Goal: Task Accomplishment & Management: Manage account settings

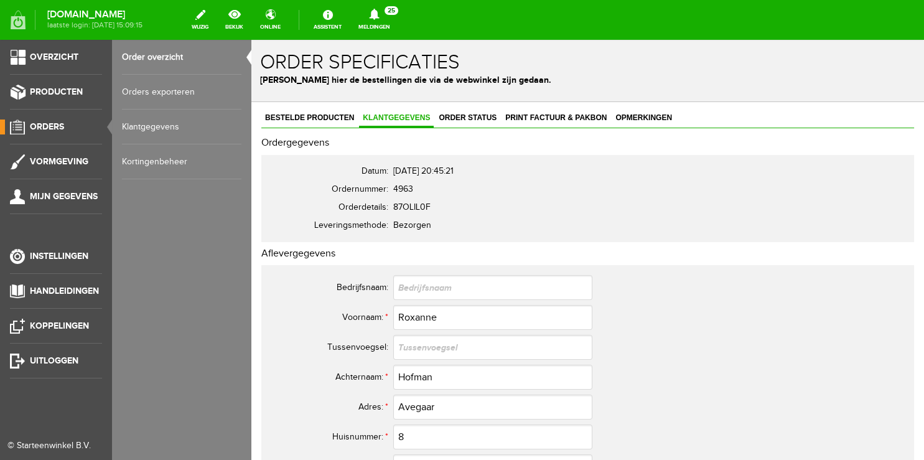
click at [163, 56] on link "Order overzicht" at bounding box center [182, 57] width 120 height 35
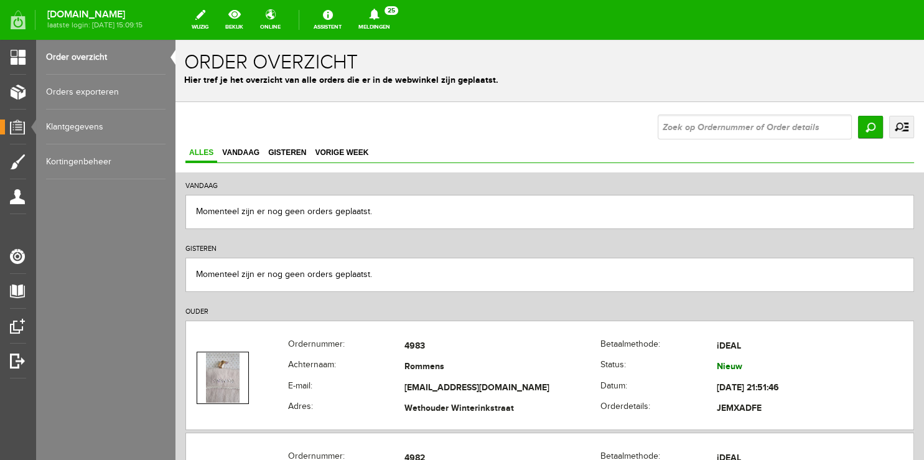
click at [392, 26] on link "Meldingen 25 Nieuwe orders Er is een nieuwe order( #4983 ) geplaatst door [PERS…" at bounding box center [374, 19] width 47 height 27
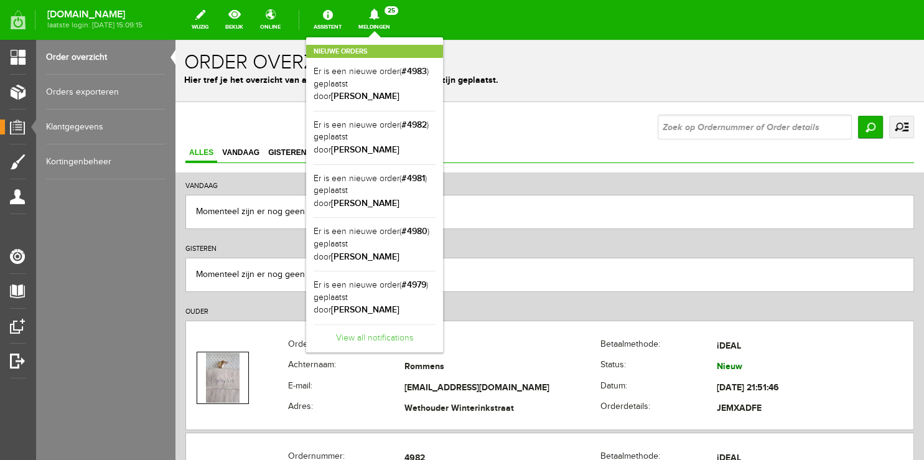
click at [373, 324] on link "View all notifications" at bounding box center [375, 334] width 122 height 21
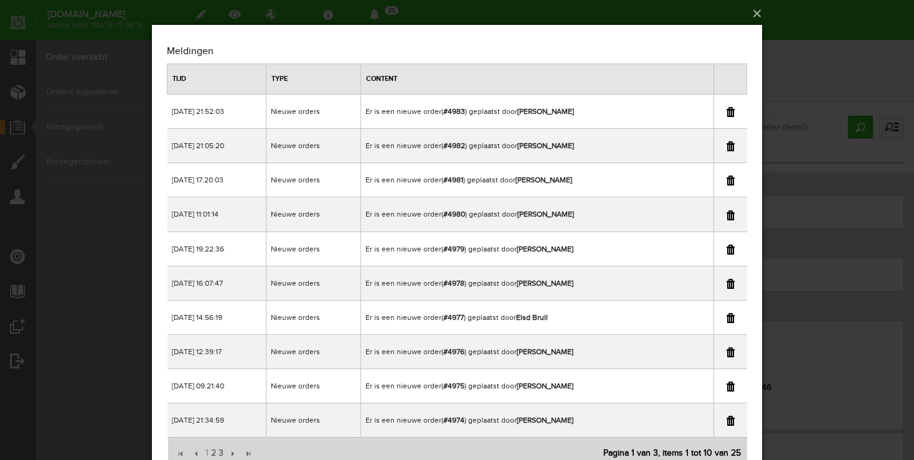
scroll to position [52, 0]
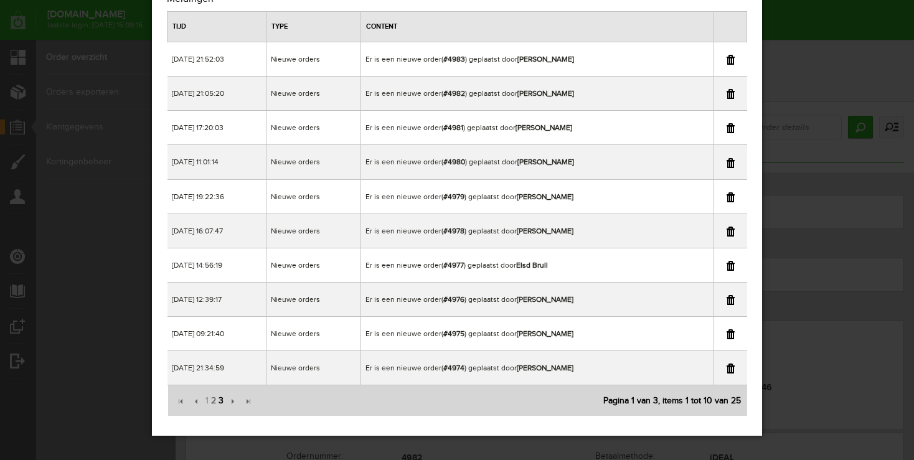
click at [220, 396] on span "3" at bounding box center [220, 400] width 7 height 25
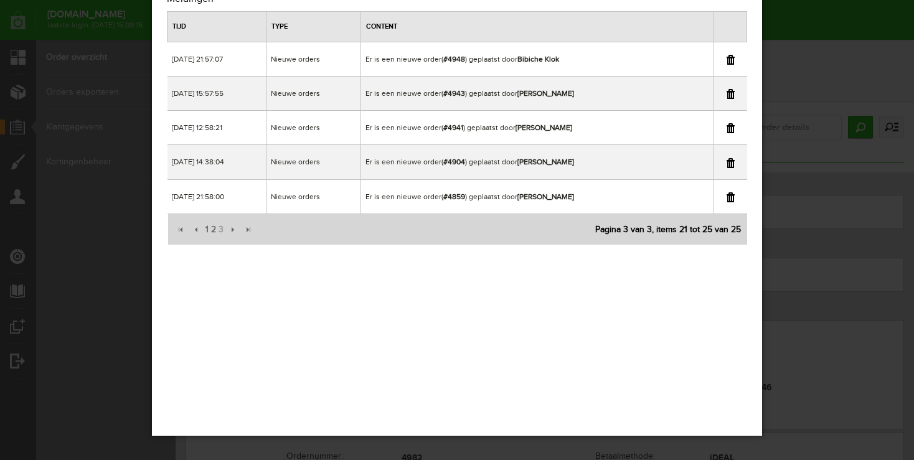
scroll to position [0, 0]
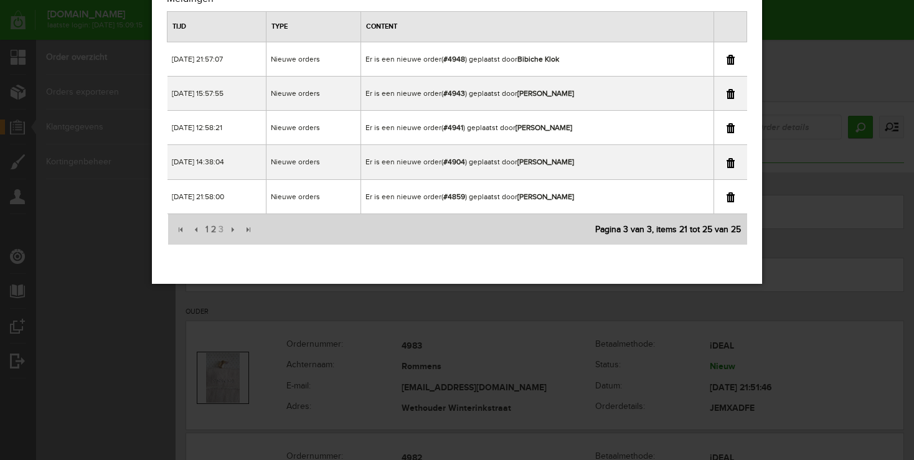
click at [781, 126] on div "×" at bounding box center [457, 178] width 914 height 460
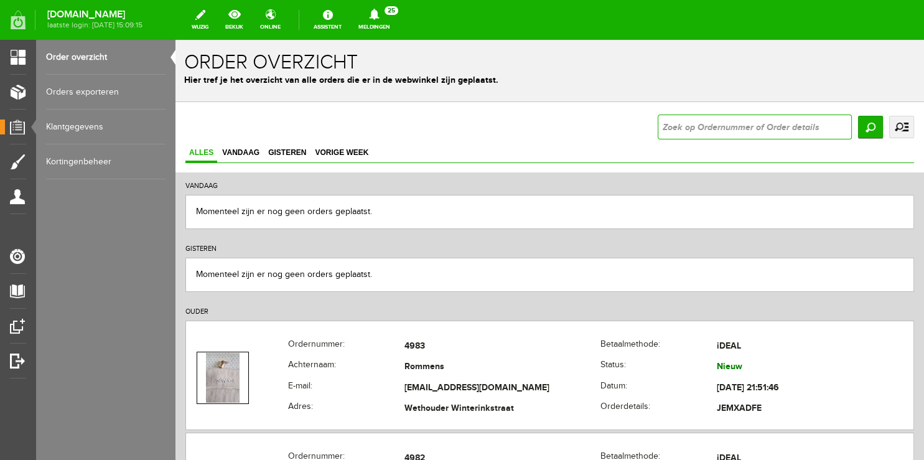
click at [781, 126] on input "text" at bounding box center [755, 127] width 194 height 25
type input "9404"
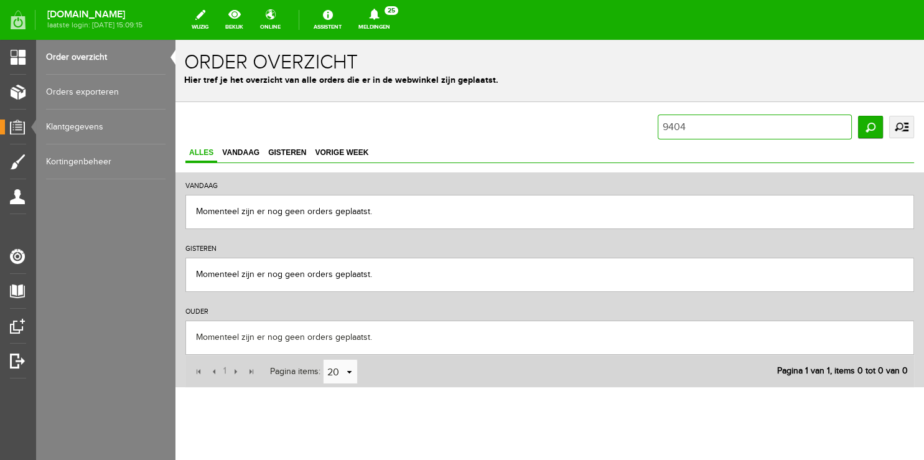
click at [665, 125] on input "9404" at bounding box center [755, 127] width 194 height 25
type input "4904"
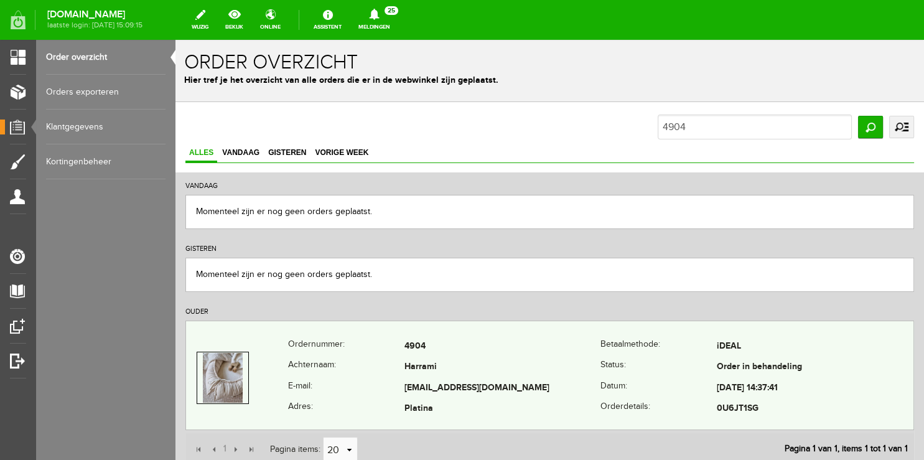
click at [527, 359] on td "Harrami" at bounding box center [503, 367] width 197 height 21
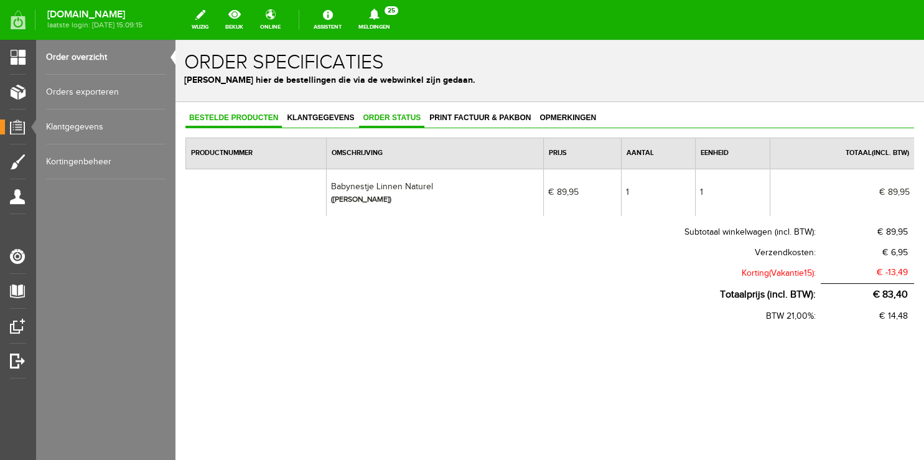
click at [381, 117] on span "Order status" at bounding box center [391, 117] width 65 height 9
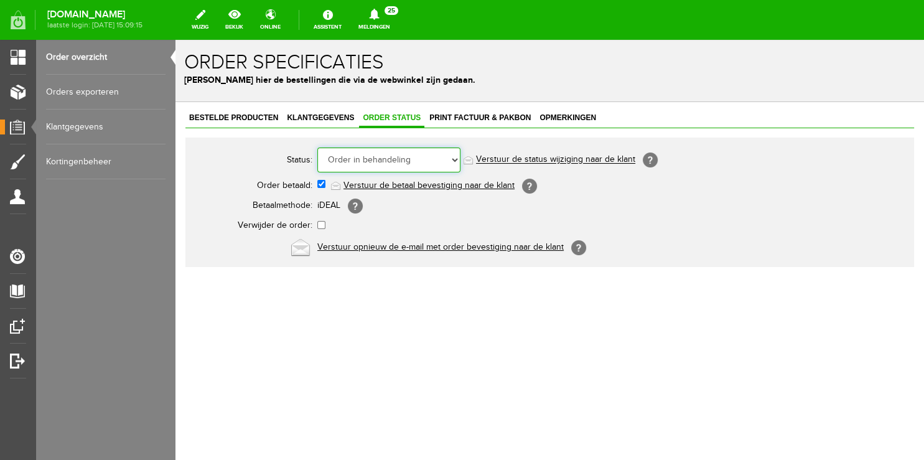
select select "5"
click option "Order is verstuurd" at bounding box center [176, 40] width 0 height 0
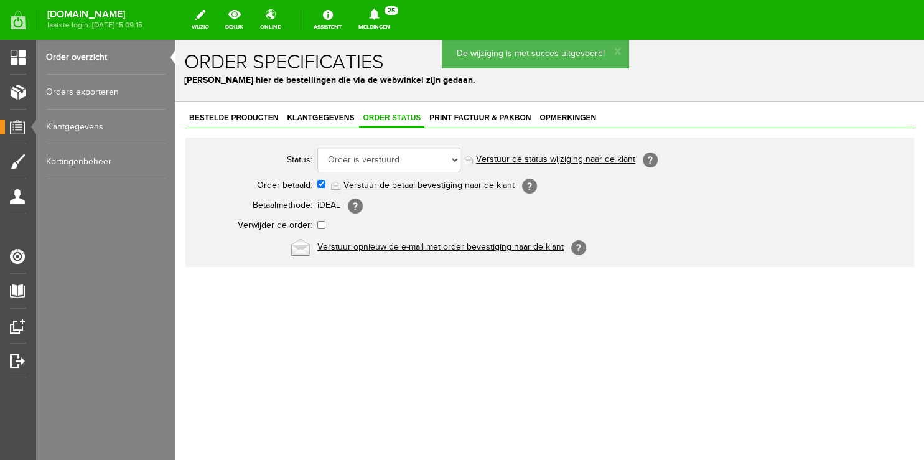
click at [522, 156] on link "Verstuur de status wijziging naar de klant" at bounding box center [555, 160] width 159 height 10
click at [330, 116] on span "Klantgegevens" at bounding box center [320, 117] width 75 height 9
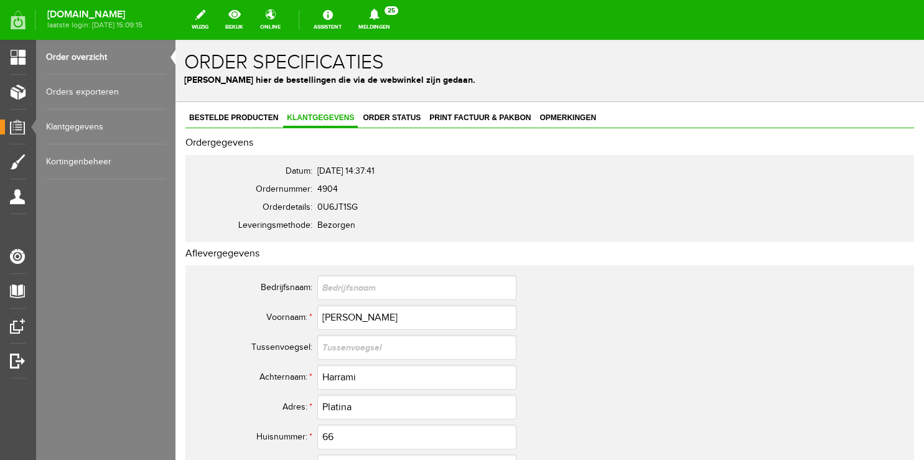
click at [78, 61] on link "Order overzicht" at bounding box center [106, 57] width 120 height 35
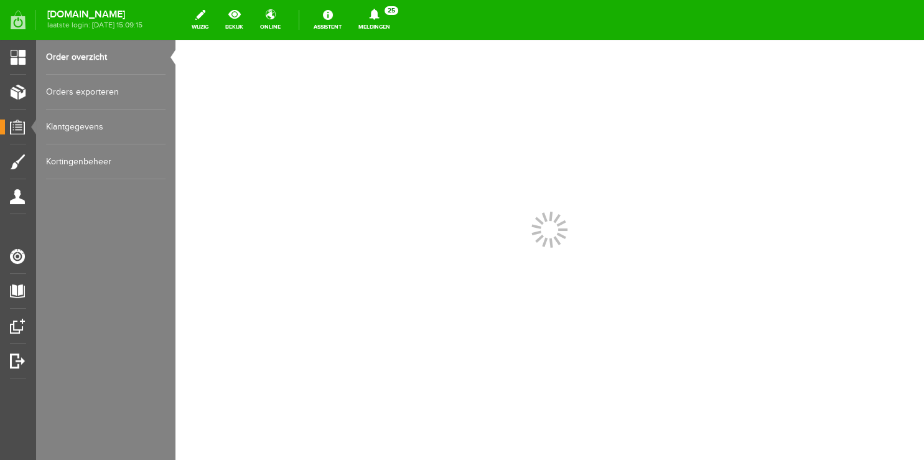
click at [394, 21] on link "Meldingen 25 Nieuwe orders Er is een nieuwe order( #4983 ) geplaatst door [PERS…" at bounding box center [374, 19] width 47 height 27
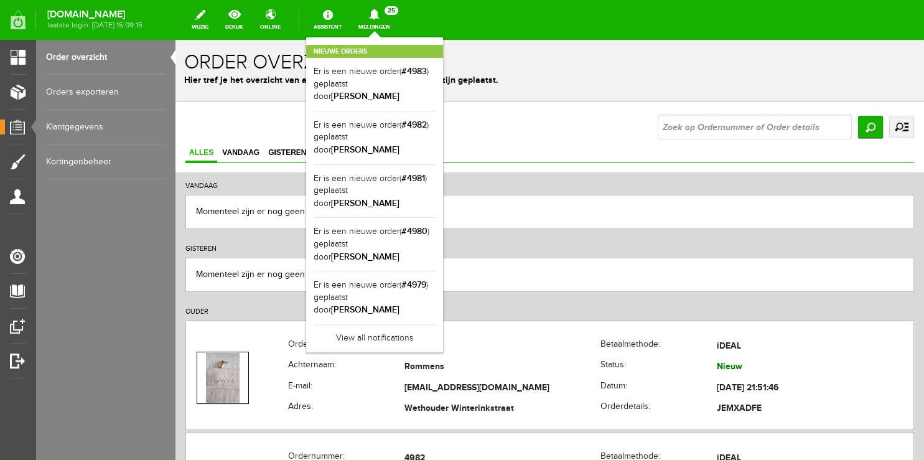
click at [388, 37] on div "Nieuwe orders Er is een nieuwe order( #4983 ) geplaatst door [PERSON_NAME] Er i…" at bounding box center [374, 194] width 137 height 315
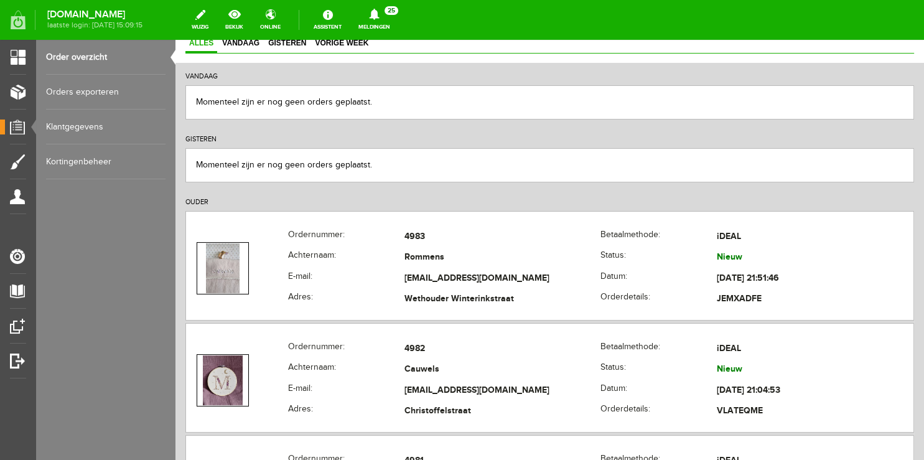
scroll to position [131, 0]
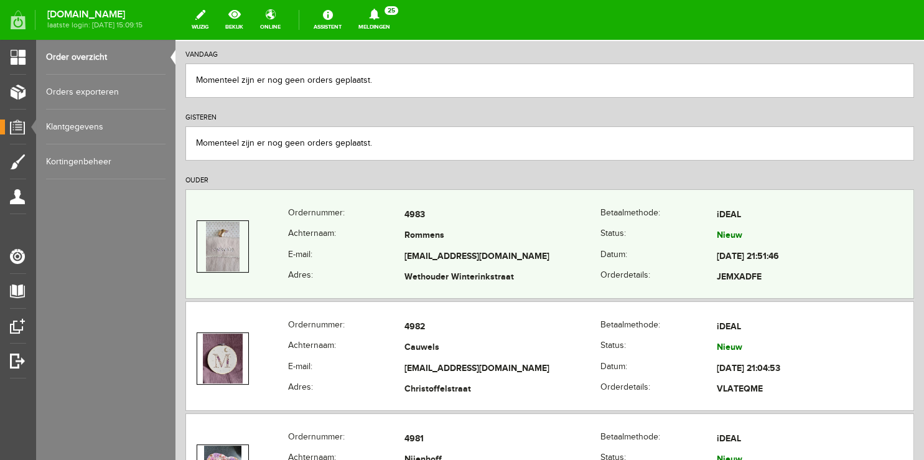
copy tr "[EMAIL_ADDRESS][DOMAIN_NAME]"
drag, startPoint x: 387, startPoint y: 255, endPoint x: 593, endPoint y: 57, distance: 285.7
click at [539, 257] on tr "E-mail: [EMAIL_ADDRESS][DOMAIN_NAME] Datum: [DATE] 21:51:46" at bounding box center [550, 256] width 728 height 21
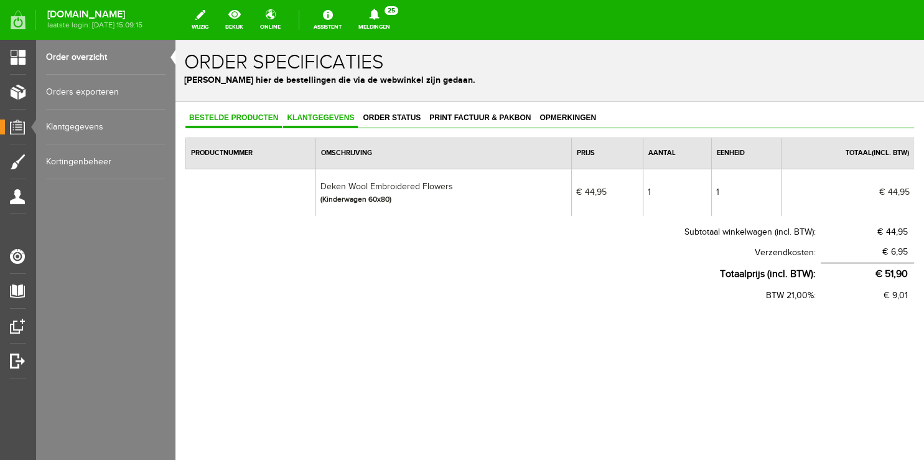
click at [304, 120] on span "Klantgegevens" at bounding box center [320, 117] width 75 height 9
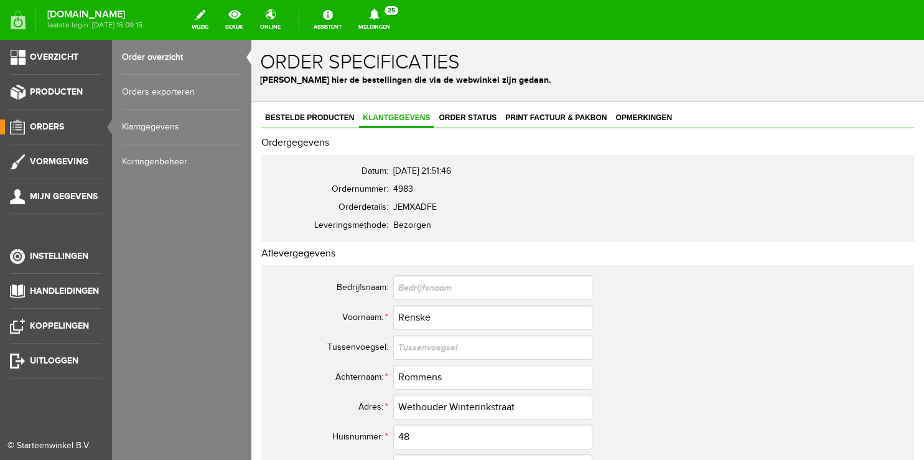
click at [148, 56] on link "Order overzicht" at bounding box center [182, 57] width 120 height 35
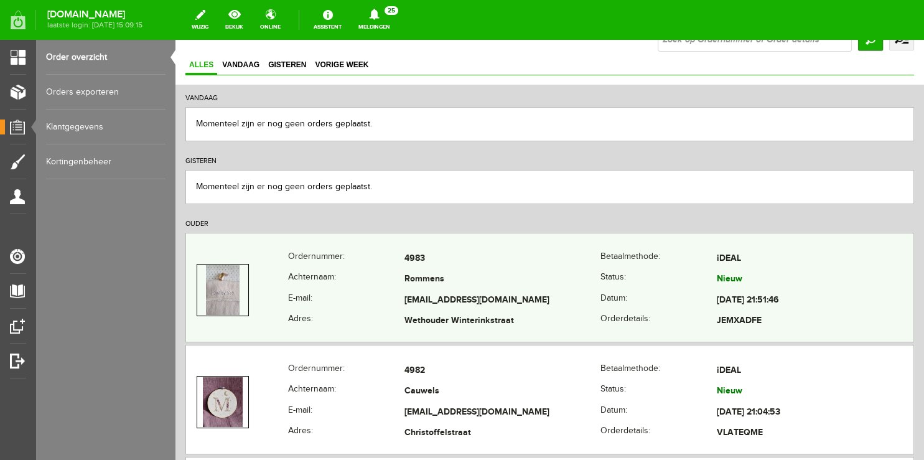
scroll to position [131, 0]
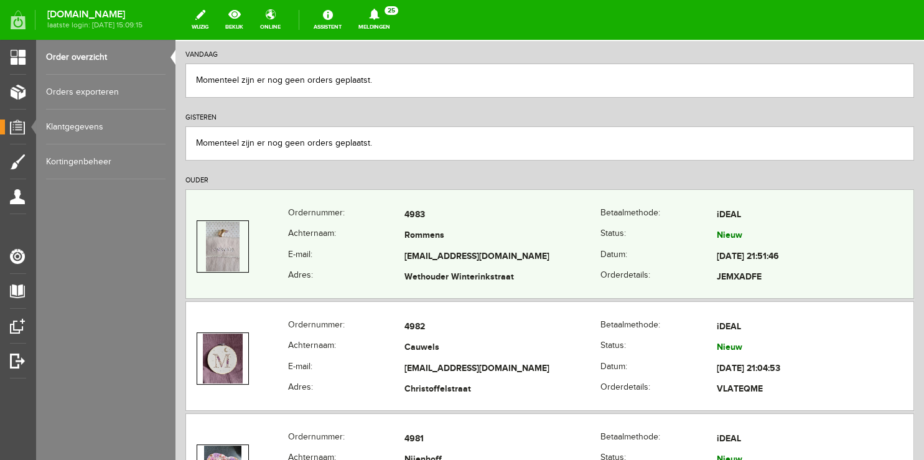
click at [276, 233] on td at bounding box center [237, 246] width 102 height 83
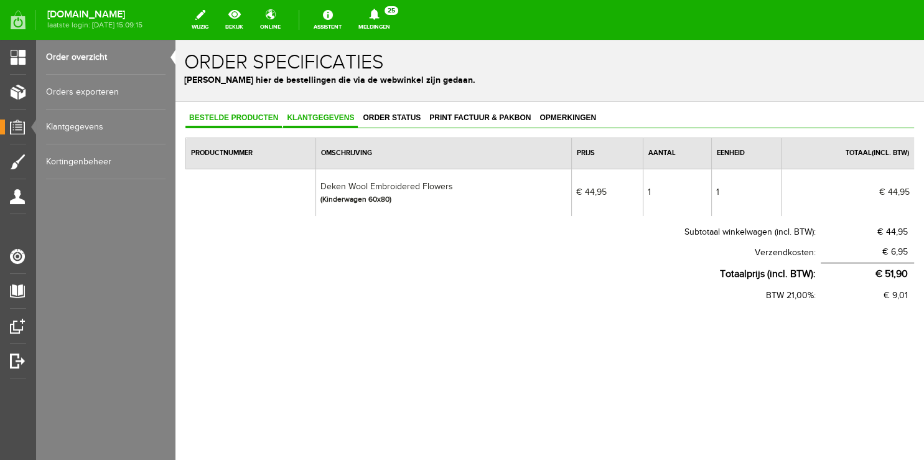
click at [325, 121] on span "Klantgegevens" at bounding box center [320, 117] width 75 height 9
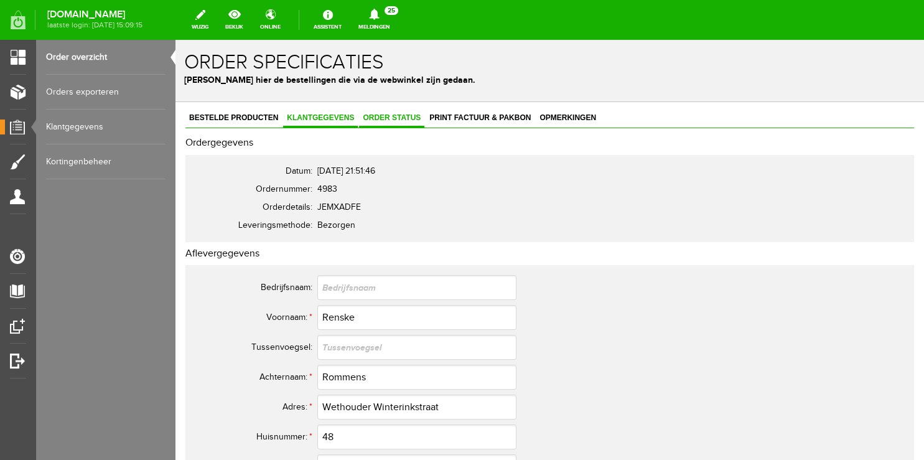
click at [395, 119] on span "Order status" at bounding box center [391, 117] width 65 height 9
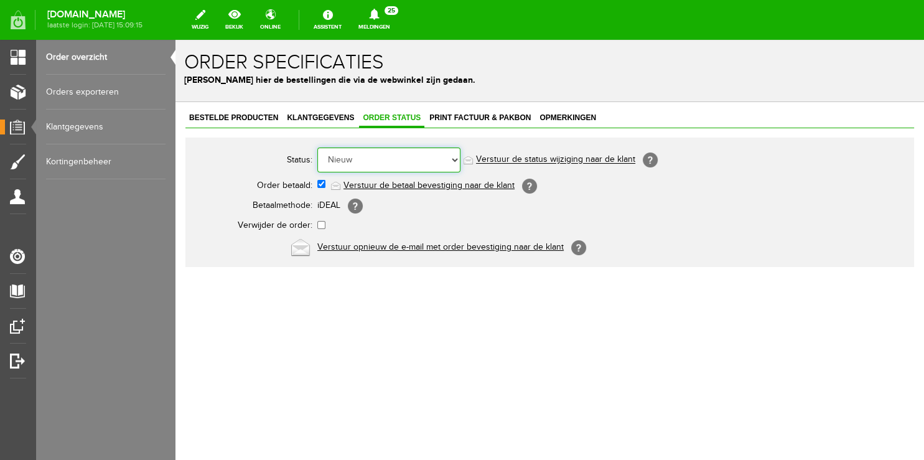
select select "5"
click option "Order is verstuurd" at bounding box center [176, 40] width 0 height 0
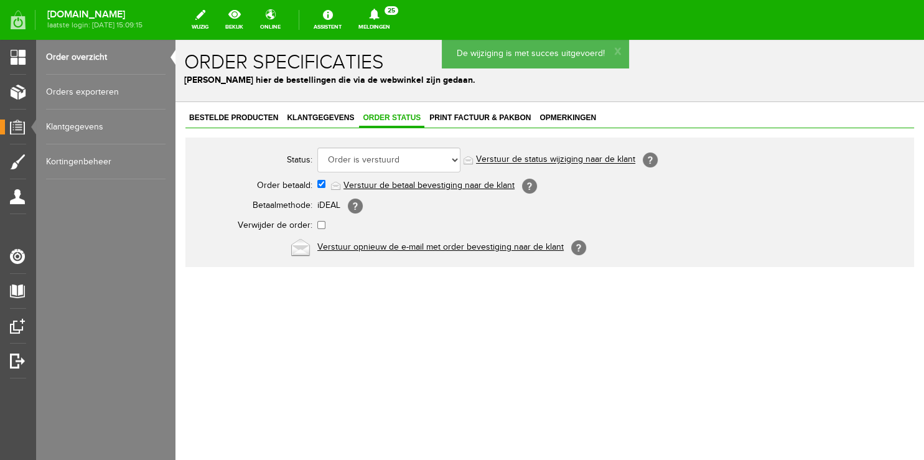
click at [504, 158] on link "Verstuur de status wijziging naar de klant" at bounding box center [555, 160] width 159 height 10
click at [395, 23] on link "Meldingen 25 Nieuwe orders Er is een nieuwe order( #4983 ) geplaatst door [PERS…" at bounding box center [374, 19] width 47 height 27
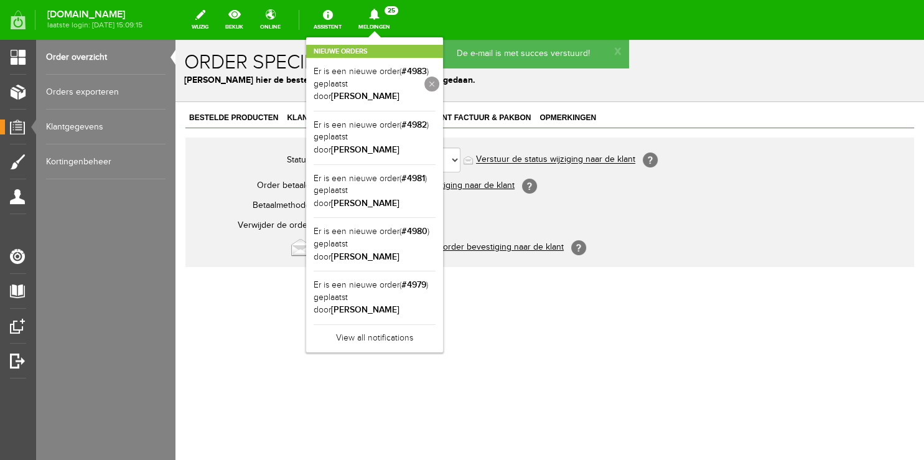
click at [439, 86] on link at bounding box center [431, 84] width 15 height 15
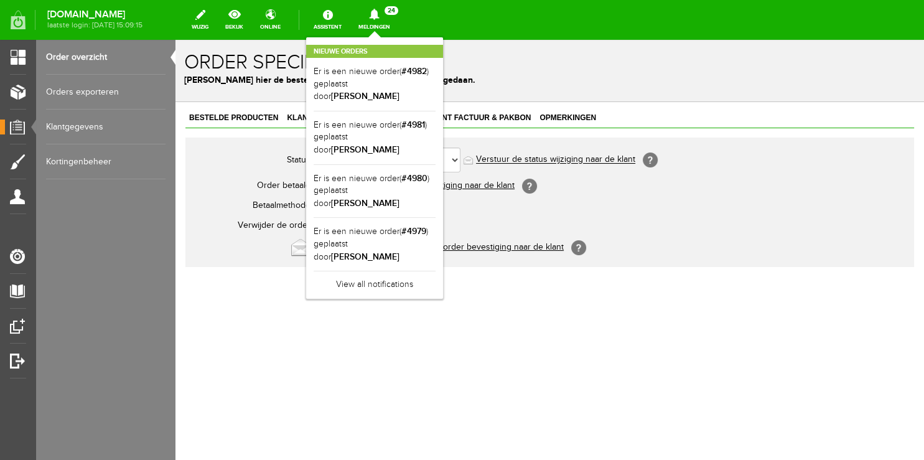
click at [66, 51] on link "Order overzicht" at bounding box center [106, 57] width 120 height 35
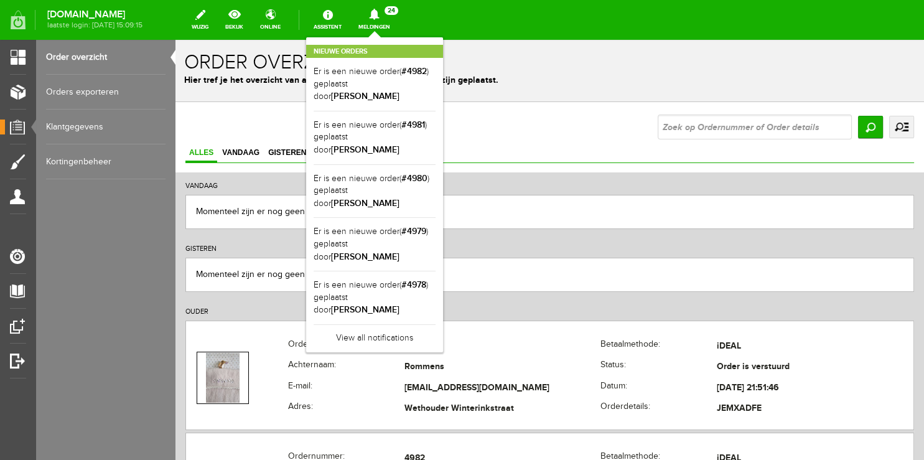
click at [383, 39] on div "Nieuwe orders Er is een nieuwe order( #4982 ) geplaatst door [PERSON_NAME] Er i…" at bounding box center [374, 194] width 137 height 315
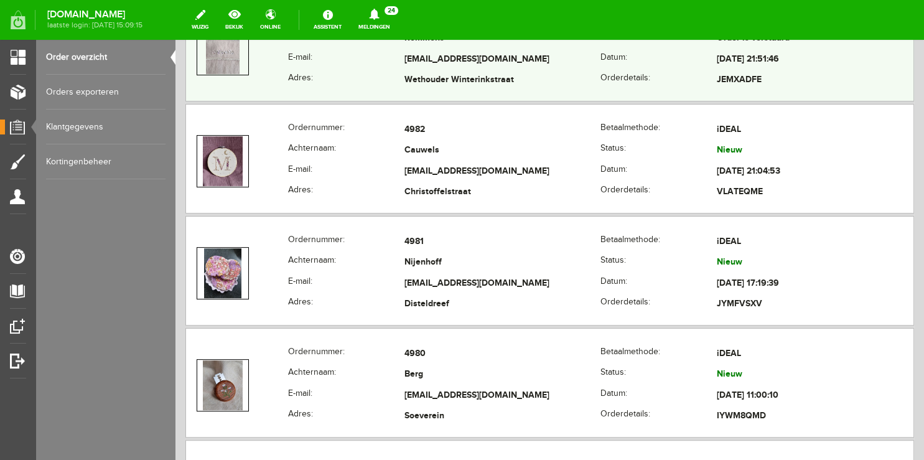
scroll to position [460, 0]
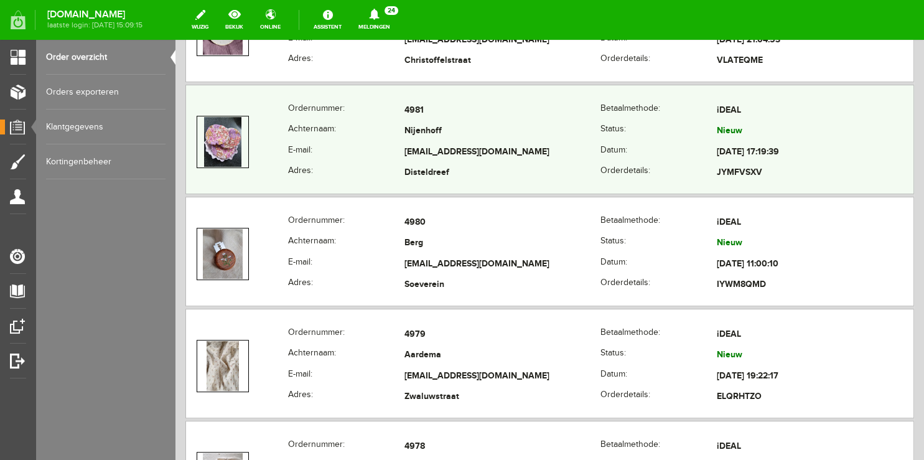
copy tr "[EMAIL_ADDRESS][DOMAIN_NAME]"
drag, startPoint x: 395, startPoint y: 153, endPoint x: 509, endPoint y: 154, distance: 113.9
click at [509, 154] on tr "E-mail: [EMAIL_ADDRESS][DOMAIN_NAME] Datum: [DATE] 17:19:39" at bounding box center [550, 152] width 728 height 21
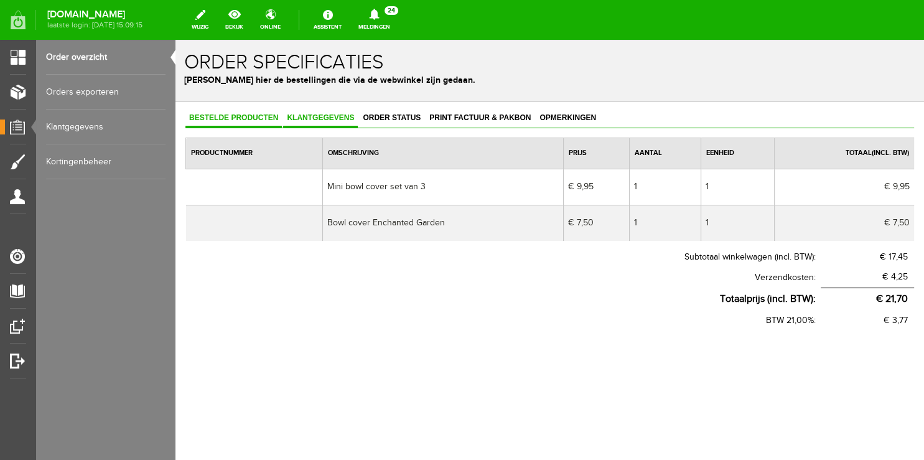
click at [314, 110] on link "Klantgegevens" at bounding box center [320, 119] width 75 height 18
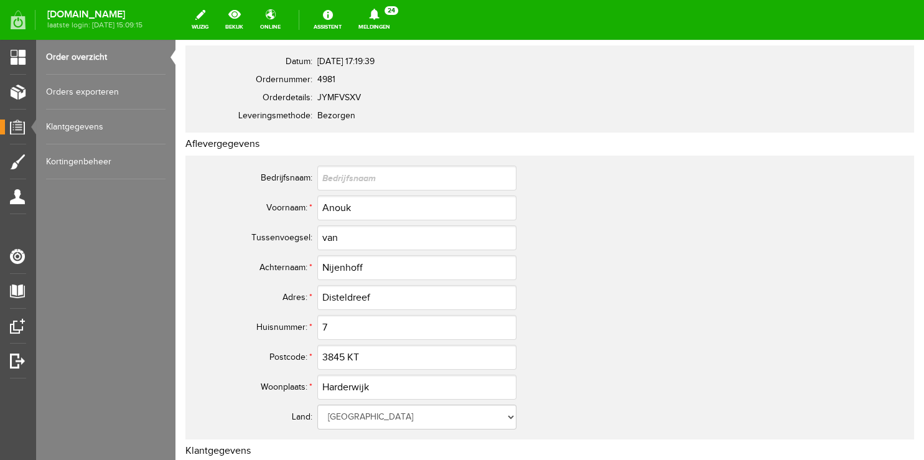
scroll to position [197, 0]
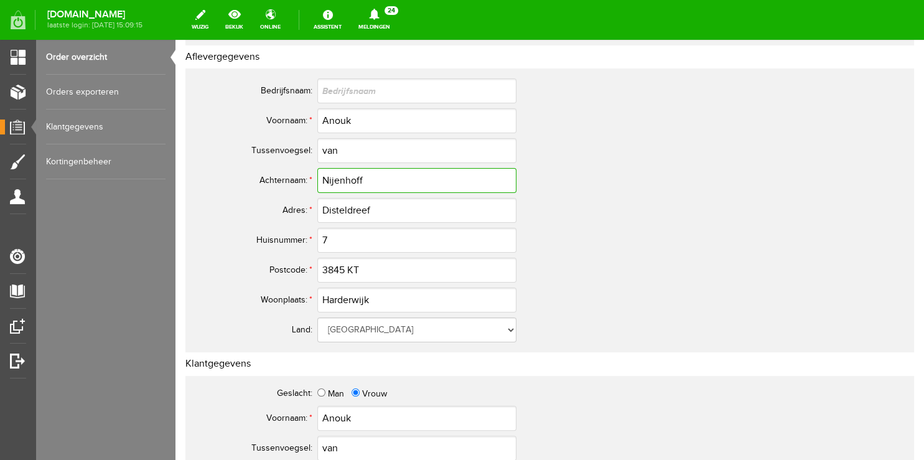
drag, startPoint x: 276, startPoint y: 173, endPoint x: 242, endPoint y: 166, distance: 35.0
click at [317, 169] on input "Nijenhoff" at bounding box center [416, 180] width 199 height 25
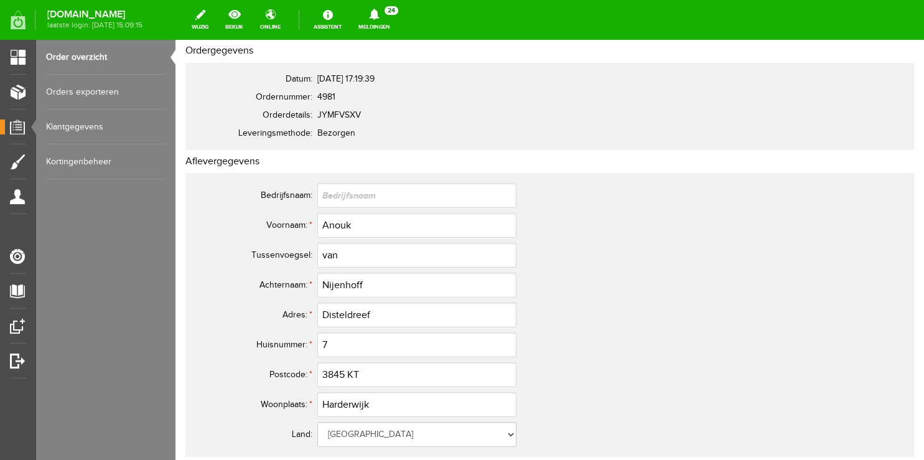
scroll to position [0, 0]
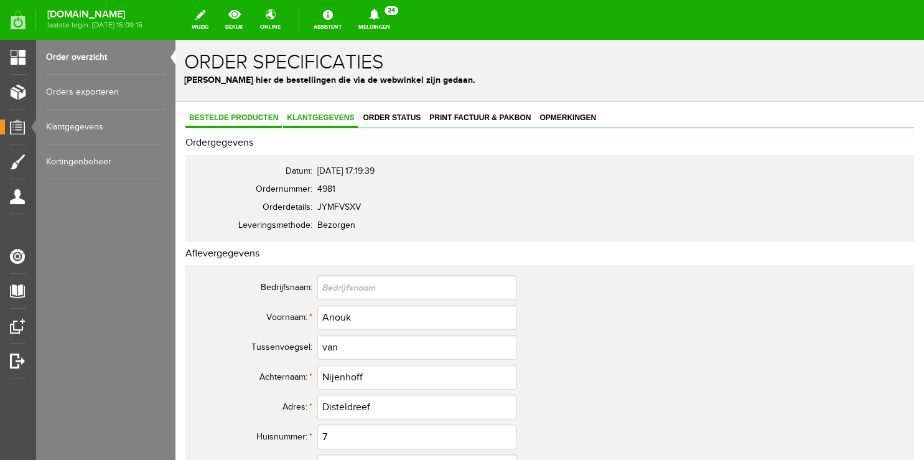
click at [252, 115] on span "Bestelde producten" at bounding box center [233, 117] width 96 height 9
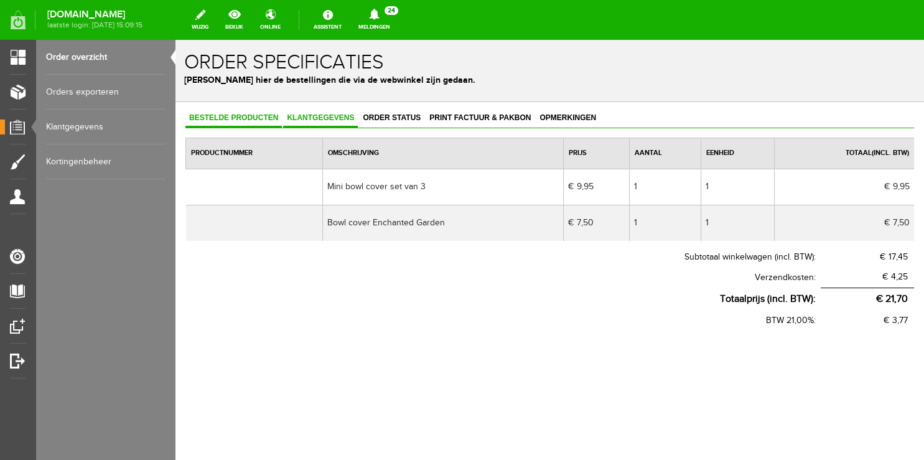
click at [338, 120] on span "Klantgegevens" at bounding box center [320, 117] width 75 height 9
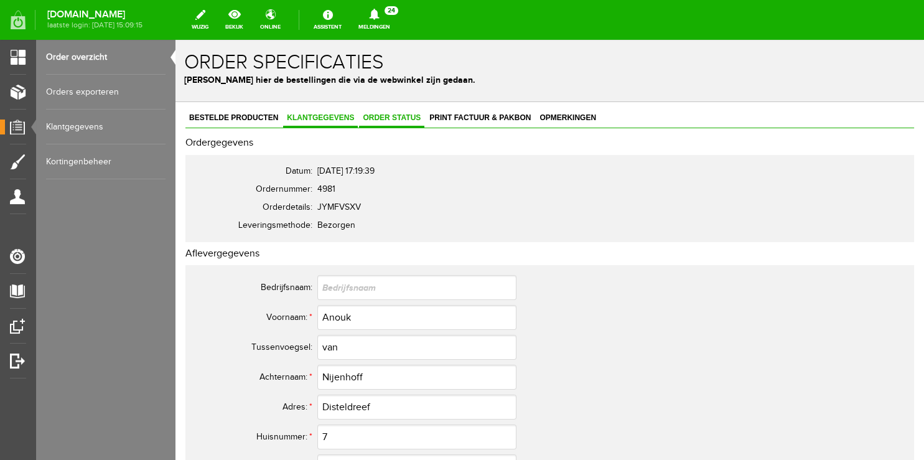
click at [410, 120] on span "Order status" at bounding box center [391, 117] width 65 height 9
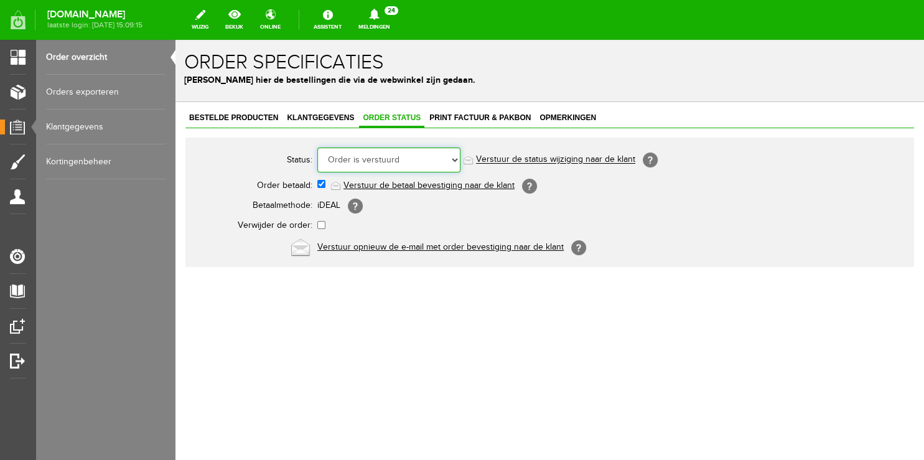
click option "Order is verstuurd" at bounding box center [176, 40] width 0 height 0
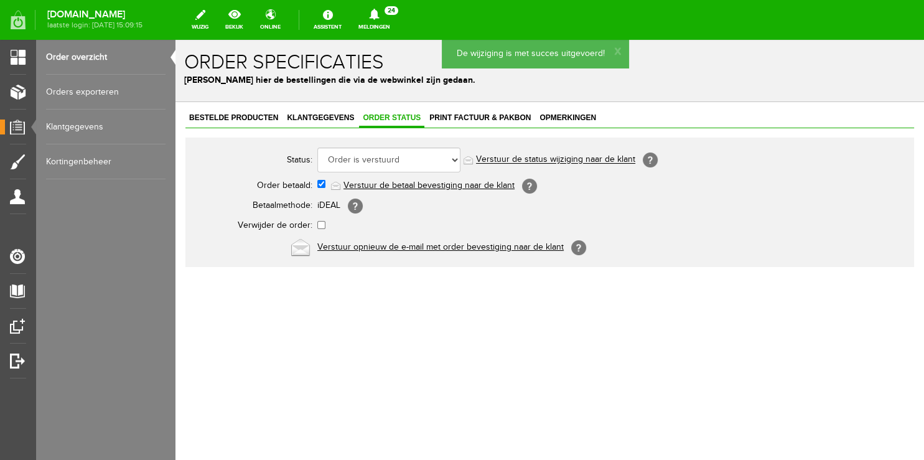
click at [533, 159] on link "Verstuur de status wijziging naar de klant" at bounding box center [555, 160] width 159 height 10
click at [307, 121] on span "Klantgegevens" at bounding box center [320, 117] width 75 height 9
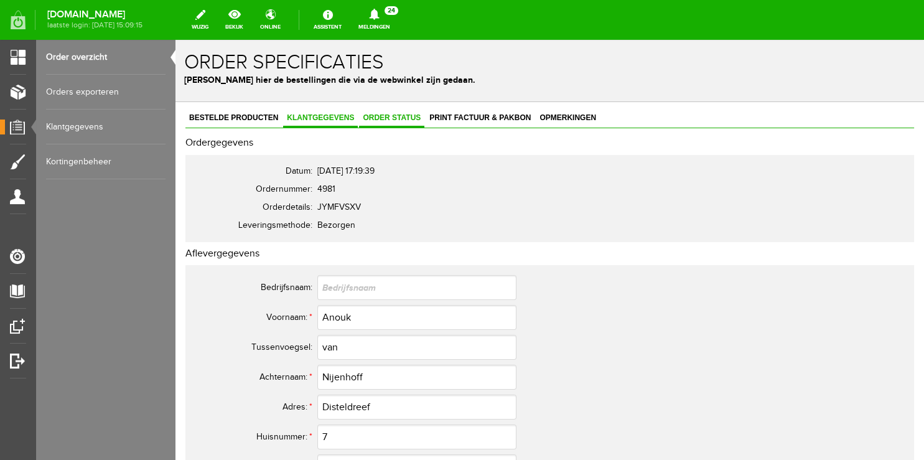
click at [370, 117] on span "Order status" at bounding box center [391, 117] width 65 height 9
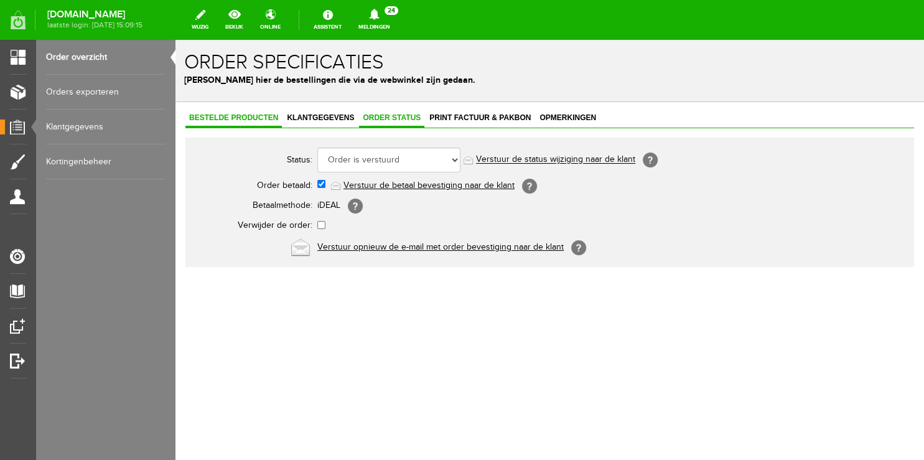
click at [224, 118] on span "Bestelde producten" at bounding box center [233, 117] width 96 height 9
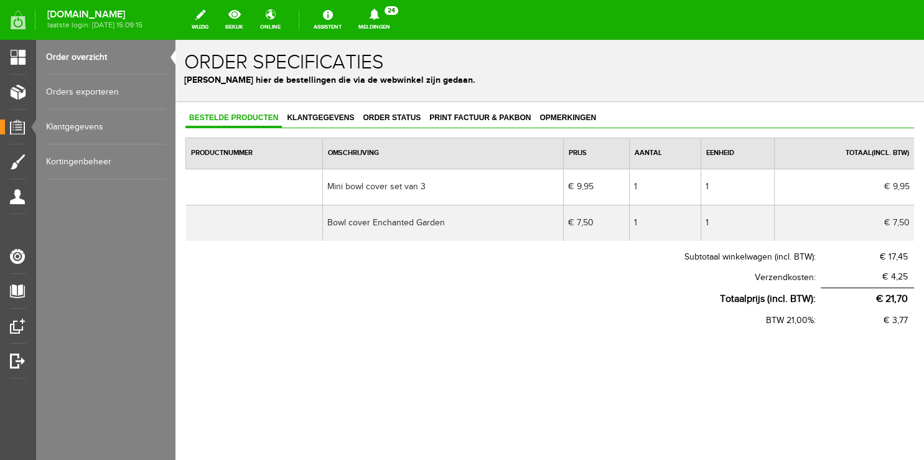
click at [72, 56] on link "Order overzicht" at bounding box center [106, 57] width 120 height 35
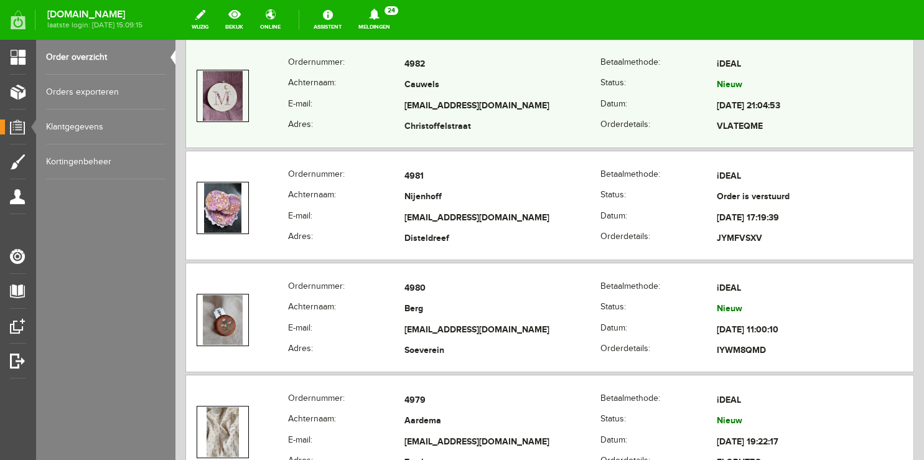
scroll to position [460, 0]
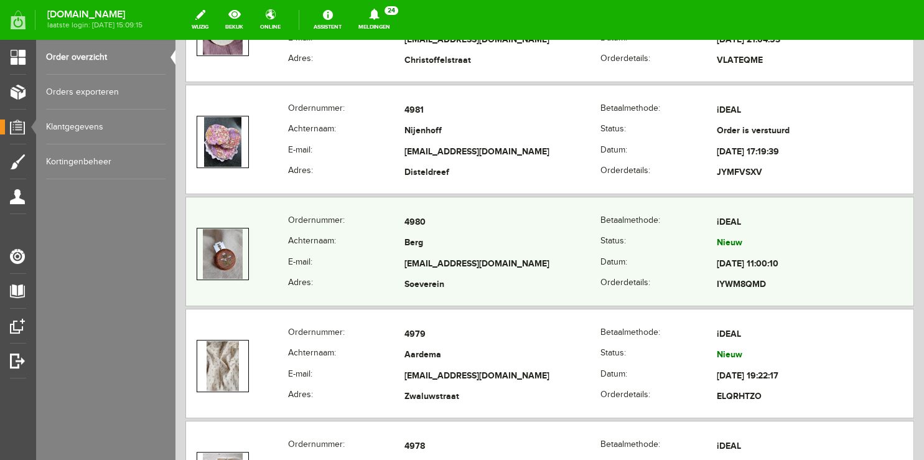
copy tr "[EMAIL_ADDRESS][DOMAIN_NAME]"
drag, startPoint x: 395, startPoint y: 260, endPoint x: 545, endPoint y: 265, distance: 150.7
click at [545, 265] on tr "E-mail: [EMAIL_ADDRESS][DOMAIN_NAME] Datum: [DATE] 11:00:10" at bounding box center [550, 264] width 728 height 21
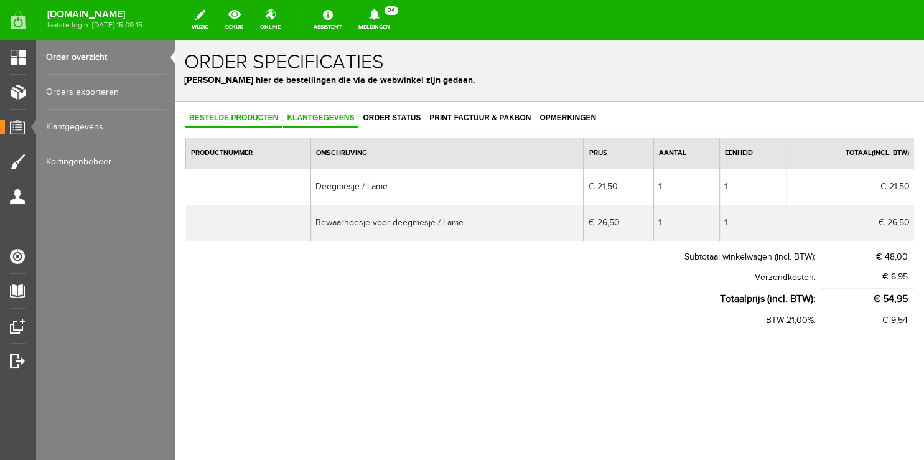
click at [339, 121] on span "Klantgegevens" at bounding box center [320, 117] width 75 height 9
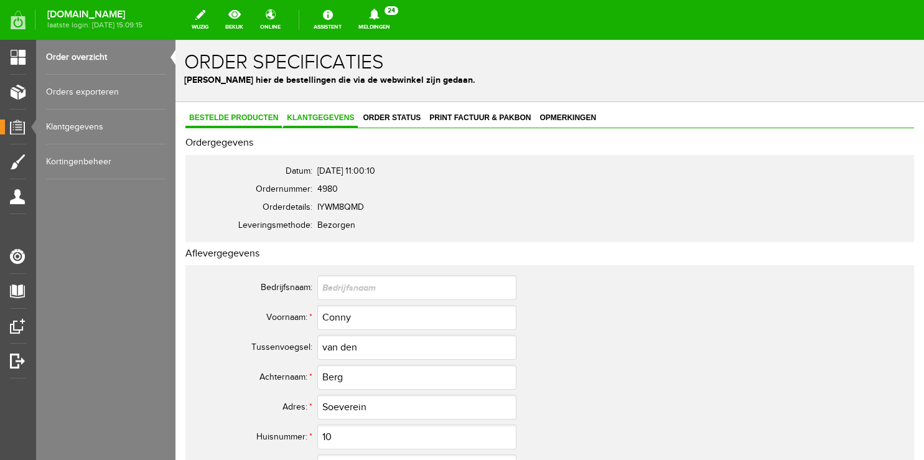
click at [230, 113] on link "Bestelde producten" at bounding box center [233, 119] width 96 height 18
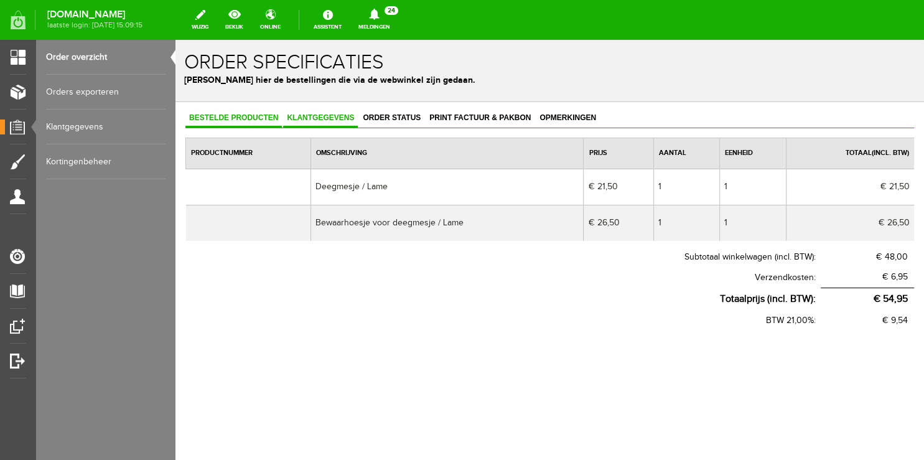
click at [319, 126] on link "Klantgegevens" at bounding box center [320, 119] width 75 height 18
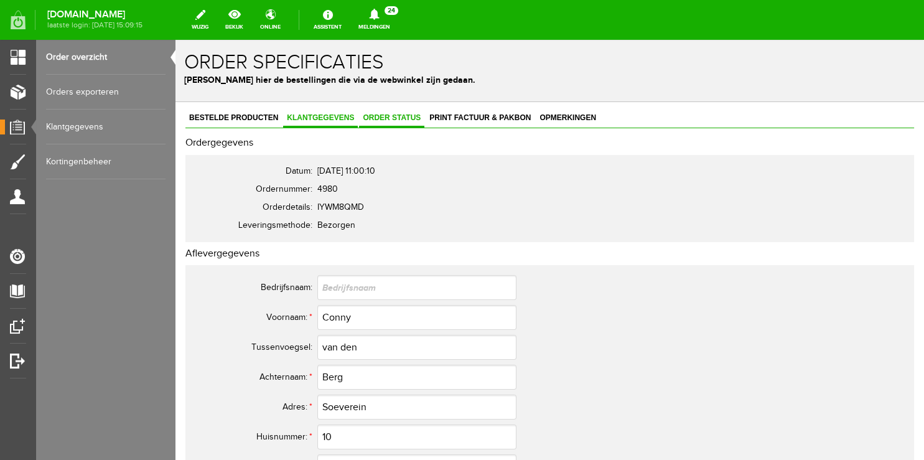
click at [393, 118] on span "Order status" at bounding box center [391, 117] width 65 height 9
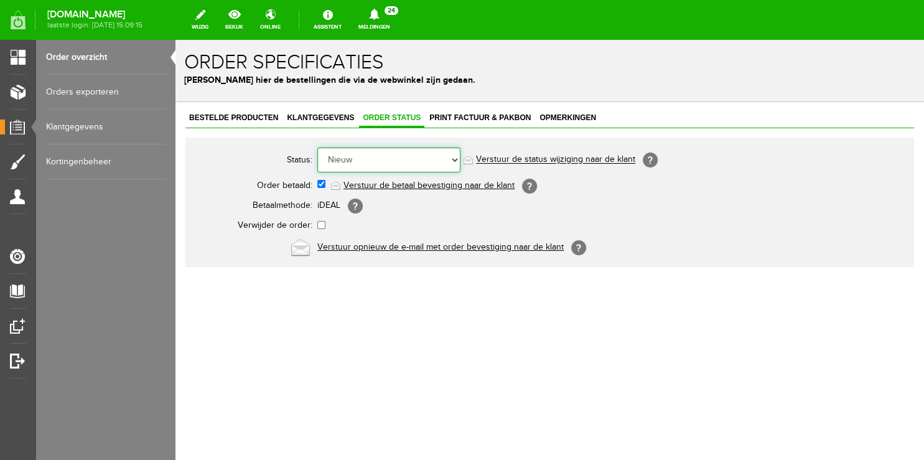
click at [317, 148] on select "Order niet afgerond Nieuw Order in behandeling Wacht op leverancier Wacht op be…" at bounding box center [388, 160] width 143 height 25
select select "5"
click option "Order is verstuurd" at bounding box center [176, 40] width 0 height 0
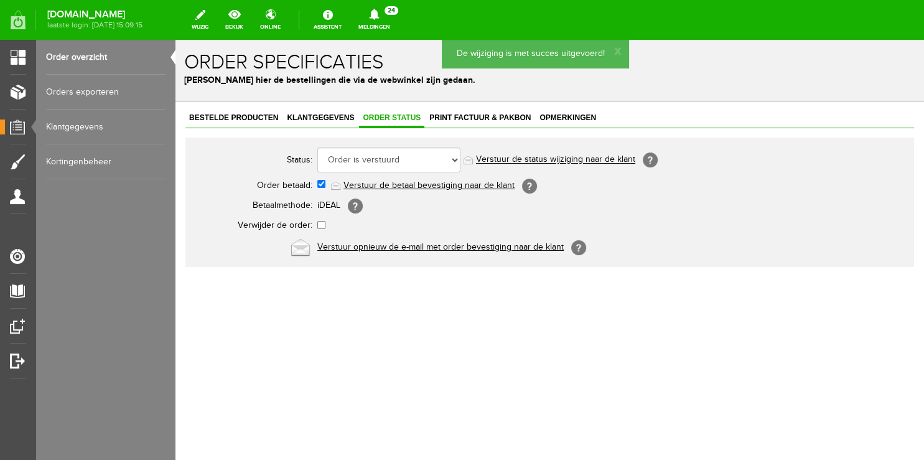
click at [543, 159] on link "Verstuur de status wijziging naar de klant" at bounding box center [555, 160] width 159 height 10
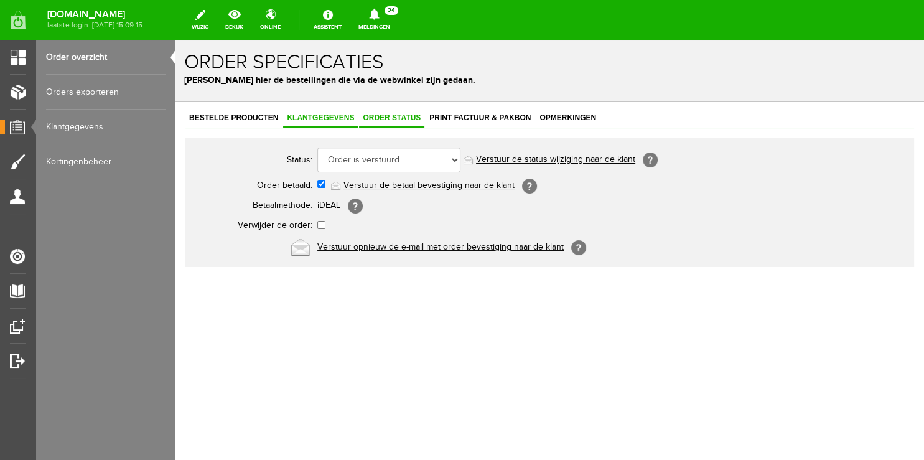
click at [343, 113] on link "Klantgegevens" at bounding box center [320, 119] width 75 height 18
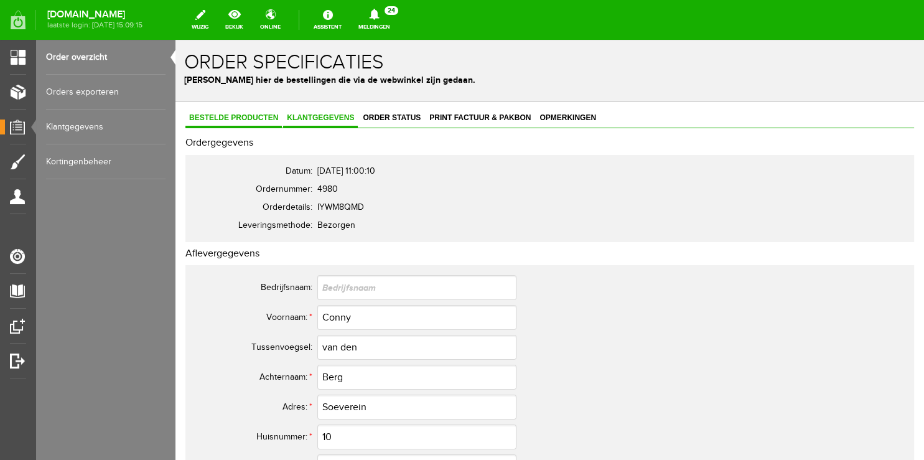
click at [238, 116] on span "Bestelde producten" at bounding box center [233, 117] width 96 height 9
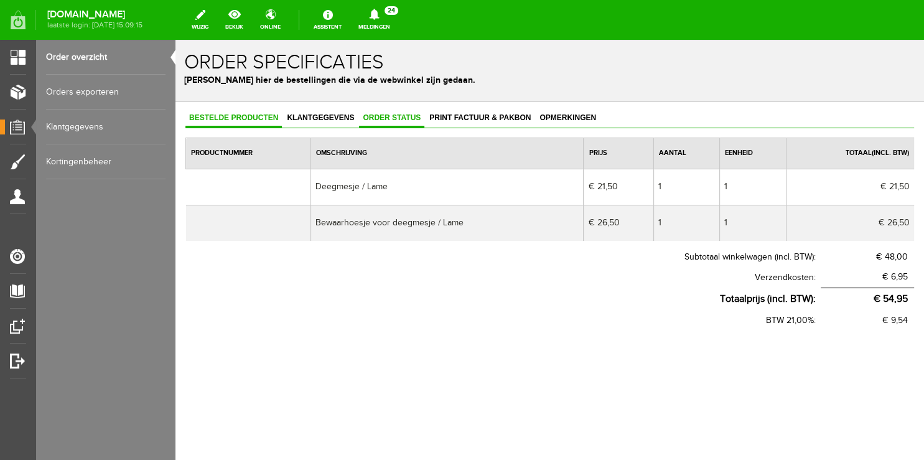
click at [375, 117] on span "Order status" at bounding box center [391, 117] width 65 height 9
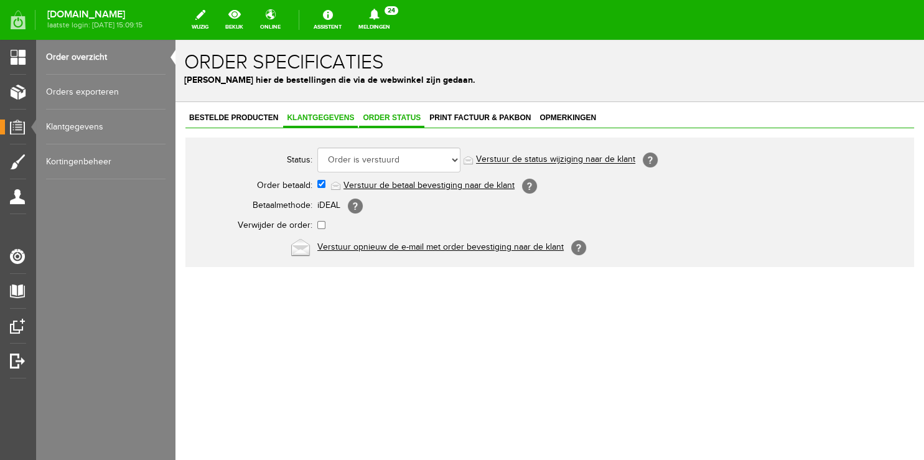
click at [307, 121] on span "Klantgegevens" at bounding box center [320, 117] width 75 height 9
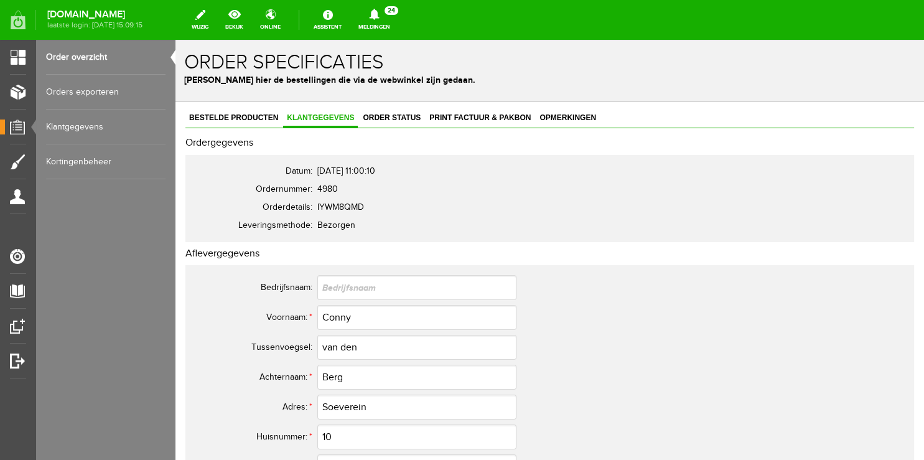
click at [76, 59] on link "Order overzicht" at bounding box center [106, 57] width 120 height 35
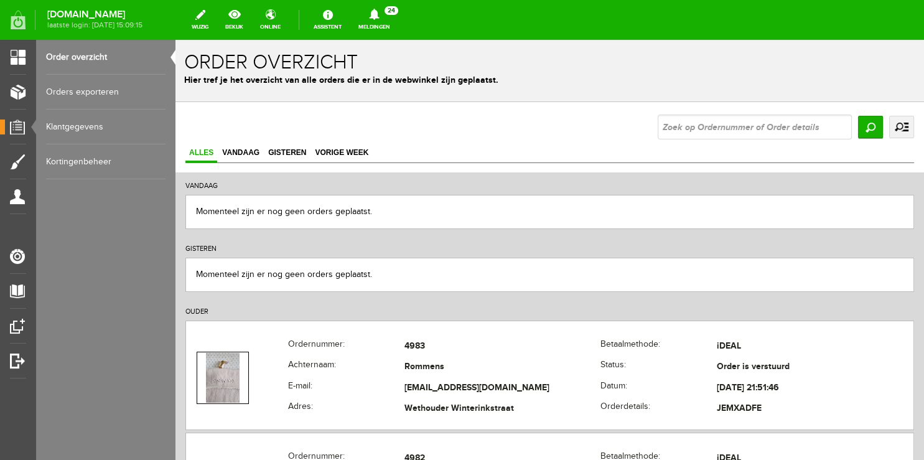
click at [392, 25] on link "Meldingen 24 Nieuwe orders Er is een nieuwe order( #4982 ) geplaatst door [PERS…" at bounding box center [374, 19] width 47 height 27
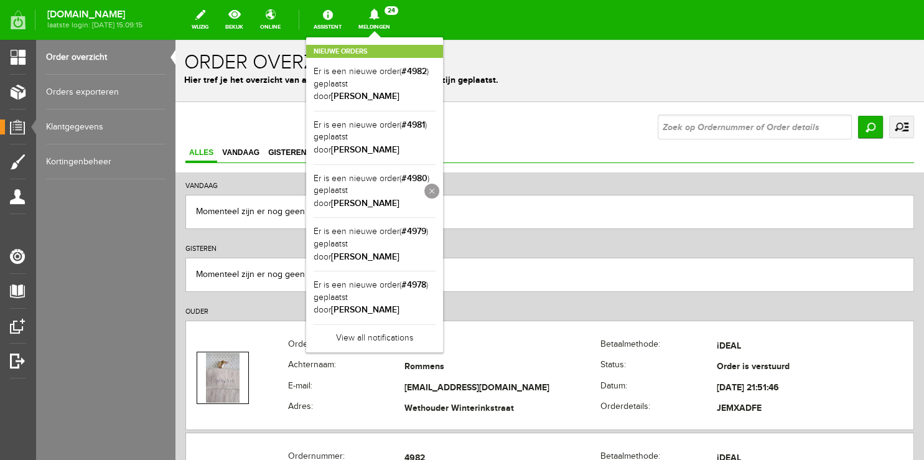
click at [439, 184] on link at bounding box center [431, 191] width 15 height 15
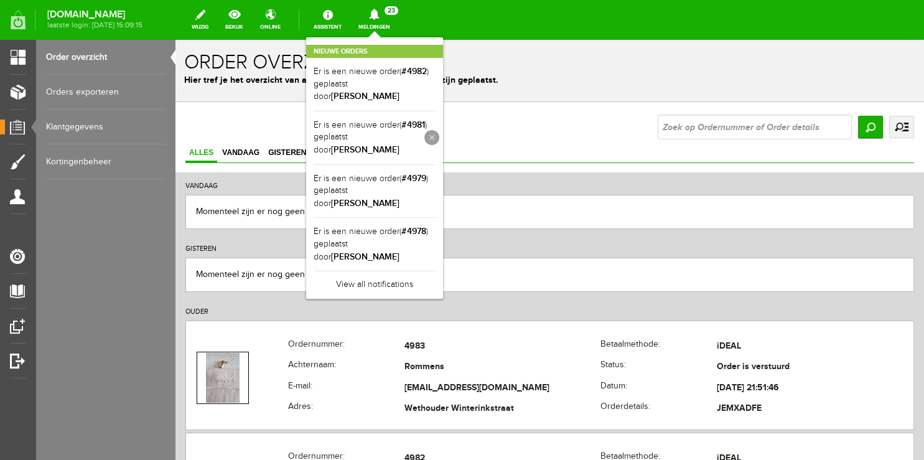
click at [439, 130] on link at bounding box center [431, 137] width 15 height 15
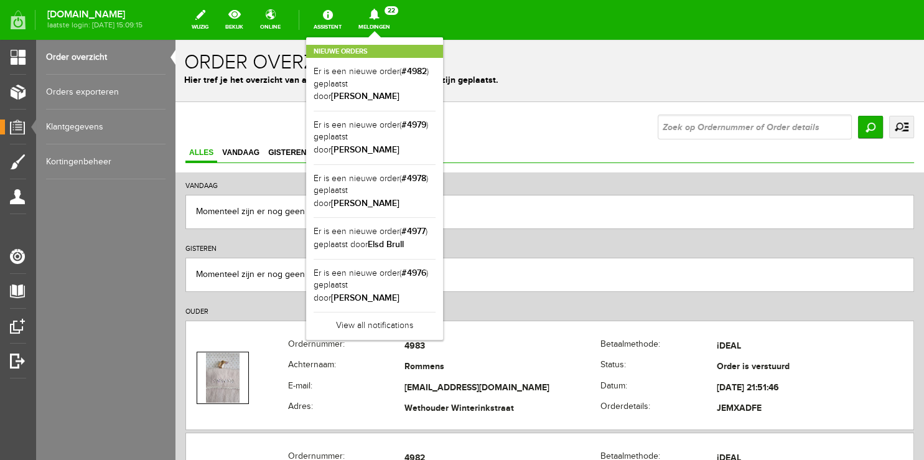
drag, startPoint x: 387, startPoint y: 34, endPoint x: 212, endPoint y: 34, distance: 174.9
click at [387, 37] on div "Nieuwe orders Er is een nieuwe order( #4982 ) geplaatst door [PERSON_NAME] Er i…" at bounding box center [374, 188] width 137 height 303
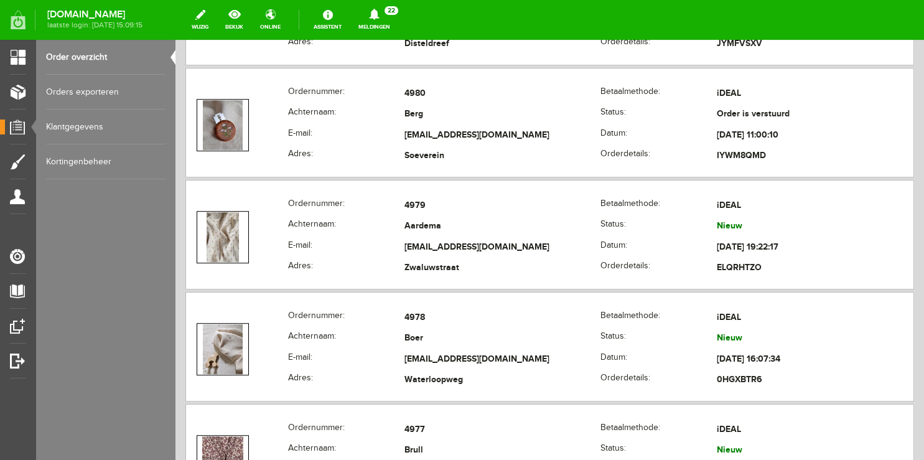
scroll to position [591, 0]
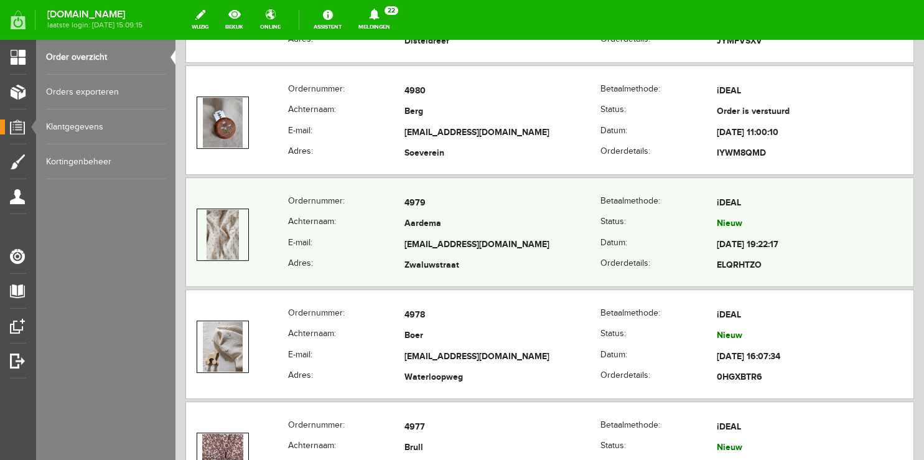
copy tr
drag, startPoint x: 393, startPoint y: 240, endPoint x: 569, endPoint y: 238, distance: 176.2
click at [569, 238] on tr "E-mail: [PERSON_NAME][EMAIL_ADDRESS][DOMAIN_NAME] Datum: [DATE] 19:22:17" at bounding box center [550, 245] width 728 height 21
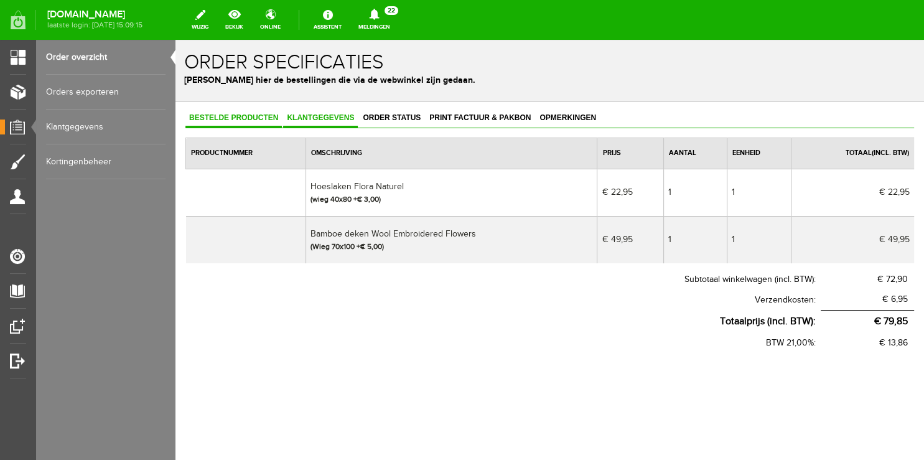
click at [330, 122] on link "Klantgegevens" at bounding box center [320, 119] width 75 height 18
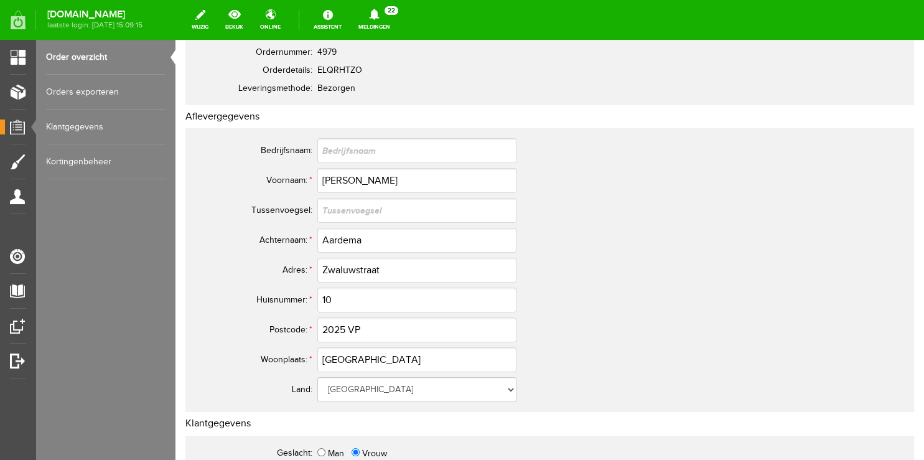
scroll to position [197, 0]
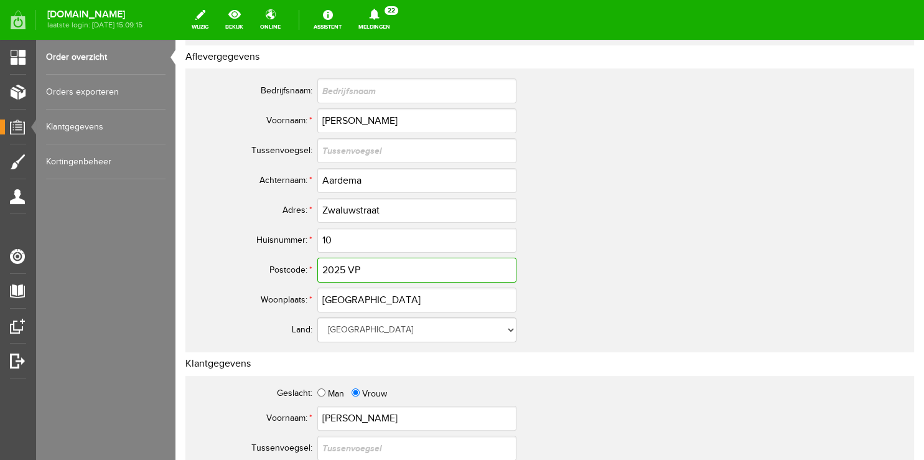
drag, startPoint x: 365, startPoint y: 271, endPoint x: 159, endPoint y: 246, distance: 207.5
drag, startPoint x: 366, startPoint y: 270, endPoint x: 266, endPoint y: 272, distance: 100.2
click at [317, 272] on input "2025 VP" at bounding box center [416, 270] width 199 height 25
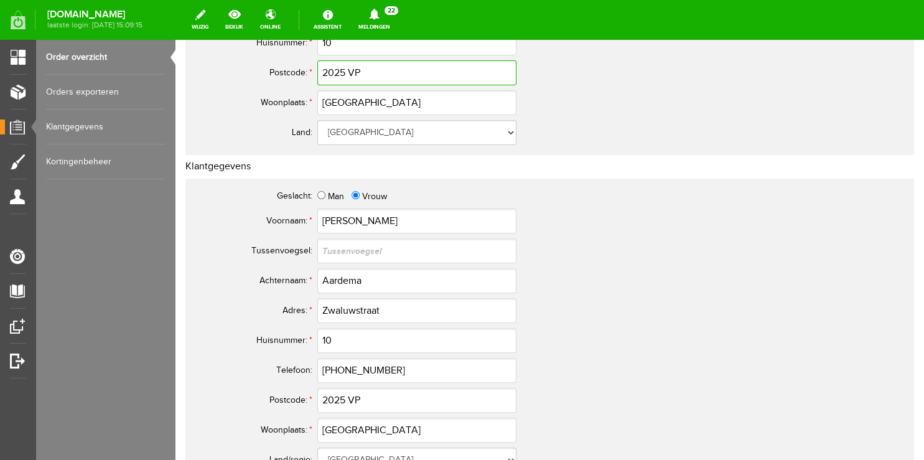
scroll to position [65, 0]
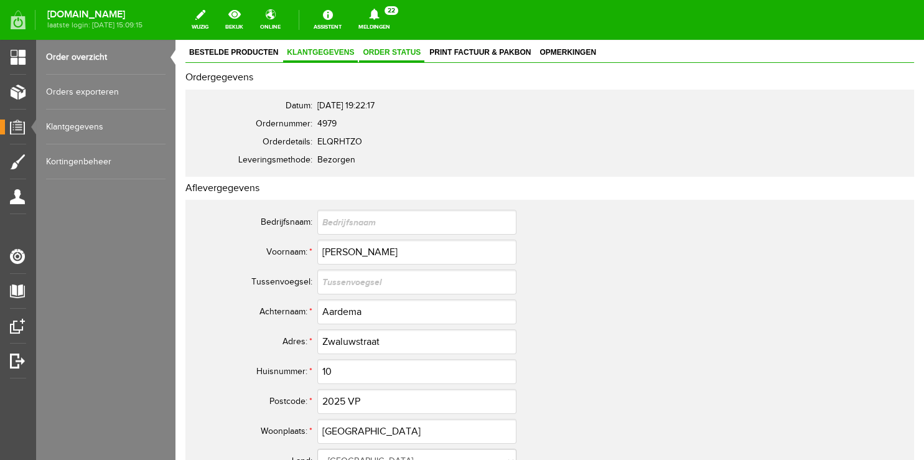
click at [392, 56] on link "Order status" at bounding box center [391, 53] width 65 height 18
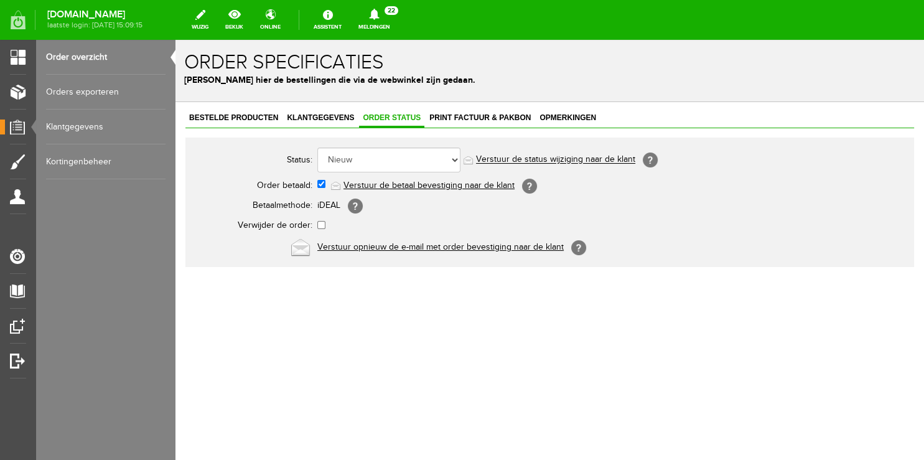
scroll to position [0, 0]
click at [317, 148] on select "Order niet afgerond Nieuw Order in behandeling Wacht op leverancier Wacht op be…" at bounding box center [388, 160] width 143 height 25
select select "5"
click option "Order is verstuurd" at bounding box center [176, 40] width 0 height 0
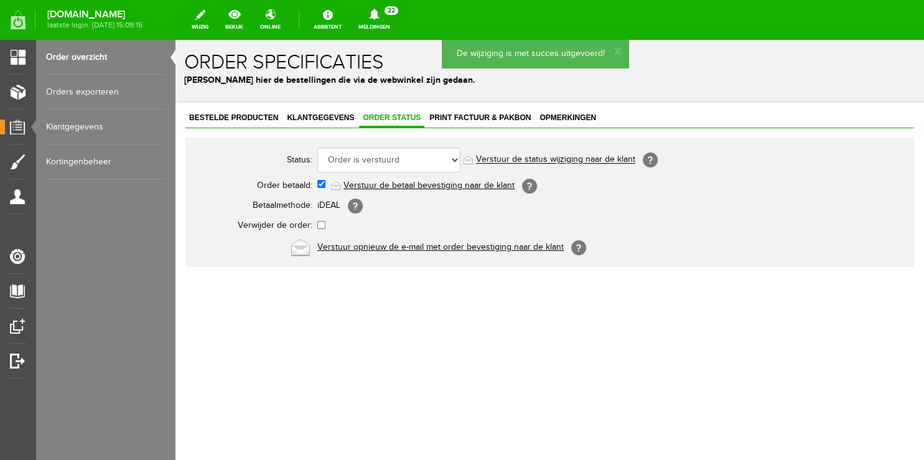
click at [568, 158] on link "Verstuur de status wijziging naar de klant" at bounding box center [555, 160] width 159 height 10
click at [321, 118] on span "Klantgegevens" at bounding box center [320, 117] width 75 height 9
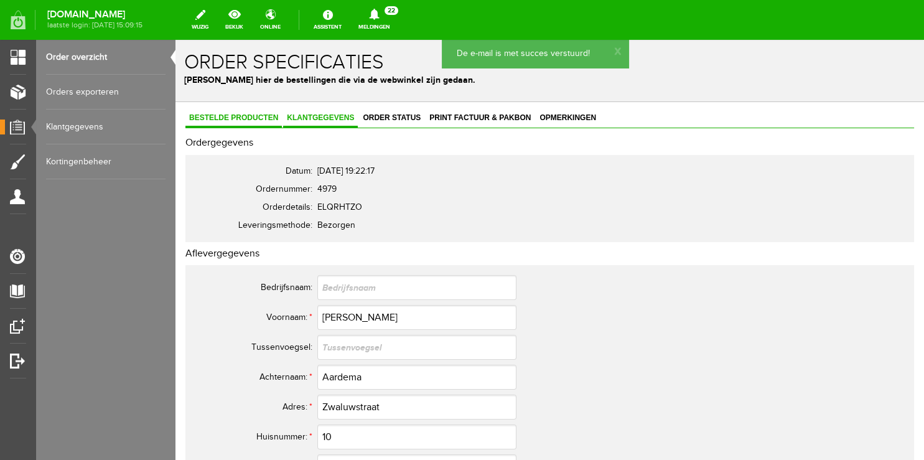
click at [251, 117] on span "Bestelde producten" at bounding box center [233, 117] width 96 height 9
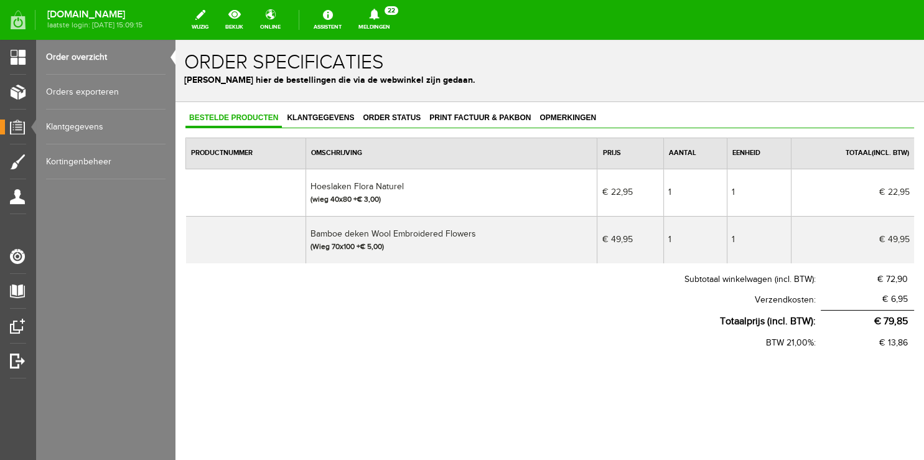
click at [101, 57] on link "Order overzicht" at bounding box center [106, 57] width 120 height 35
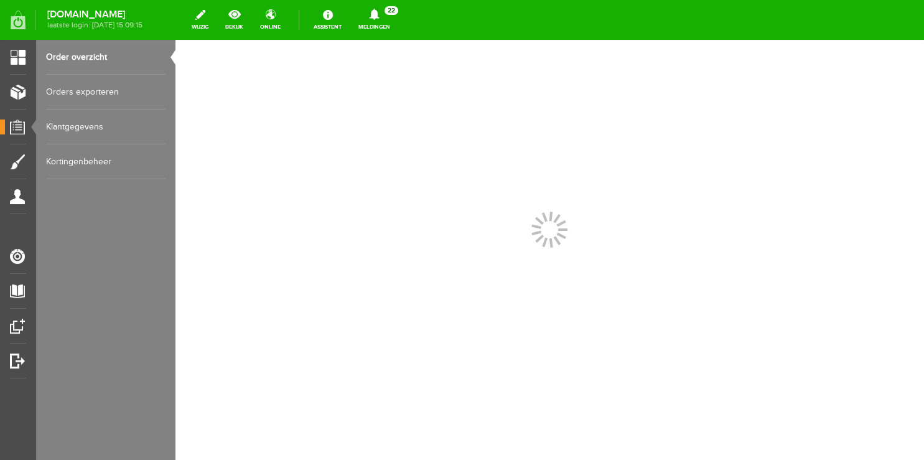
click at [389, 29] on link "Meldingen 22 Nieuwe orders Er is een nieuwe order( #4982 ) geplaatst door [PERS…" at bounding box center [374, 19] width 47 height 27
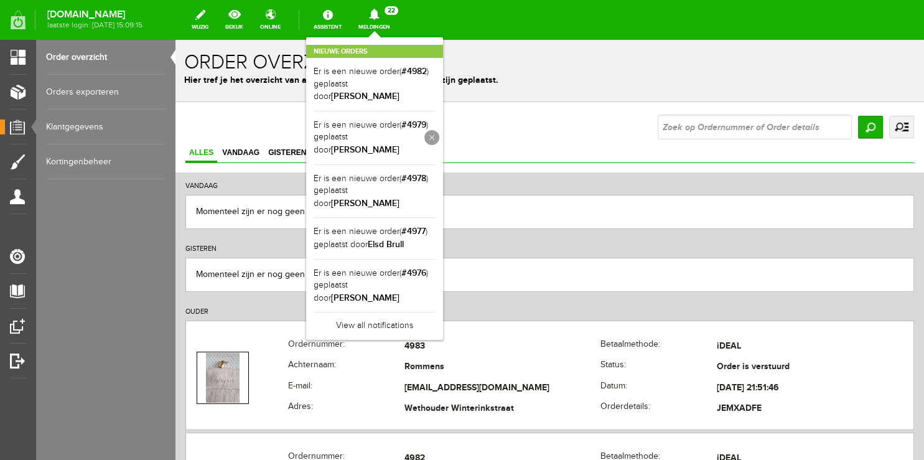
click at [439, 130] on link at bounding box center [431, 137] width 15 height 15
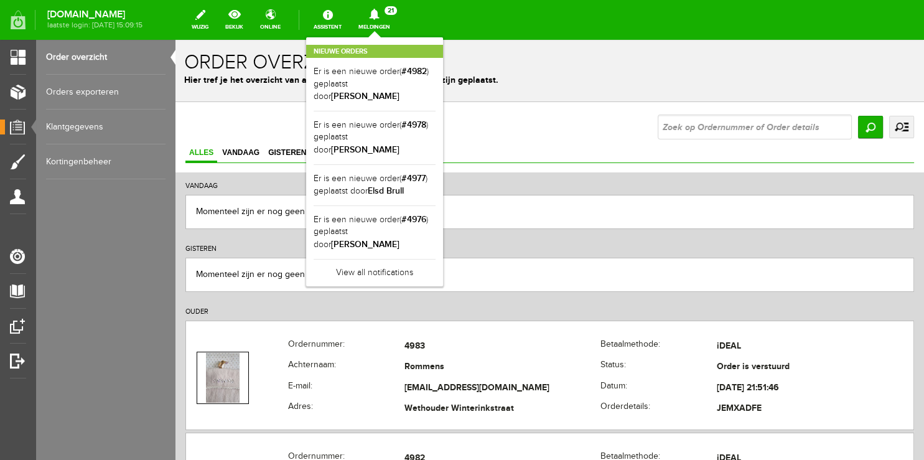
click at [387, 37] on div "Nieuwe orders Er is een nieuwe order( #4982 ) geplaatst door [PERSON_NAME] Er i…" at bounding box center [374, 161] width 137 height 249
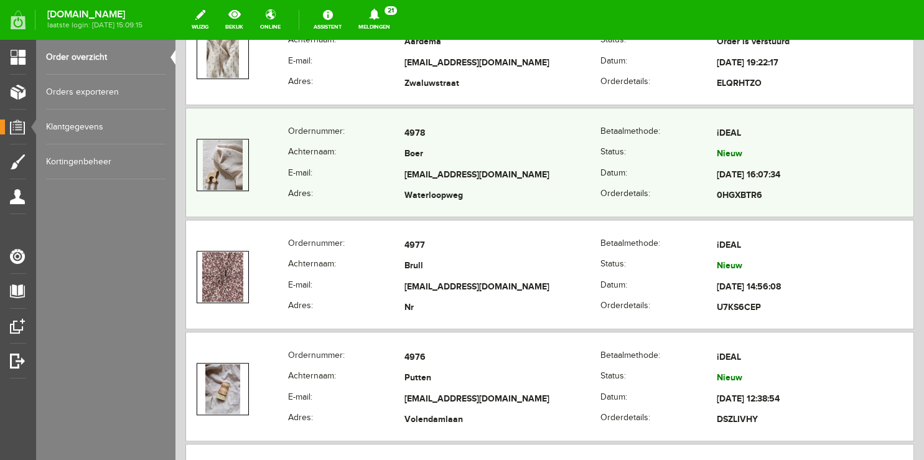
scroll to position [789, 0]
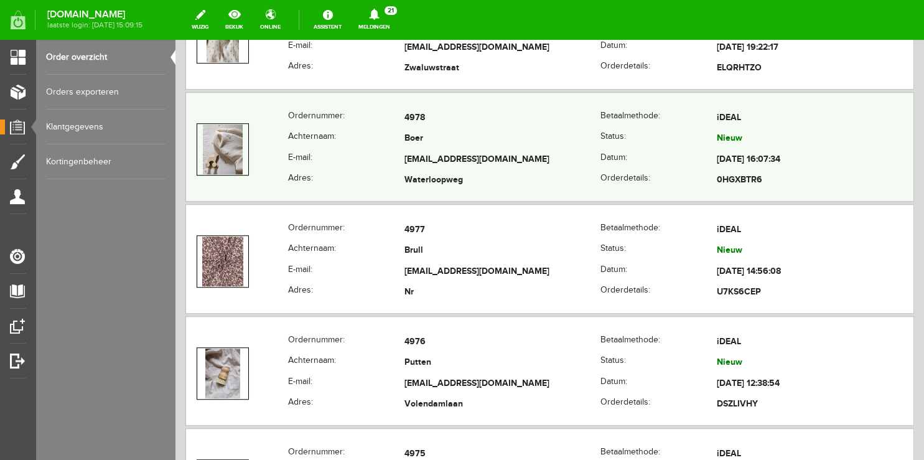
click at [347, 137] on th "Achternaam:" at bounding box center [346, 139] width 116 height 21
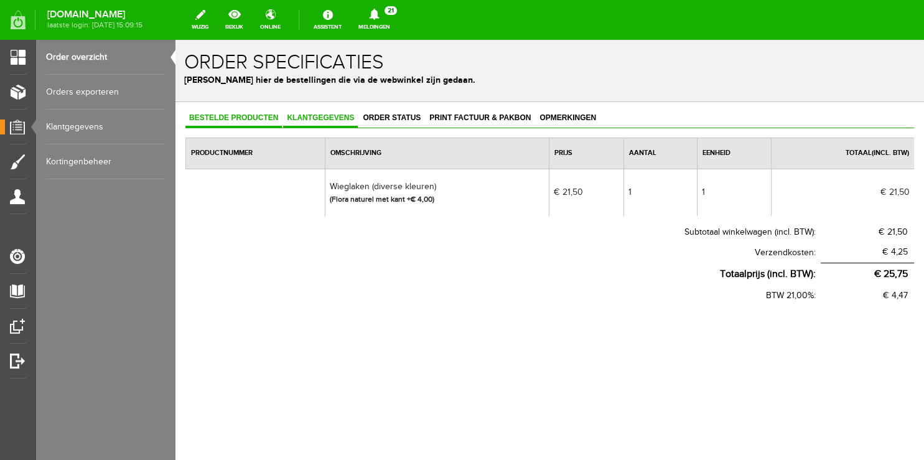
click at [325, 120] on span "Klantgegevens" at bounding box center [320, 117] width 75 height 9
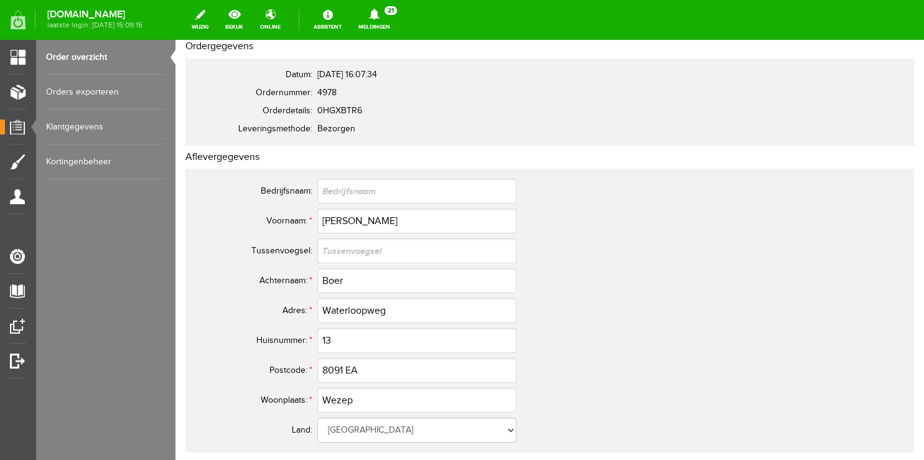
scroll to position [197, 0]
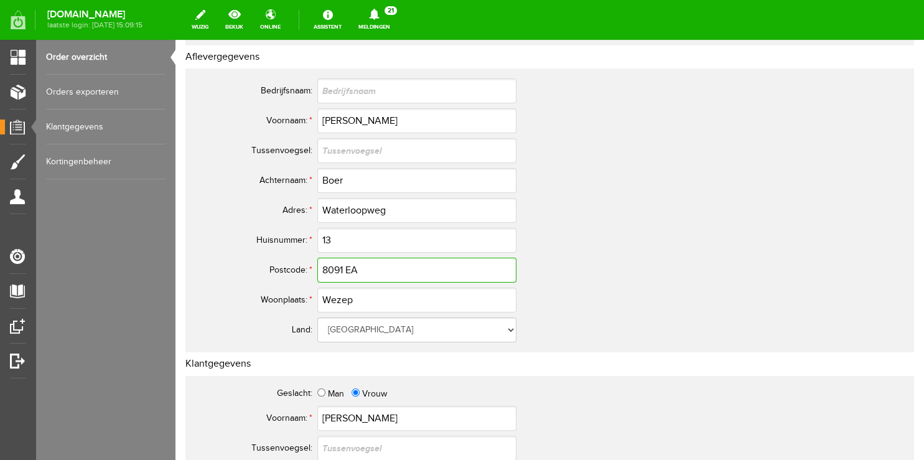
drag, startPoint x: 369, startPoint y: 273, endPoint x: 177, endPoint y: 248, distance: 193.9
click at [177, 248] on div "Bestelde producten Klantgegevens Order status Print factuur & pakbon Opmerkinge…" at bounding box center [550, 457] width 749 height 1104
drag, startPoint x: 385, startPoint y: 268, endPoint x: 227, endPoint y: 254, distance: 158.7
click at [317, 258] on input "8091 EA" at bounding box center [416, 270] width 199 height 25
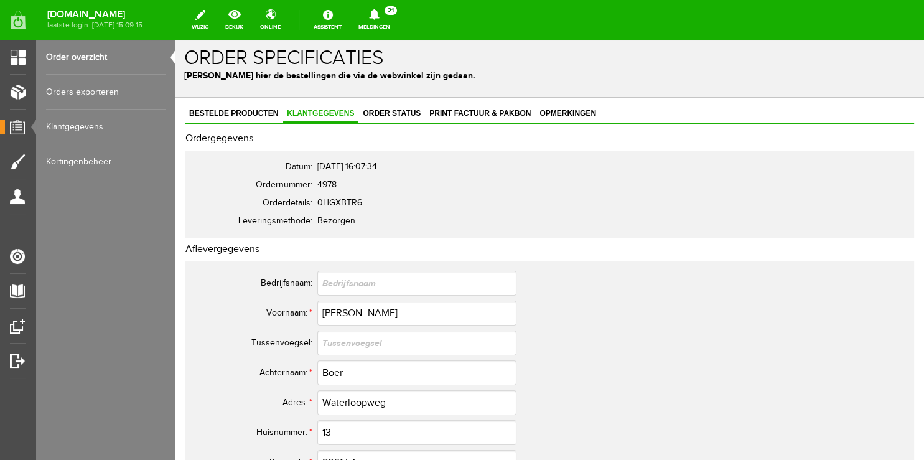
scroll to position [0, 0]
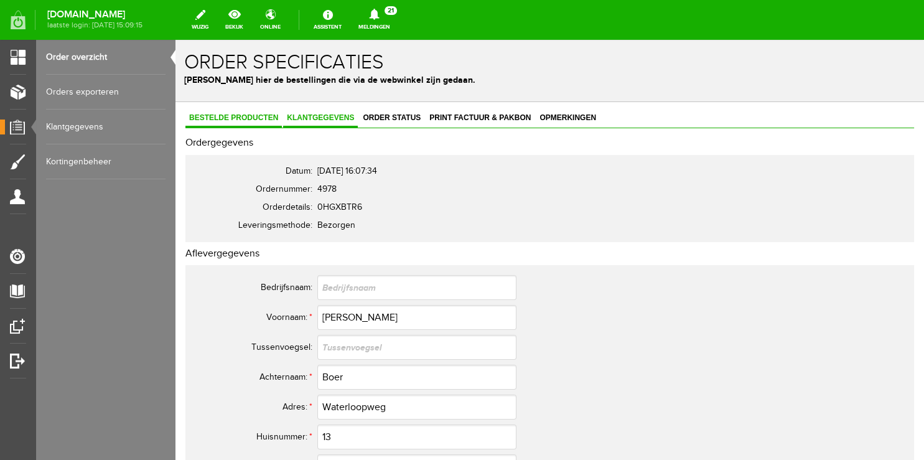
click at [232, 115] on span "Bestelde producten" at bounding box center [233, 117] width 96 height 9
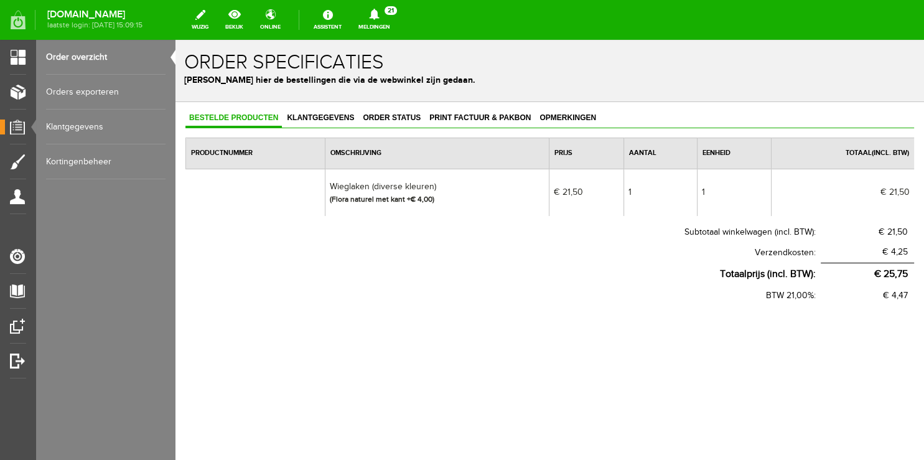
click at [71, 60] on link "Order overzicht" at bounding box center [106, 57] width 120 height 35
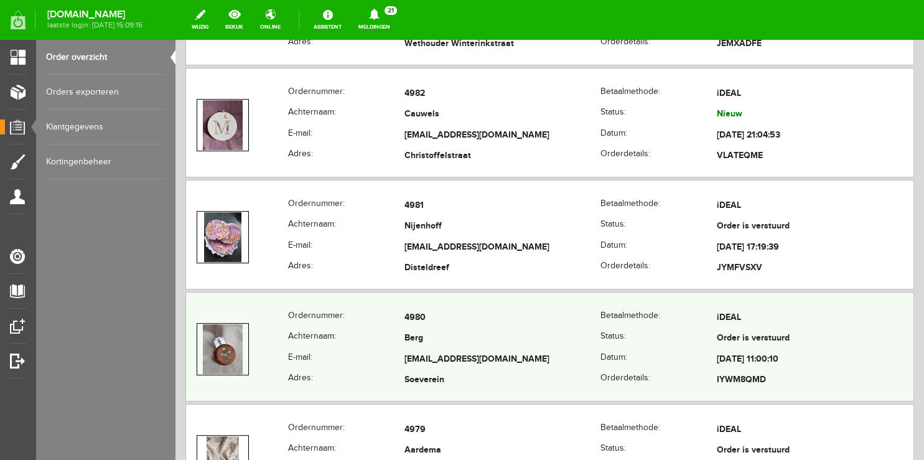
scroll to position [394, 0]
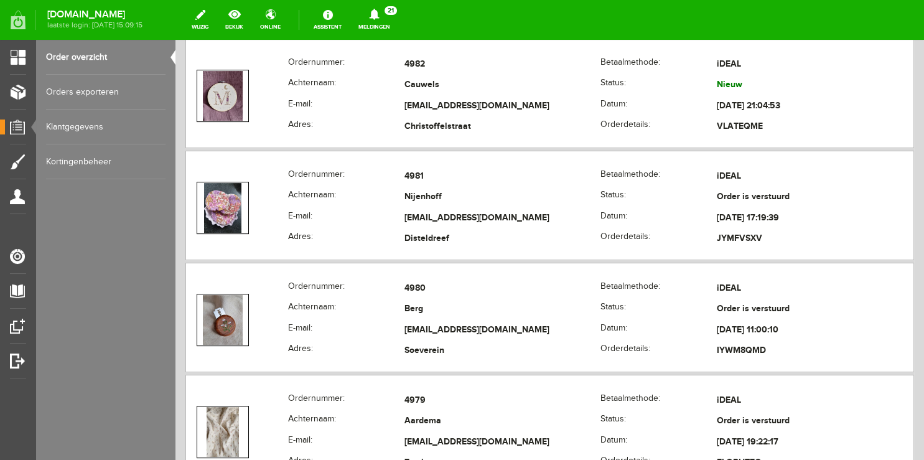
click at [383, 26] on link "Meldingen 21 Nieuwe orders Er is een nieuwe order( #4982 ) geplaatst door [PERS…" at bounding box center [374, 19] width 47 height 27
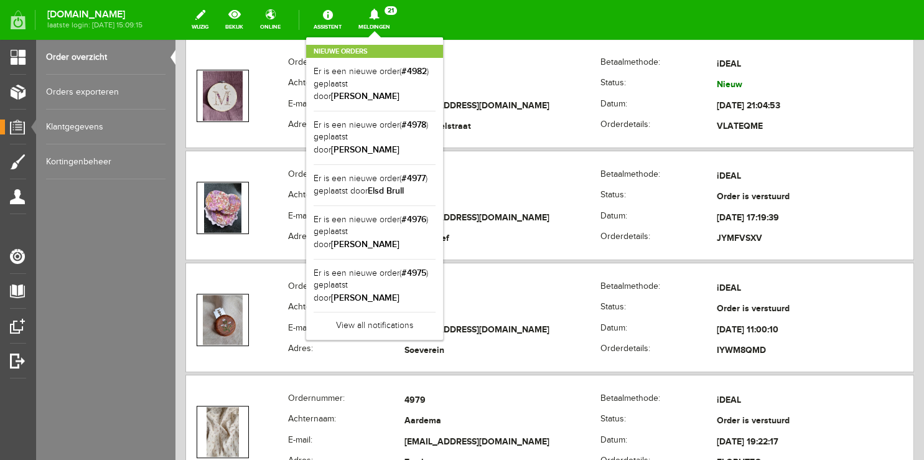
click at [386, 37] on div "Nieuwe orders Er is een nieuwe order( #4982 ) geplaatst door [PERSON_NAME] Er i…" at bounding box center [374, 188] width 137 height 303
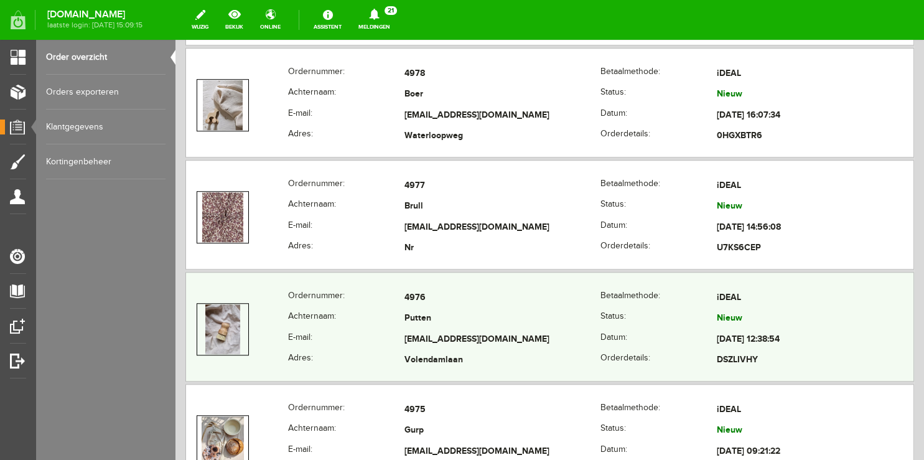
scroll to position [854, 0]
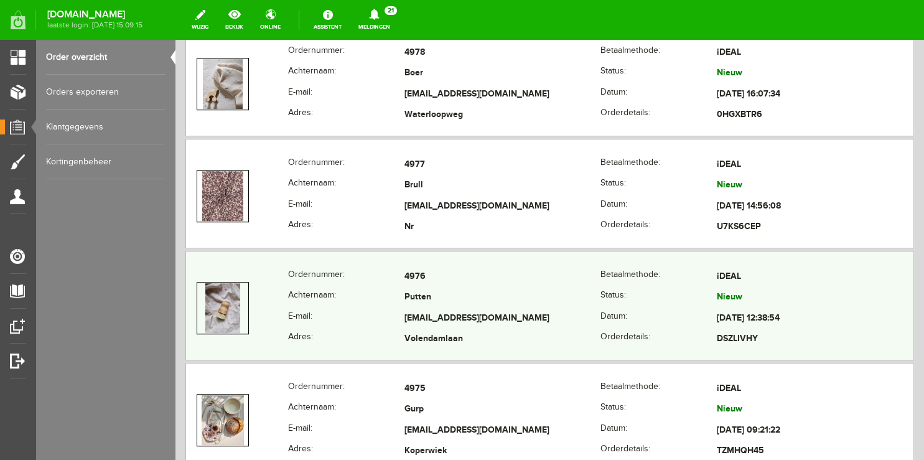
click at [350, 308] on th "E-mail:" at bounding box center [346, 318] width 116 height 21
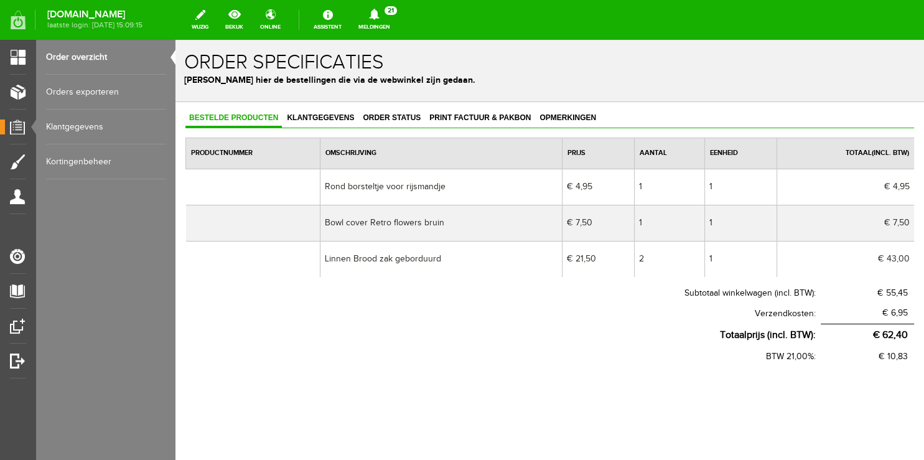
click at [86, 57] on link "Order overzicht" at bounding box center [106, 57] width 120 height 35
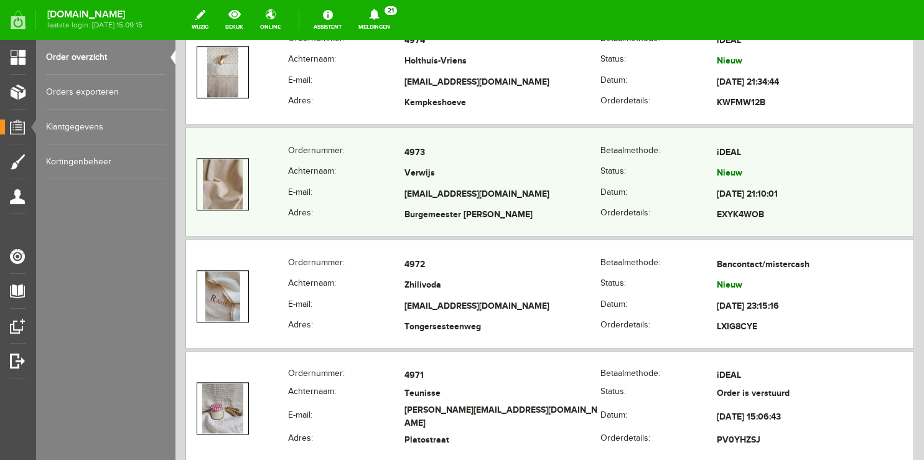
scroll to position [1315, 0]
click at [343, 184] on th "E-mail:" at bounding box center [346, 194] width 116 height 21
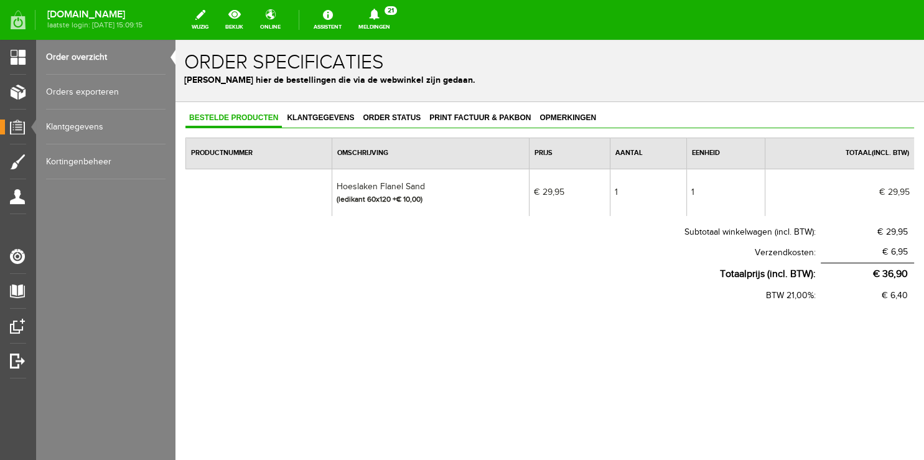
click at [86, 54] on link "Order overzicht" at bounding box center [106, 57] width 120 height 35
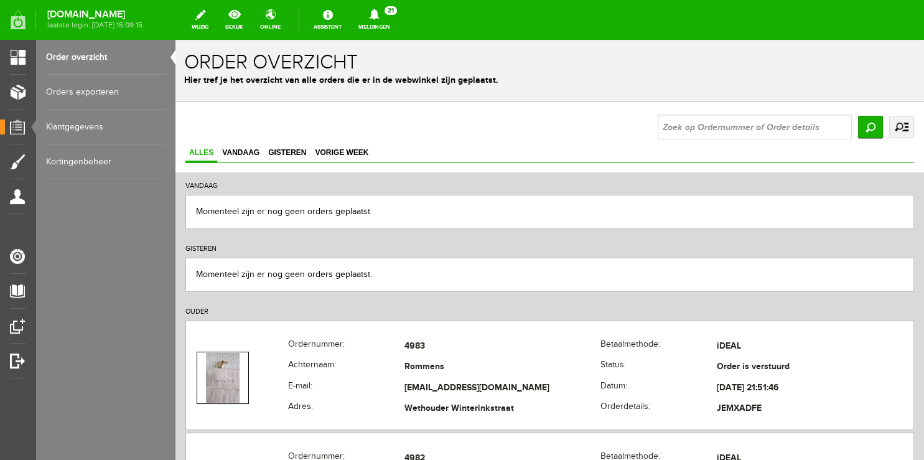
click at [393, 26] on link "Meldingen 21 Nieuwe orders Er is een nieuwe order( #4982 ) geplaatst door [PERS…" at bounding box center [374, 19] width 47 height 27
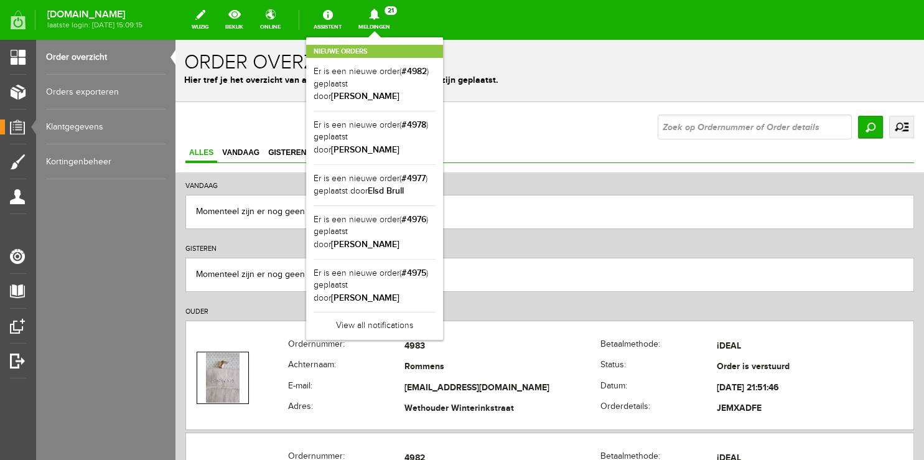
click at [384, 37] on div "Nieuwe orders Er is een nieuwe order( #4982 ) geplaatst door [PERSON_NAME] Er i…" at bounding box center [374, 188] width 137 height 303
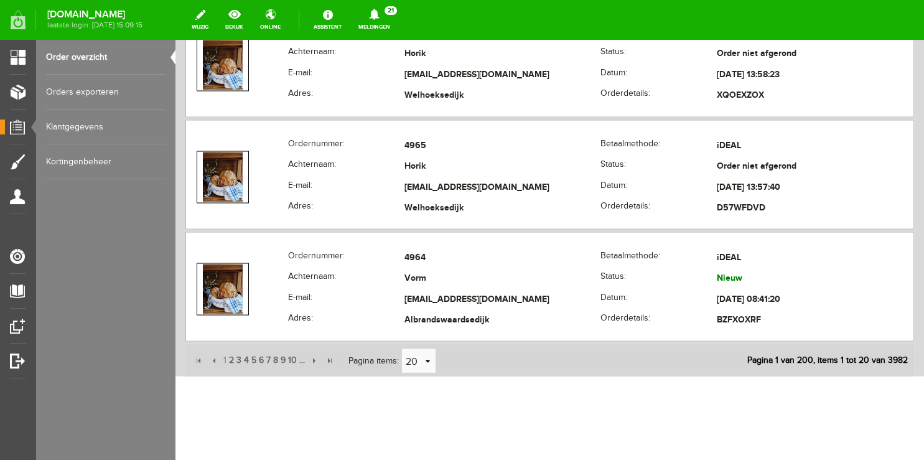
scroll to position [2221, 0]
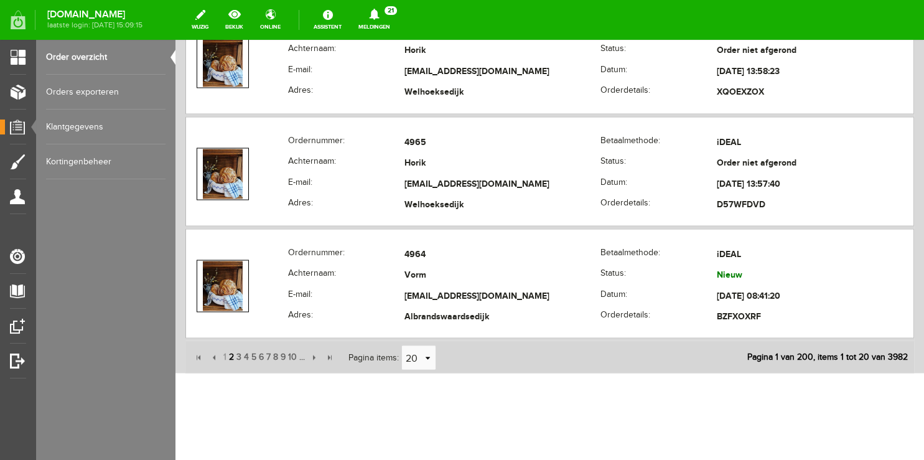
click at [230, 350] on span "2" at bounding box center [231, 356] width 7 height 25
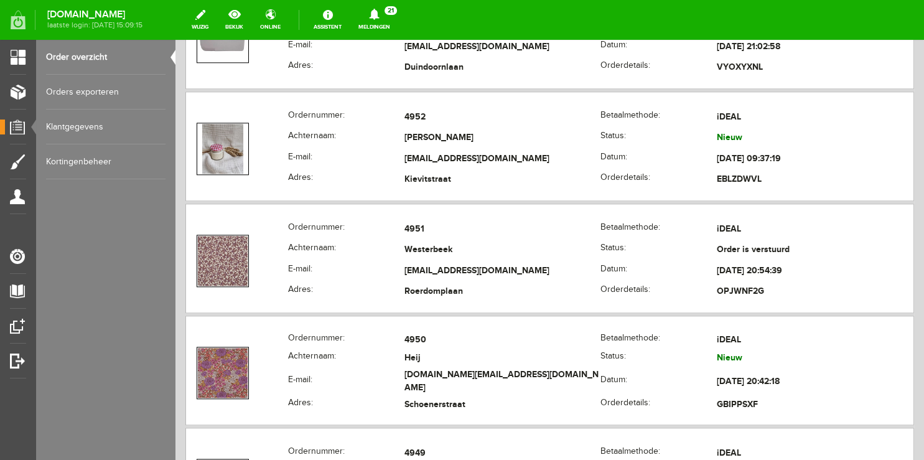
scroll to position [1432, 0]
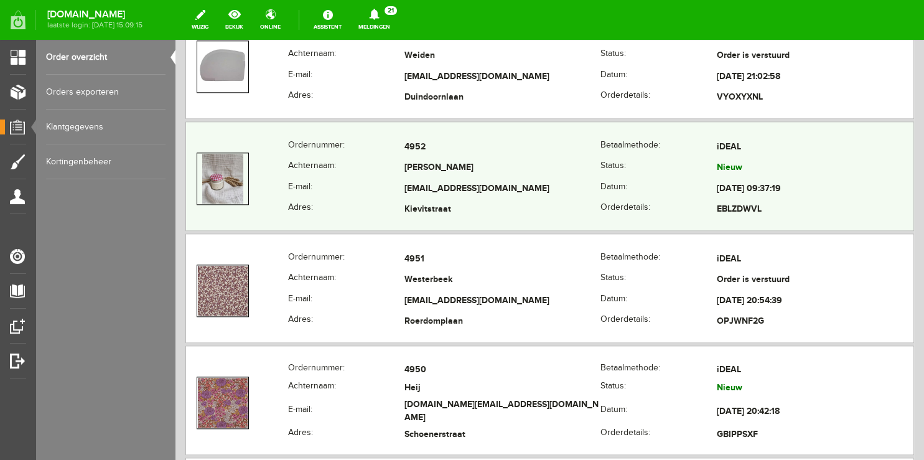
click at [350, 186] on th "E-mail:" at bounding box center [346, 189] width 116 height 21
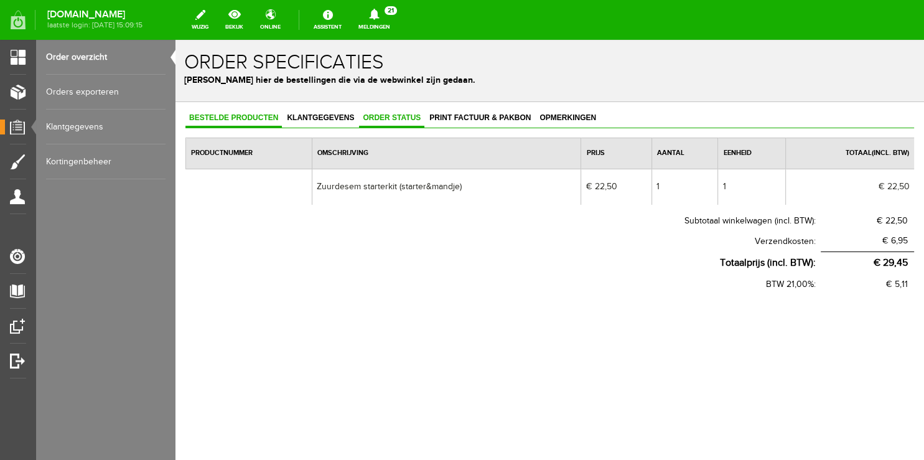
click at [382, 121] on span "Order status" at bounding box center [391, 117] width 65 height 9
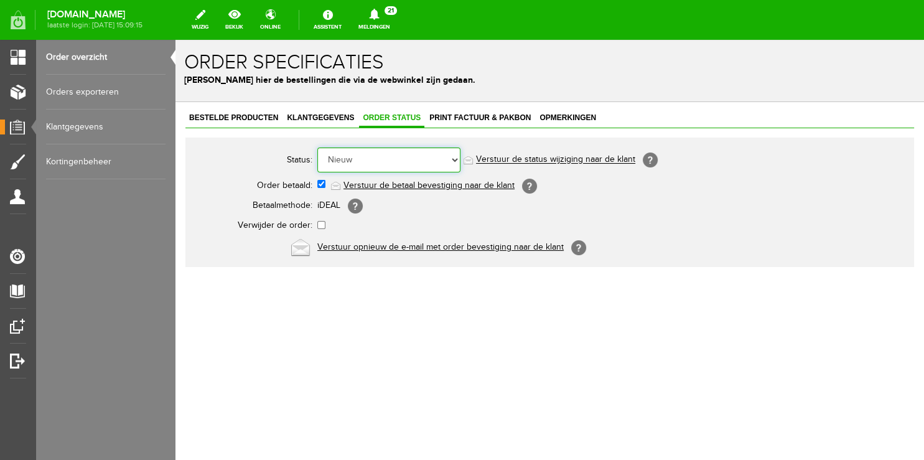
select select "5"
click option "Order is verstuurd" at bounding box center [176, 40] width 0 height 0
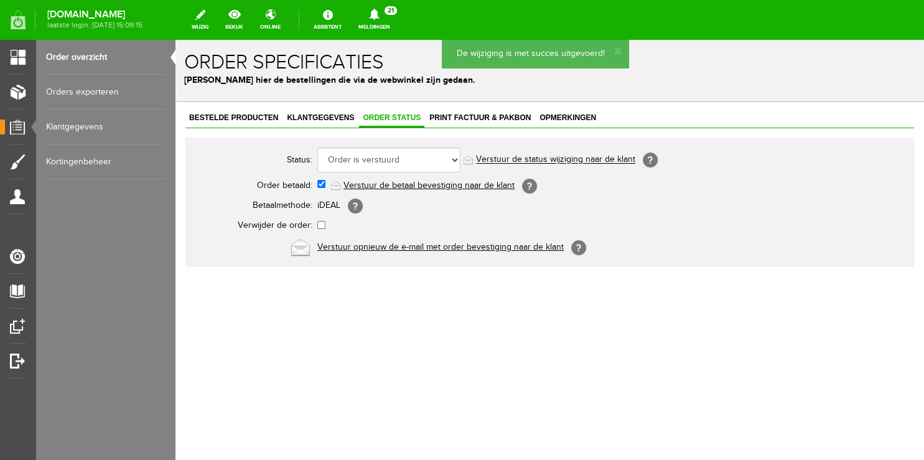
click at [390, 17] on icon at bounding box center [375, 14] width 32 height 11
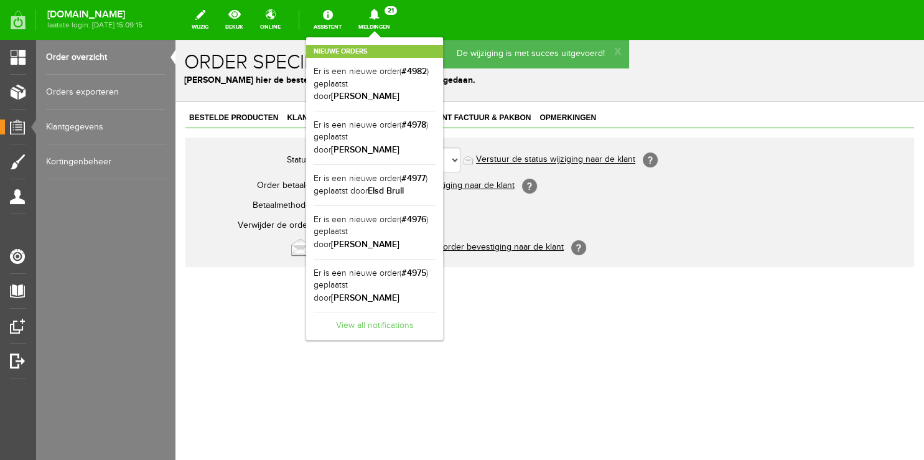
click at [395, 312] on link "View all notifications" at bounding box center [375, 322] width 122 height 21
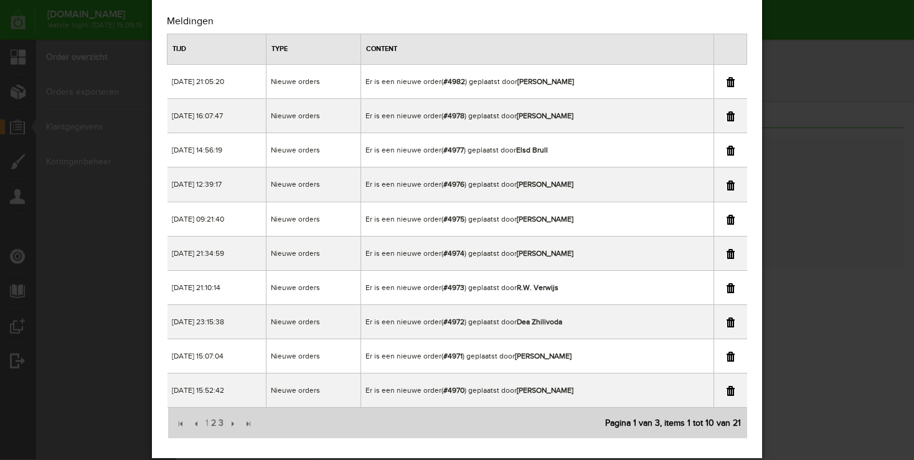
scroll to position [52, 0]
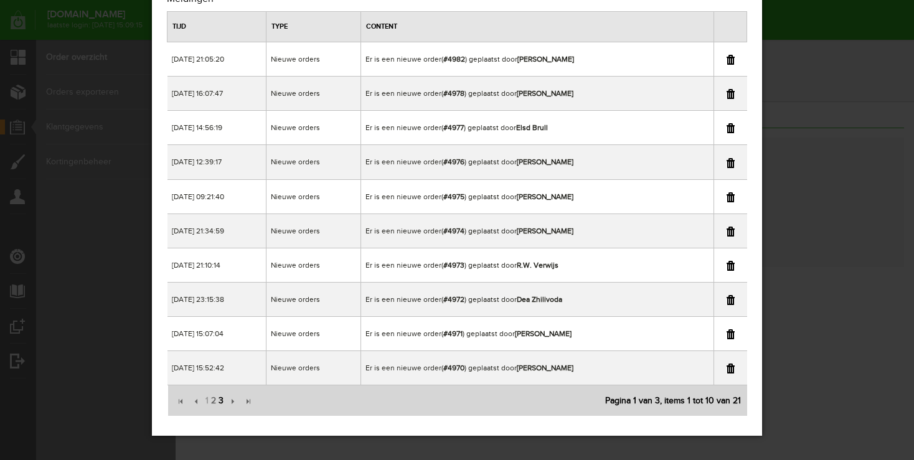
click at [223, 400] on span "3" at bounding box center [220, 400] width 7 height 25
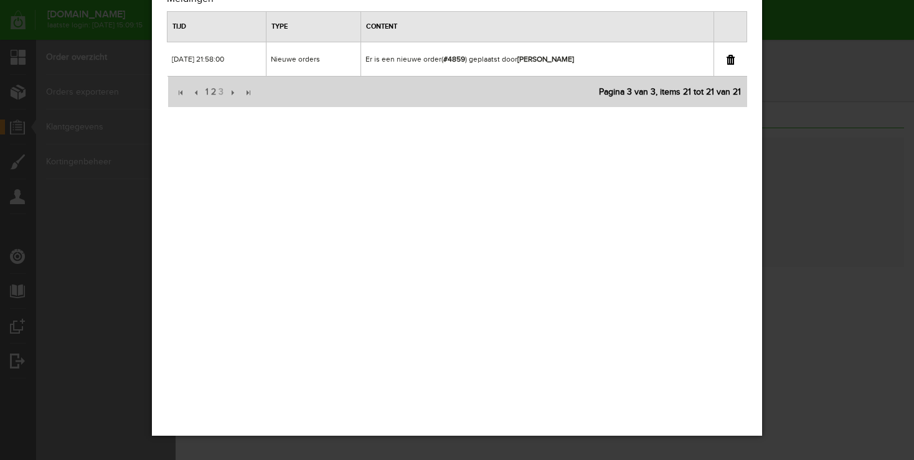
scroll to position [0, 0]
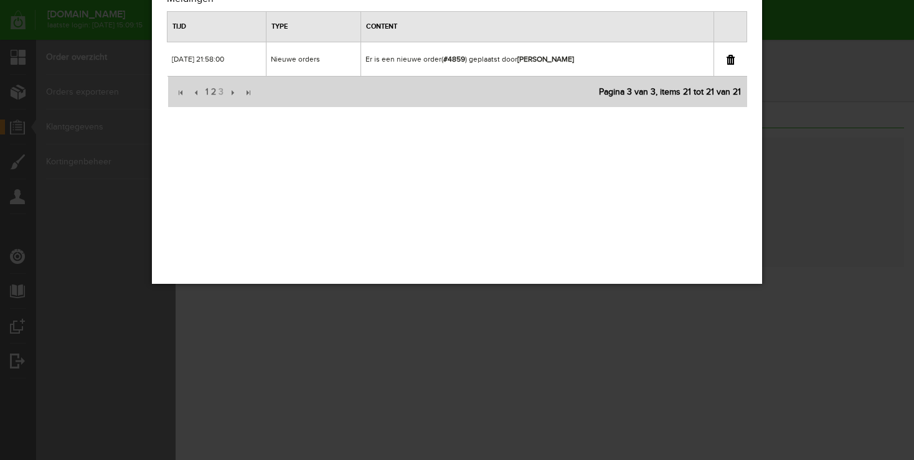
click at [728, 62] on link at bounding box center [730, 60] width 8 height 10
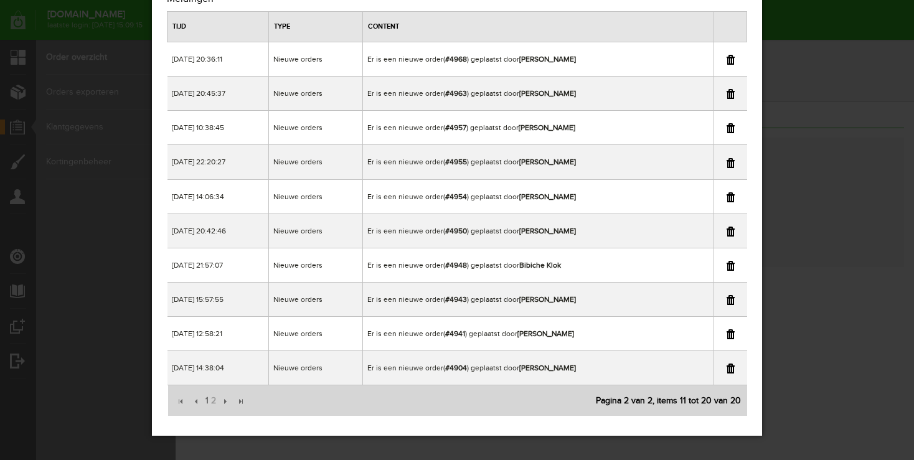
click at [850, 80] on div "×" at bounding box center [457, 178] width 914 height 460
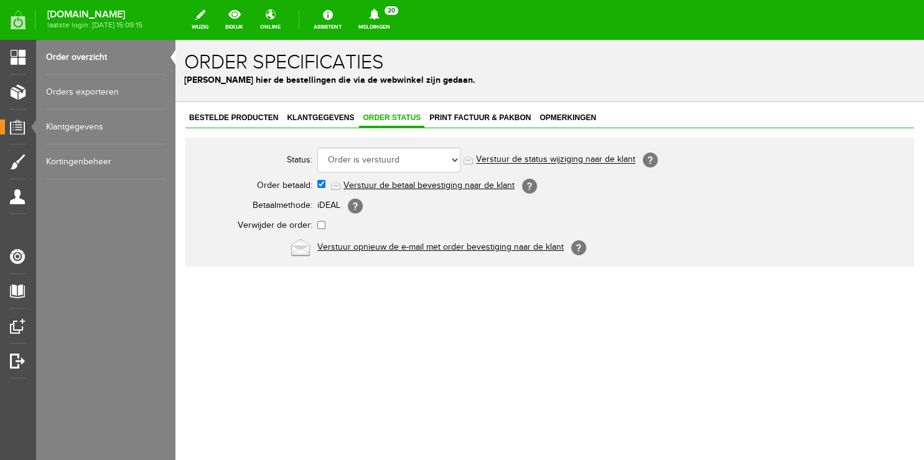
click at [83, 51] on link "Order overzicht" at bounding box center [106, 57] width 120 height 35
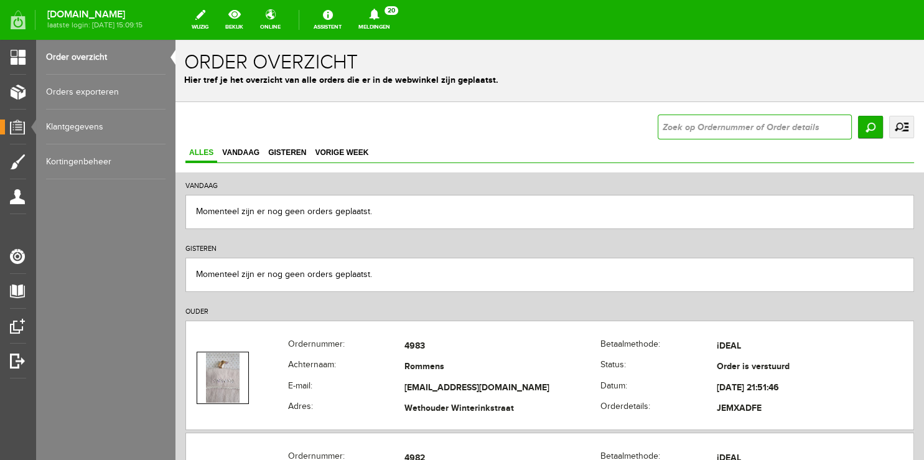
click at [743, 131] on input "text" at bounding box center [755, 127] width 194 height 25
type input "4859"
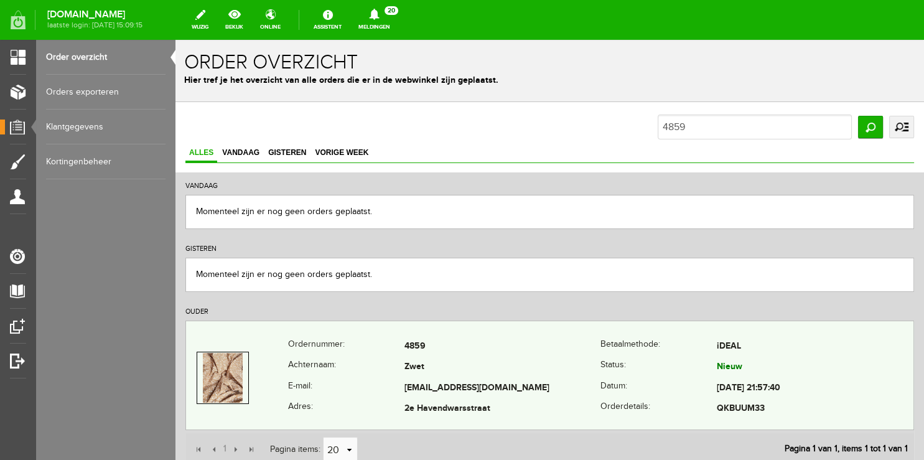
click at [462, 333] on div "Ordernummer: 4859 [GEOGRAPHIC_DATA]: iDEAL Achternaam: Zwet Status: Nieuw E-mai…" at bounding box center [549, 376] width 729 height 110
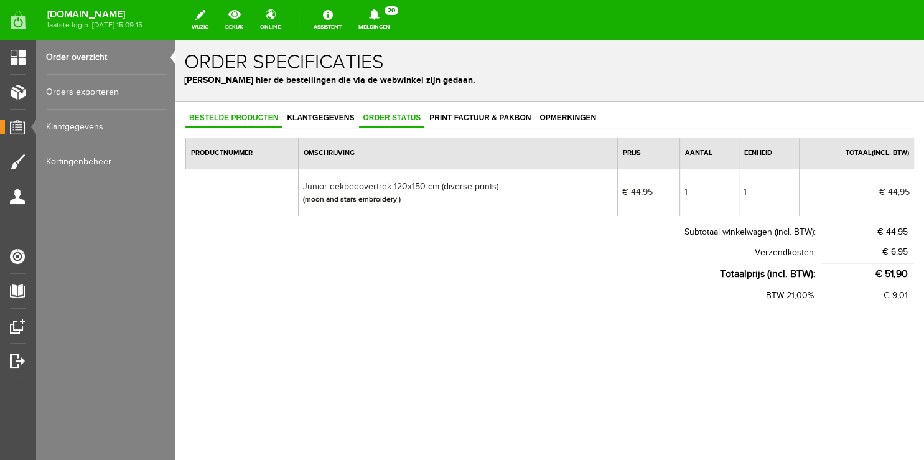
click at [385, 121] on span "Order status" at bounding box center [391, 117] width 65 height 9
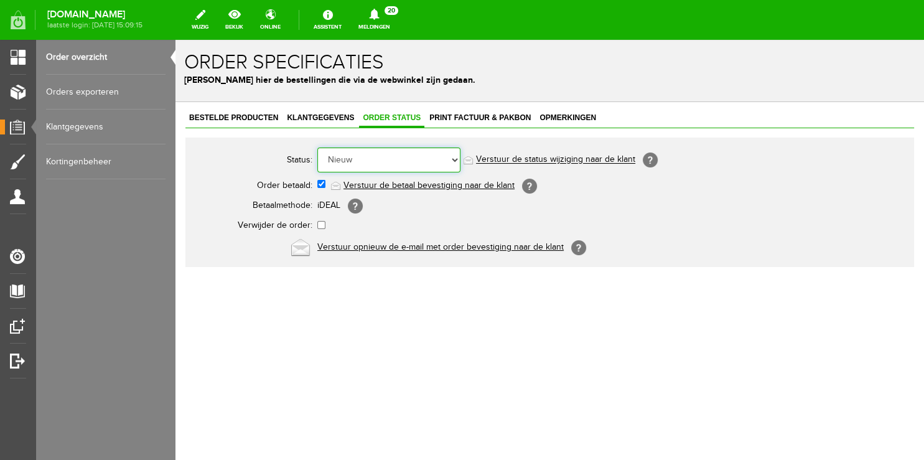
select select "7"
click option "Order is geannuleerd" at bounding box center [176, 40] width 0 height 0
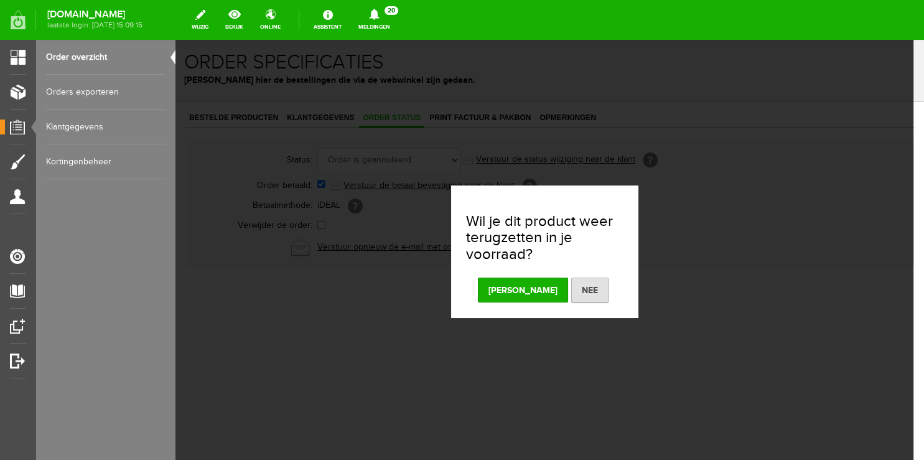
click at [517, 291] on button "[PERSON_NAME]" at bounding box center [523, 290] width 90 height 25
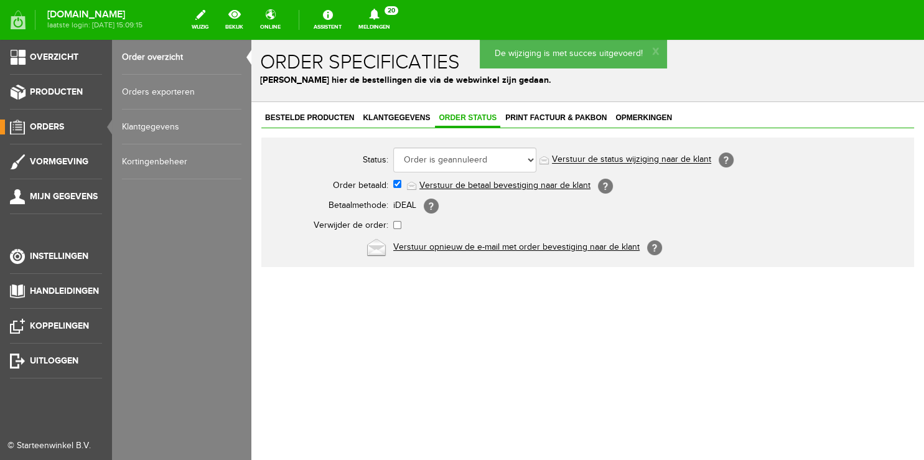
click at [138, 59] on link "Order overzicht" at bounding box center [182, 57] width 120 height 35
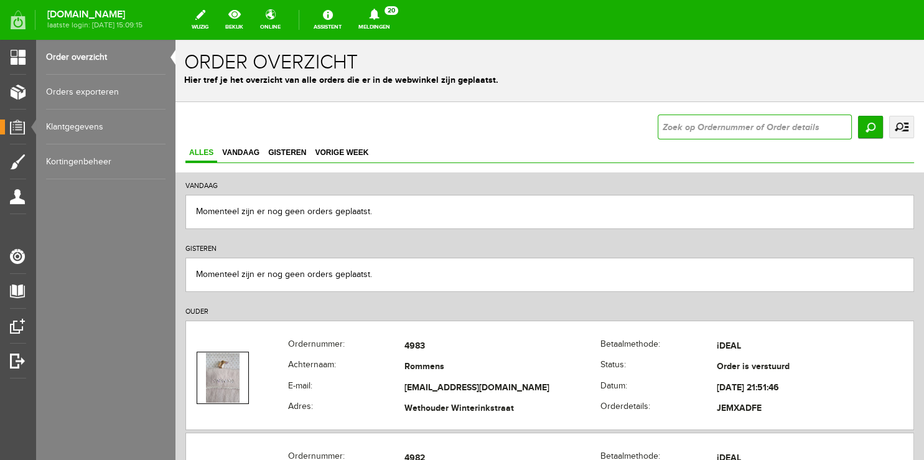
click at [724, 131] on input "text" at bounding box center [755, 127] width 194 height 25
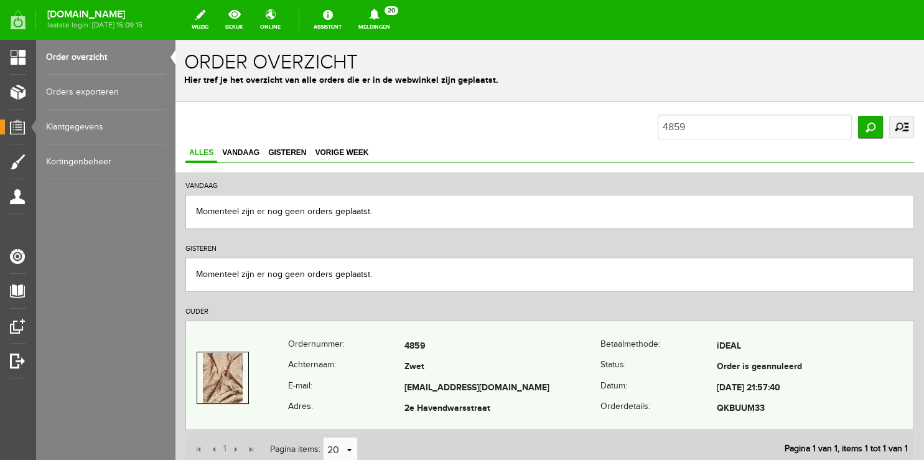
click at [333, 373] on th "Achternaam:" at bounding box center [346, 367] width 116 height 21
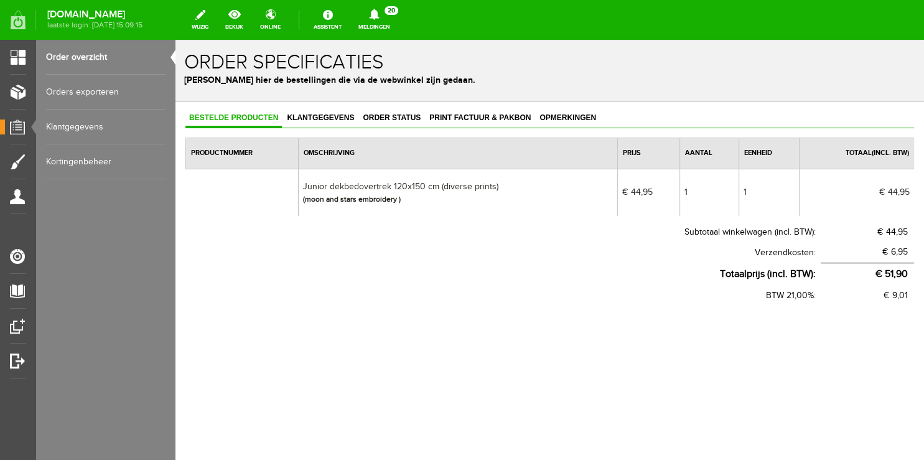
click at [73, 54] on link "Order overzicht" at bounding box center [106, 57] width 120 height 35
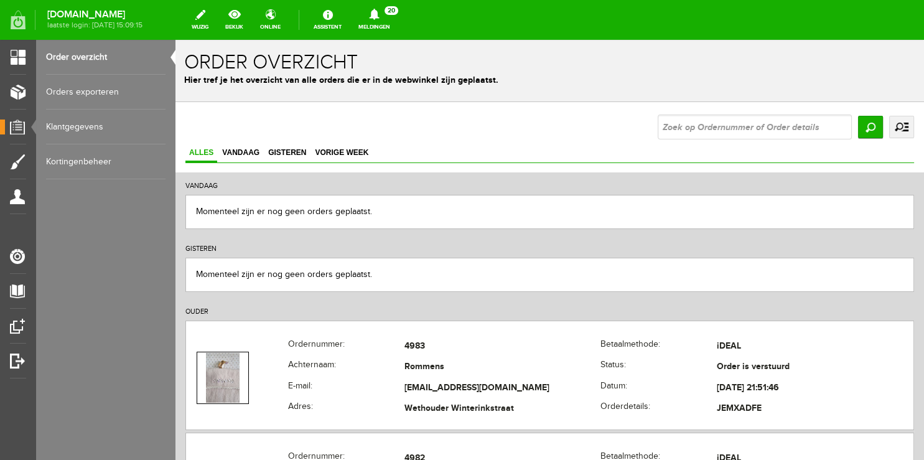
click at [398, 18] on link "Meldingen 20 Nieuwe orders Er is een nieuwe order( #4982 ) geplaatst door [PERS…" at bounding box center [374, 19] width 47 height 27
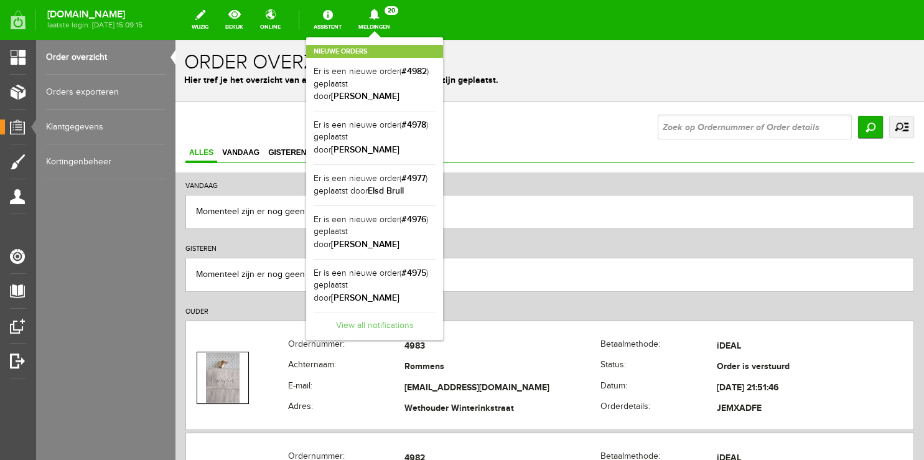
click at [378, 312] on link "View all notifications" at bounding box center [375, 322] width 122 height 21
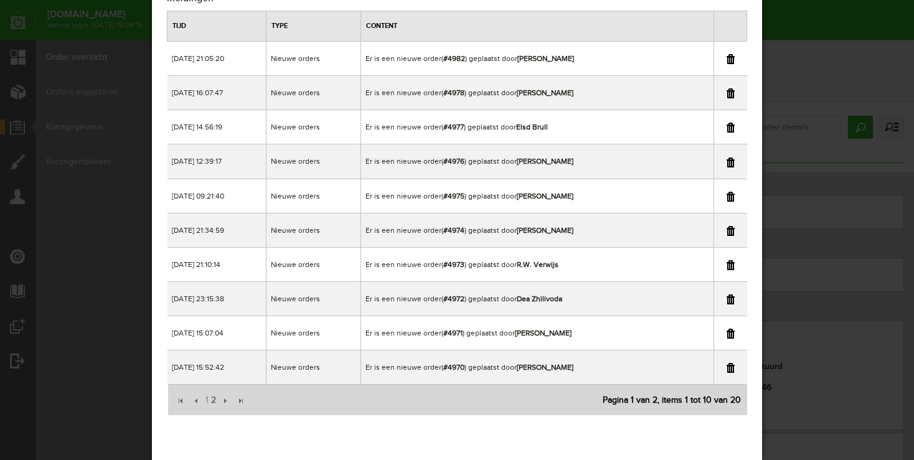
scroll to position [52, 0]
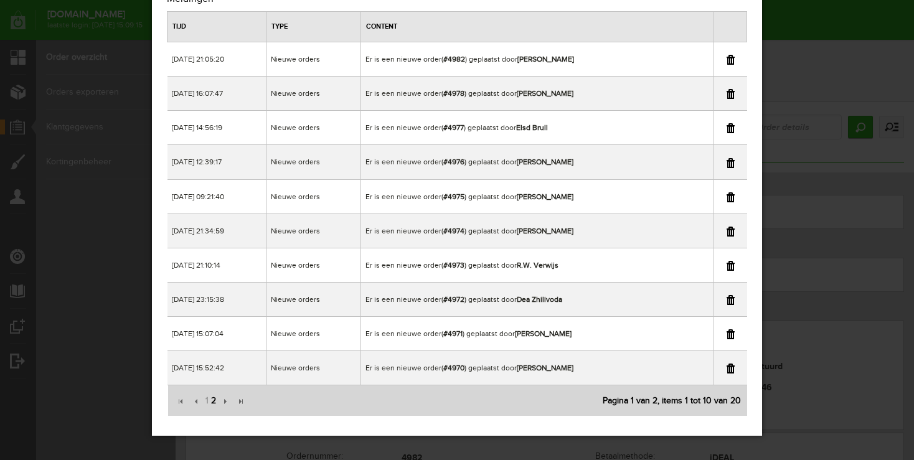
click at [212, 397] on span "2" at bounding box center [213, 400] width 7 height 25
click at [728, 367] on link at bounding box center [730, 368] width 8 height 10
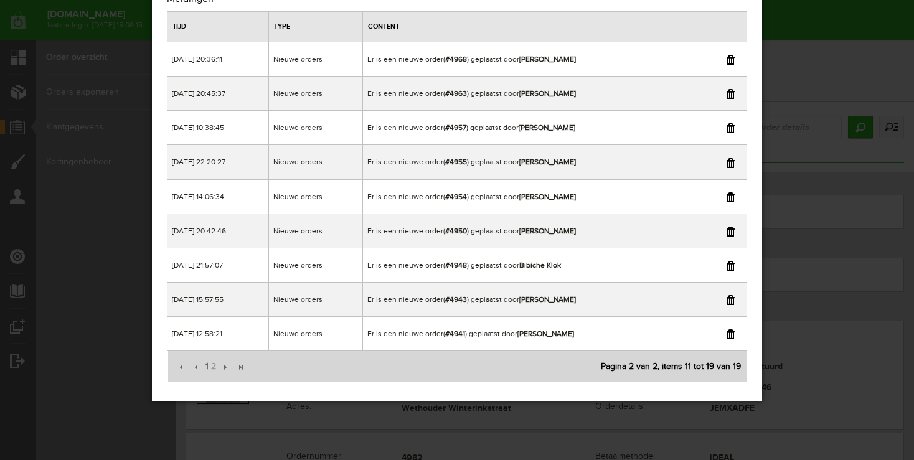
click at [795, 59] on div "×" at bounding box center [457, 178] width 914 height 460
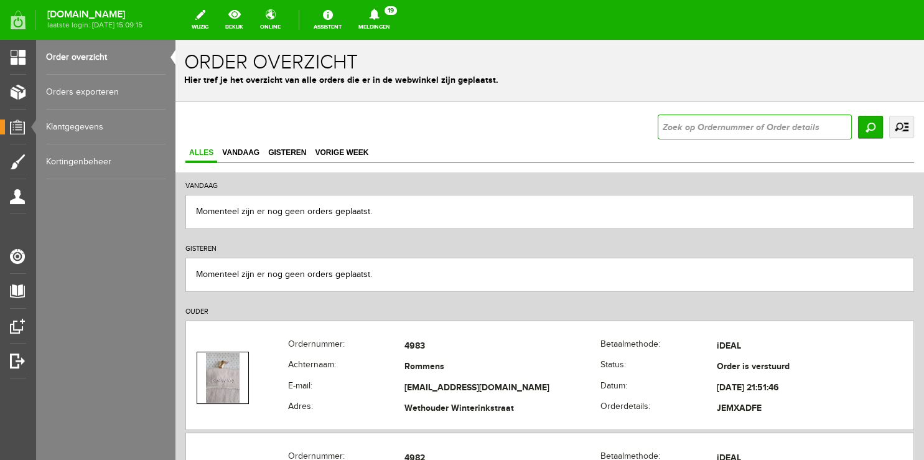
drag, startPoint x: 689, startPoint y: 126, endPoint x: 682, endPoint y: 126, distance: 6.8
click at [687, 126] on input "text" at bounding box center [755, 127] width 194 height 25
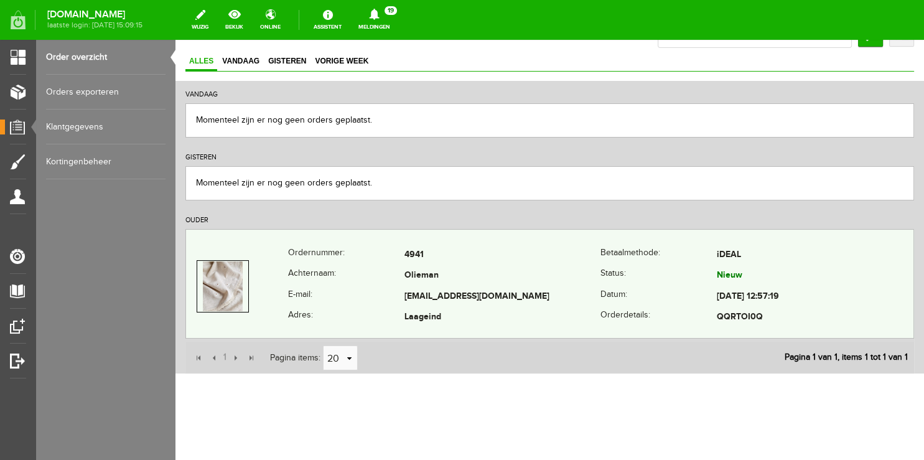
scroll to position [97, 0]
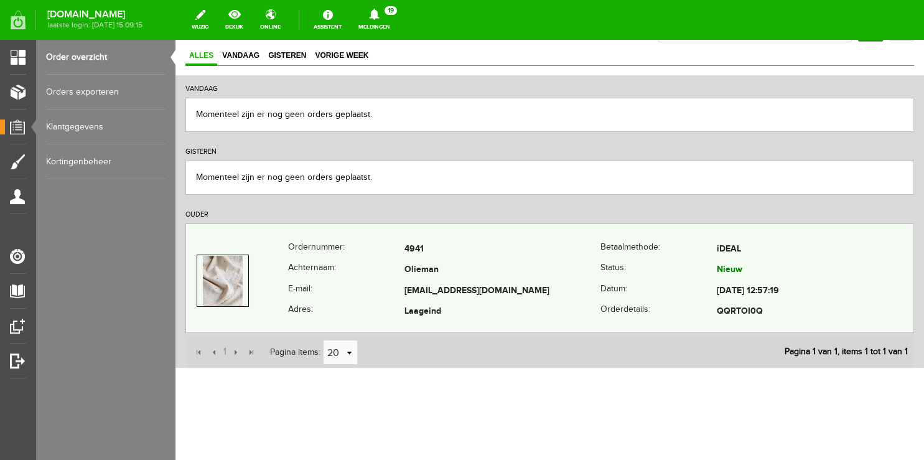
click at [339, 281] on th "E-mail:" at bounding box center [346, 291] width 116 height 21
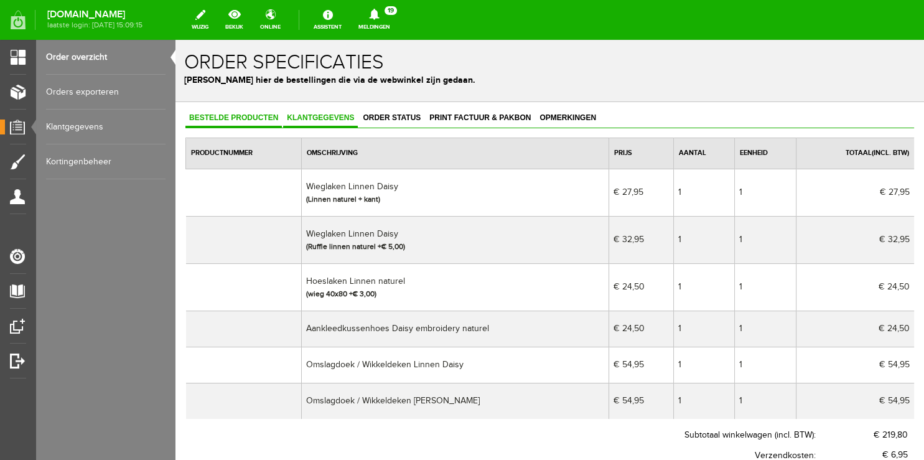
click at [301, 117] on span "Klantgegevens" at bounding box center [320, 117] width 75 height 9
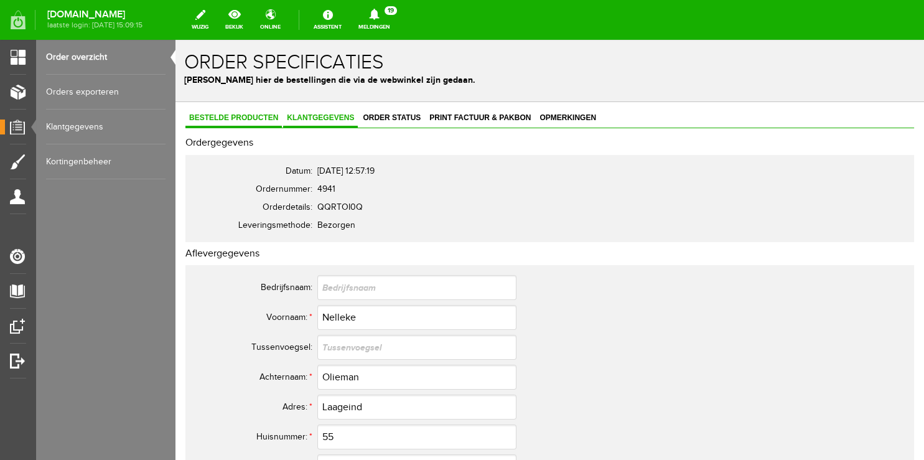
click at [257, 118] on span "Bestelde producten" at bounding box center [233, 117] width 96 height 9
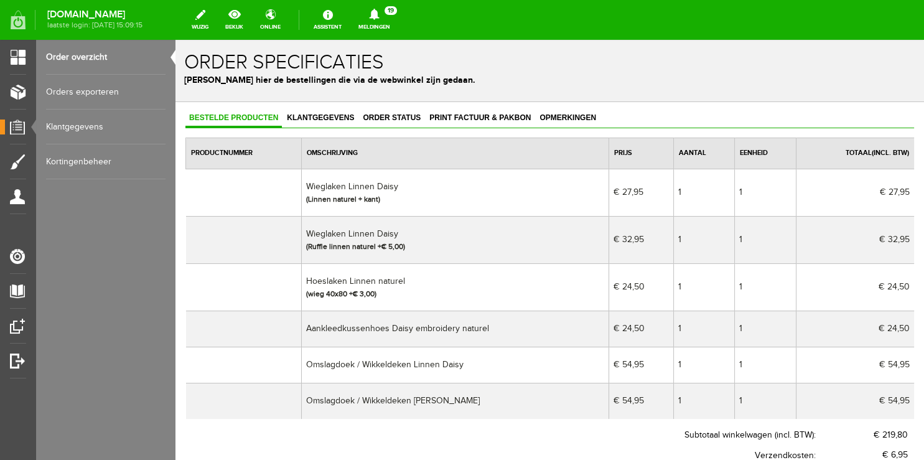
click at [91, 57] on link "Order overzicht" at bounding box center [106, 57] width 120 height 35
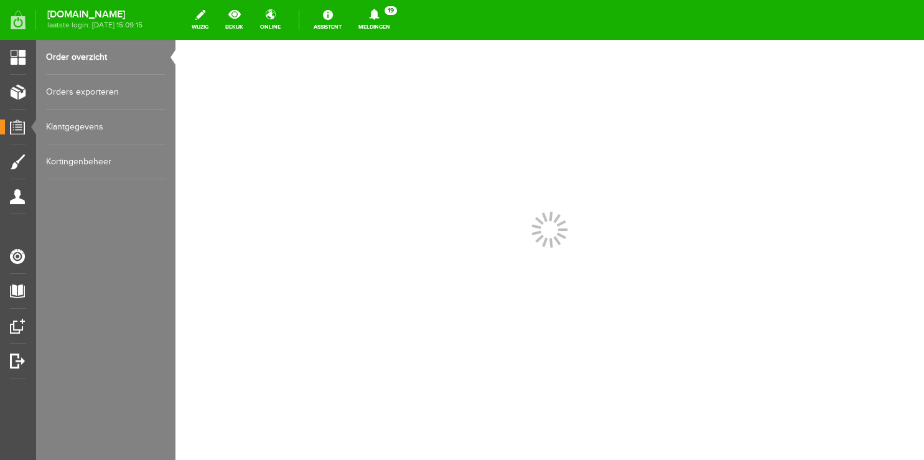
click at [379, 13] on icon at bounding box center [374, 14] width 10 height 11
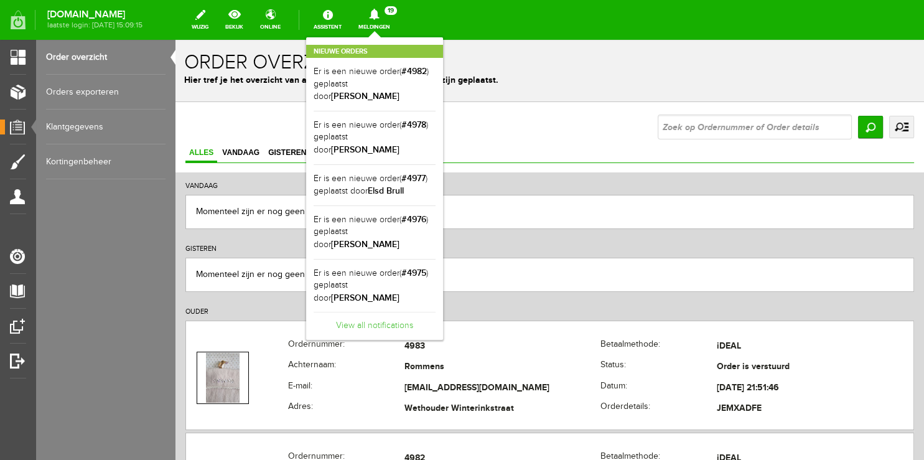
click at [392, 312] on link "View all notifications" at bounding box center [375, 322] width 122 height 21
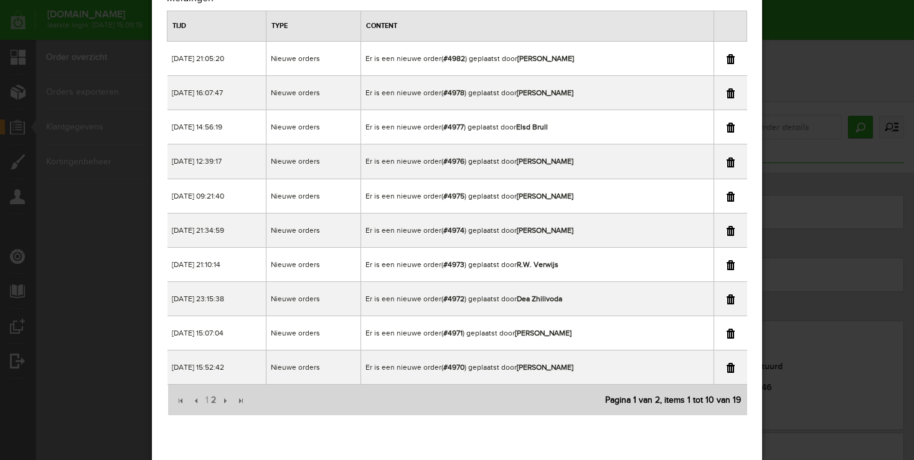
scroll to position [52, 0]
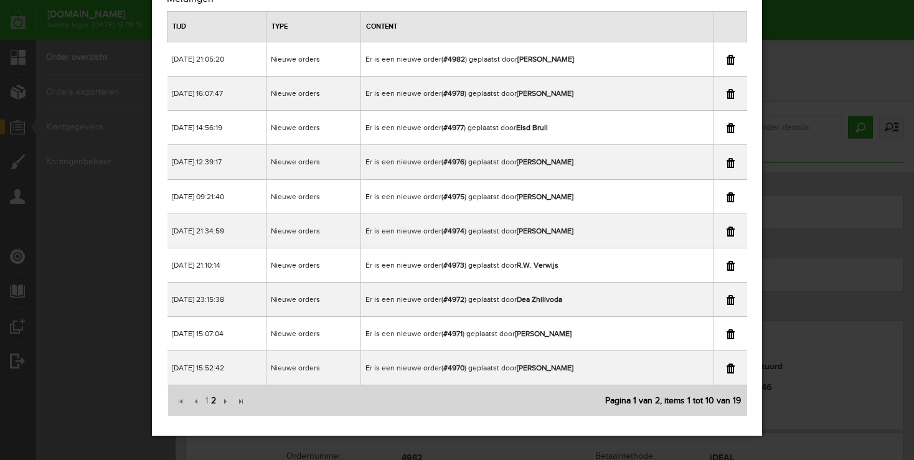
click at [213, 400] on span "2" at bounding box center [213, 400] width 7 height 25
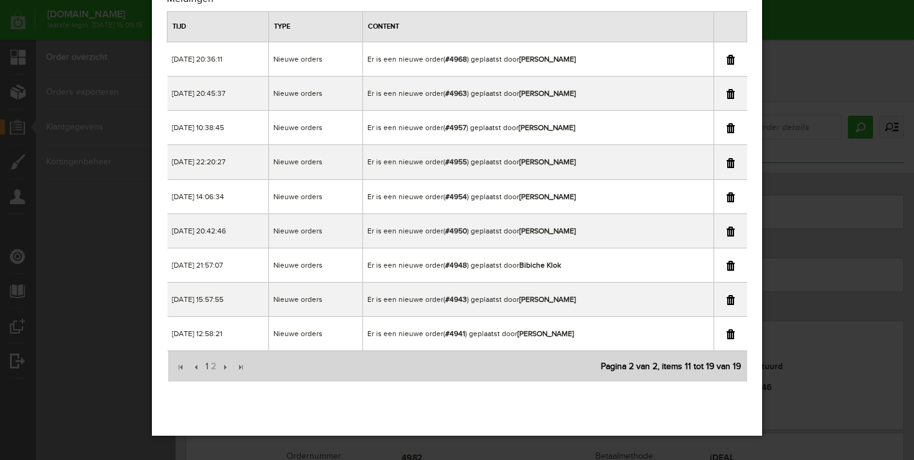
scroll to position [0, 0]
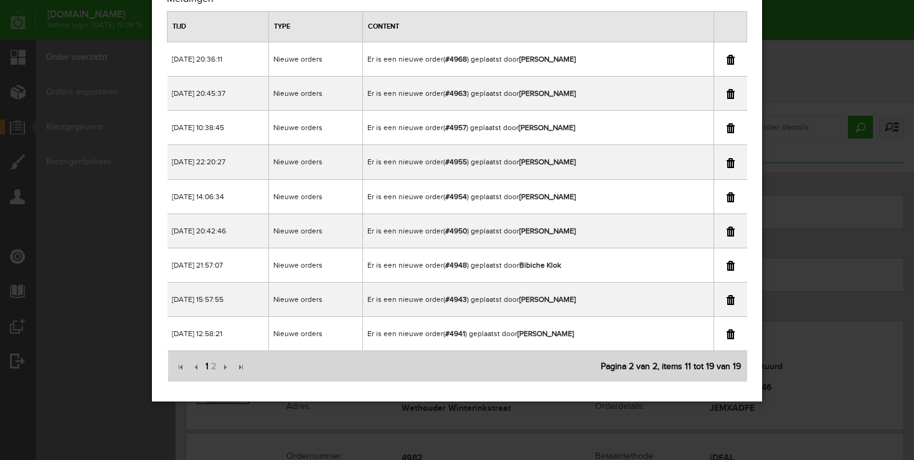
click at [204, 368] on span "1" at bounding box center [207, 366] width 6 height 25
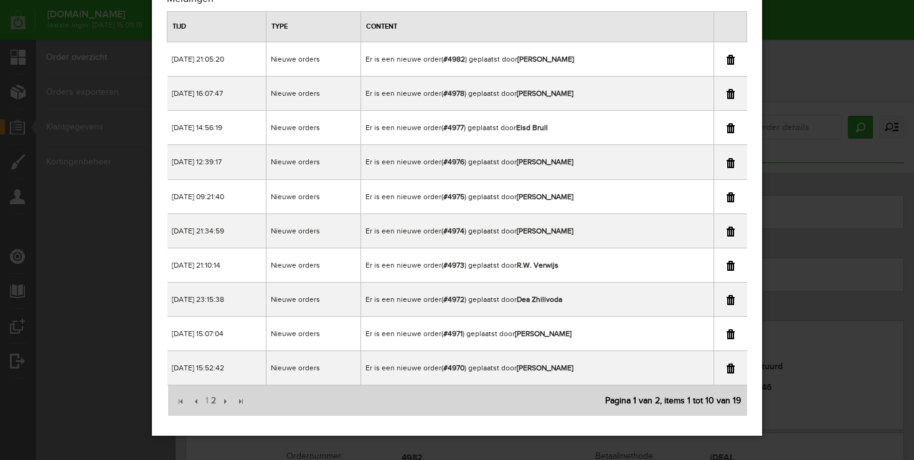
drag, startPoint x: 798, startPoint y: 27, endPoint x: 525, endPoint y: 152, distance: 300.5
click at [798, 27] on div "×" at bounding box center [457, 178] width 914 height 460
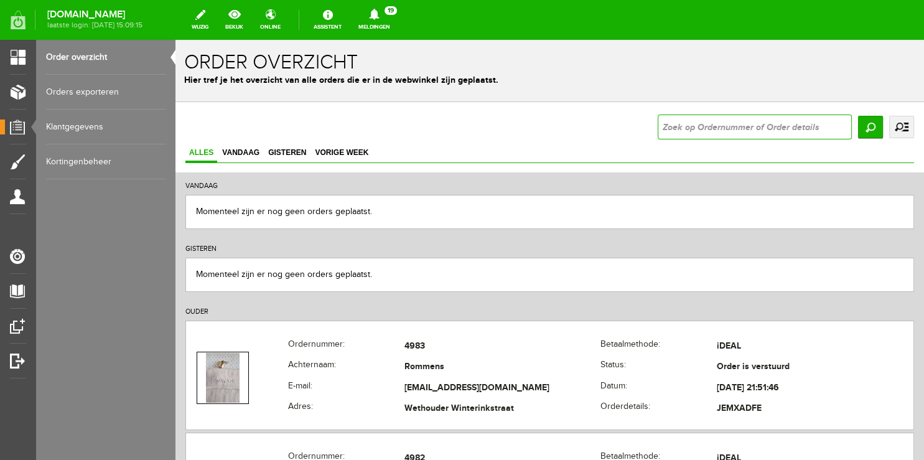
click at [688, 133] on input "text" at bounding box center [755, 127] width 194 height 25
type input "4971"
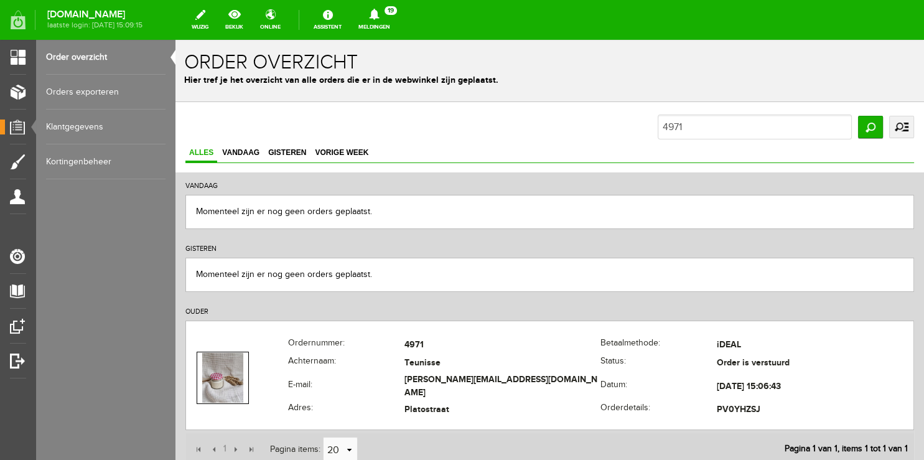
click at [380, 21] on link "Meldingen 19 Nieuwe orders Er is een nieuwe order( #4982 ) geplaatst door [PERS…" at bounding box center [374, 19] width 47 height 27
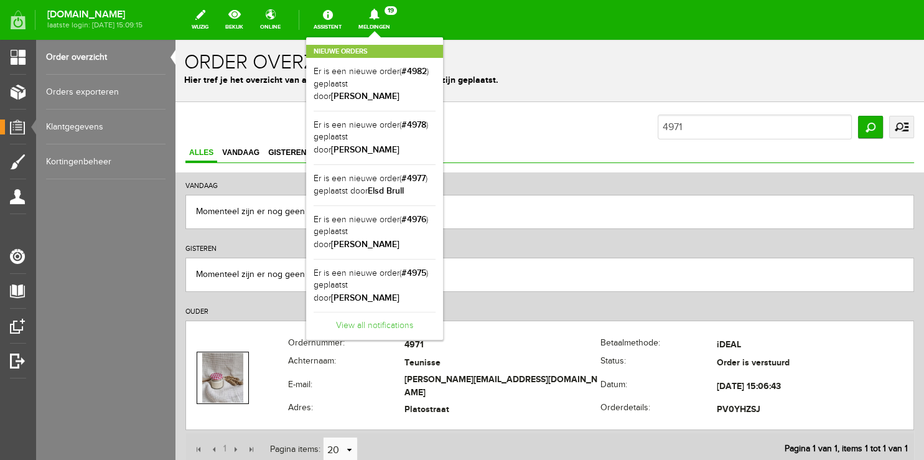
click at [390, 312] on link "View all notifications" at bounding box center [375, 322] width 122 height 21
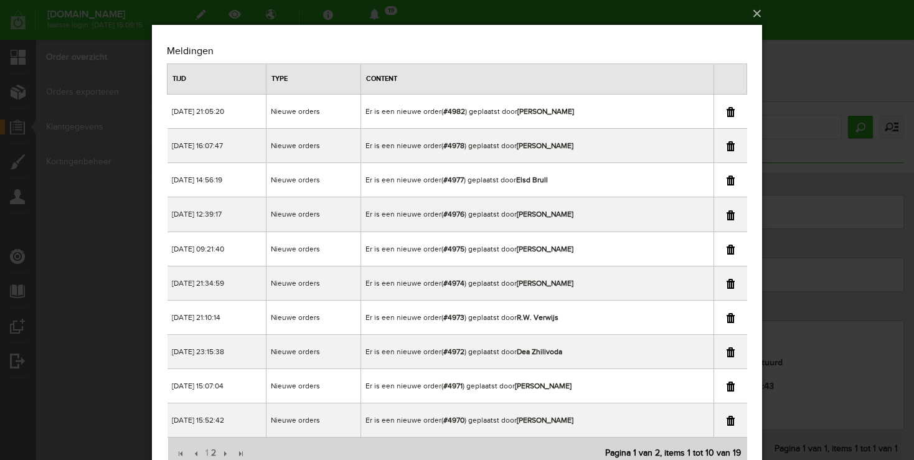
scroll to position [52, 0]
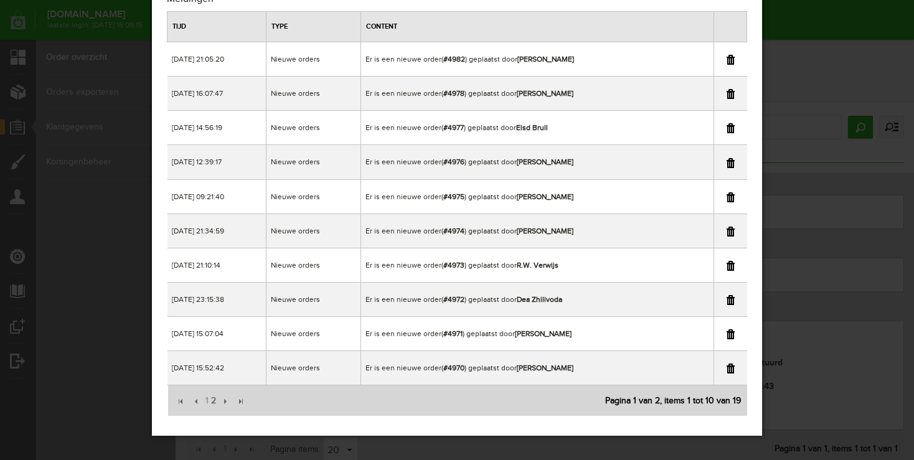
click at [728, 332] on link at bounding box center [730, 334] width 8 height 10
click at [213, 399] on span "2" at bounding box center [213, 400] width 7 height 25
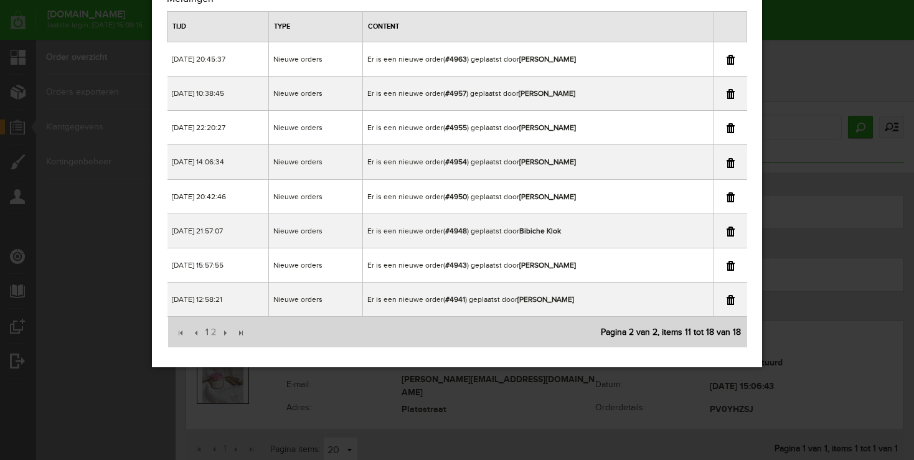
click at [830, 29] on div "×" at bounding box center [457, 178] width 914 height 460
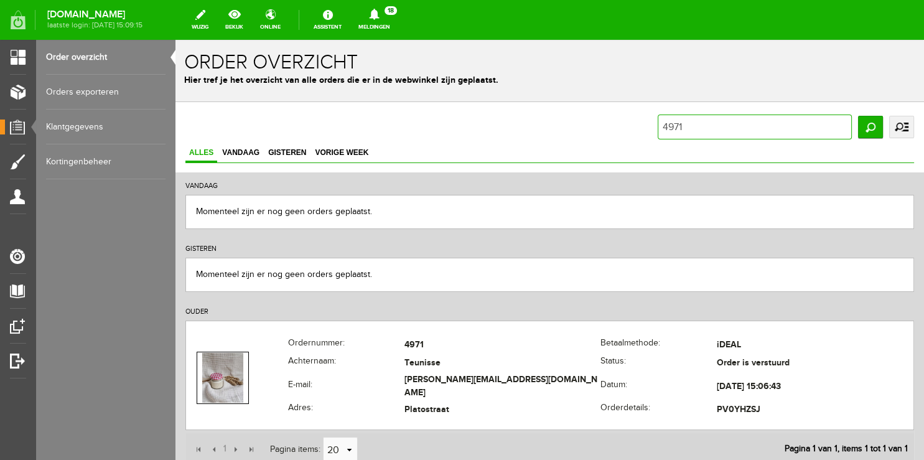
click at [685, 129] on input "4971" at bounding box center [755, 127] width 194 height 25
type input "4954"
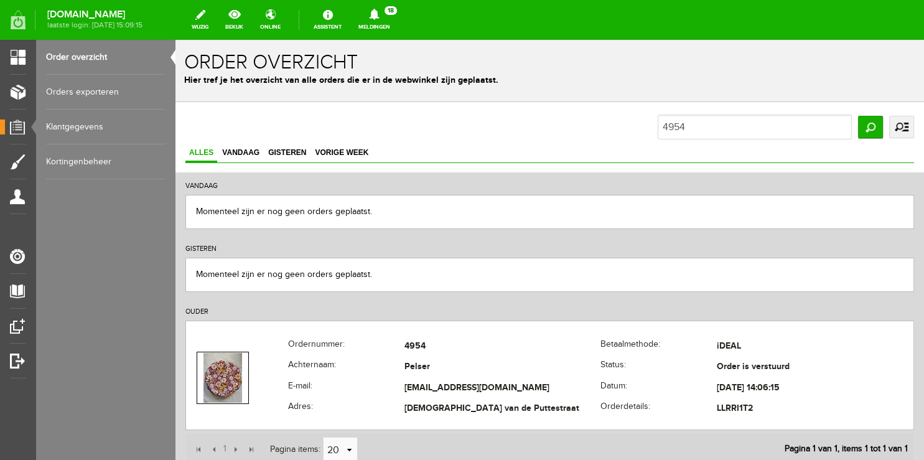
click at [387, 31] on link "Meldingen 18 Nieuwe orders Er is een nieuwe order( #4982 ) geplaatst door [PERS…" at bounding box center [374, 19] width 47 height 27
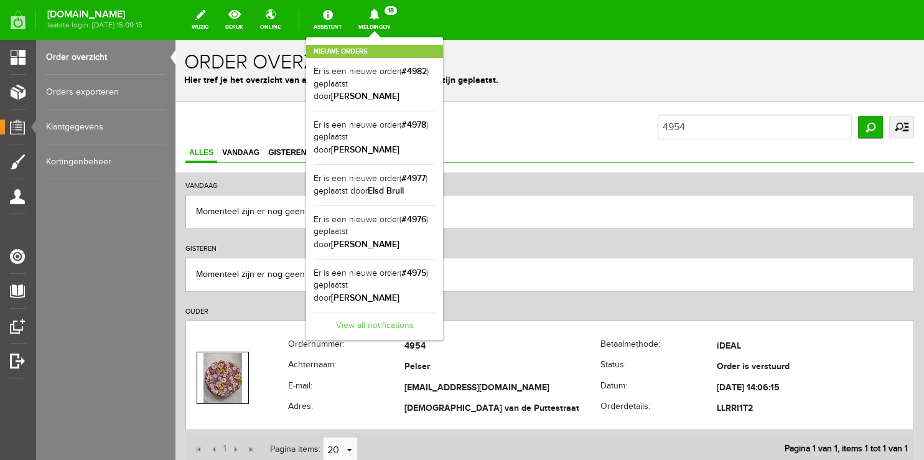
click at [377, 312] on link "View all notifications" at bounding box center [375, 322] width 122 height 21
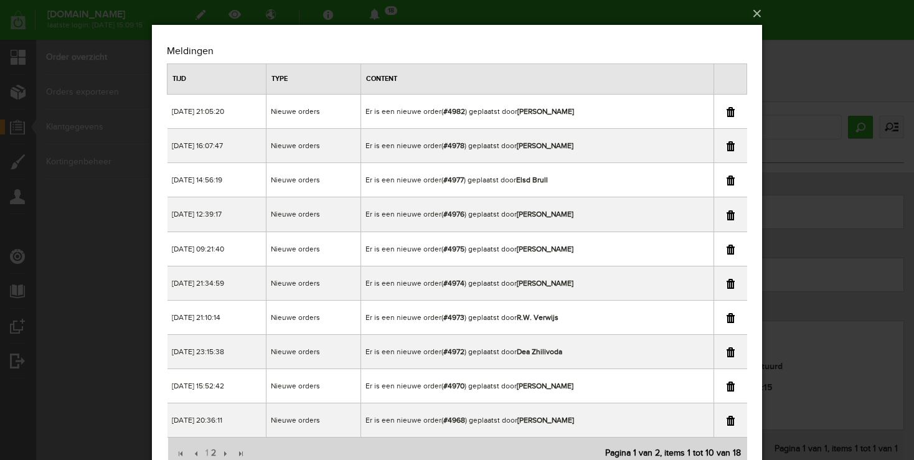
scroll to position [52, 0]
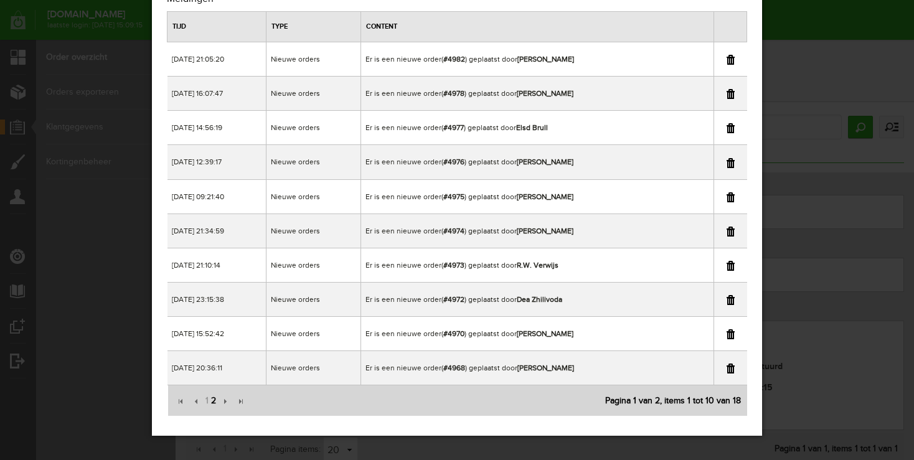
click at [212, 398] on span "2" at bounding box center [213, 400] width 7 height 25
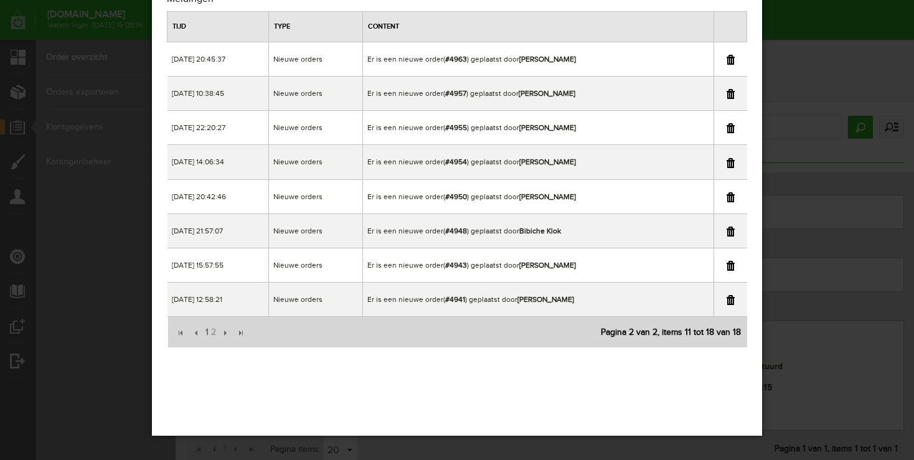
scroll to position [0, 0]
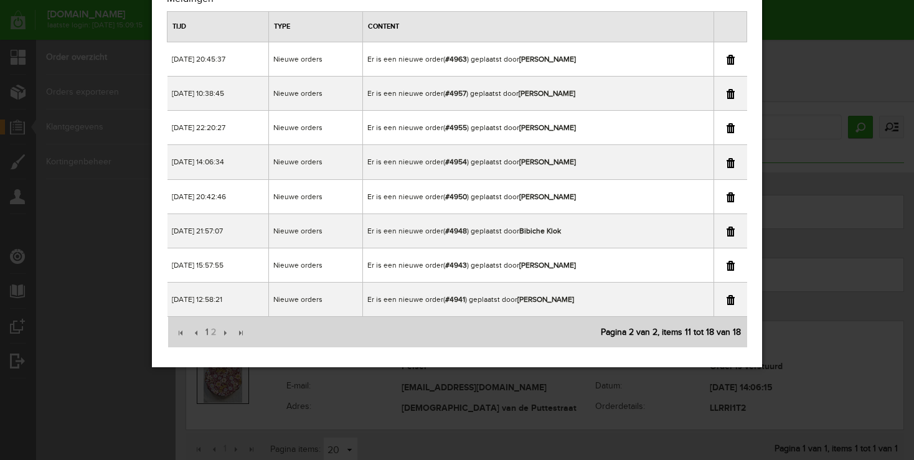
click at [733, 166] on link at bounding box center [730, 163] width 8 height 10
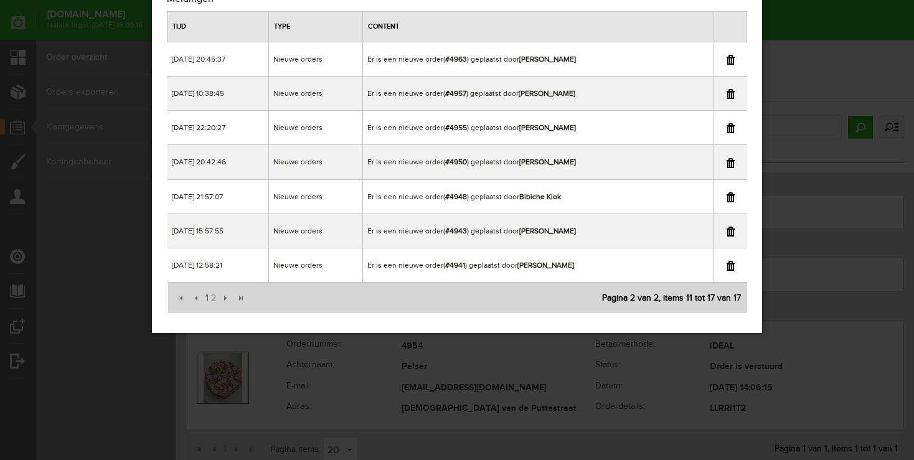
click at [822, 45] on div "×" at bounding box center [457, 178] width 914 height 460
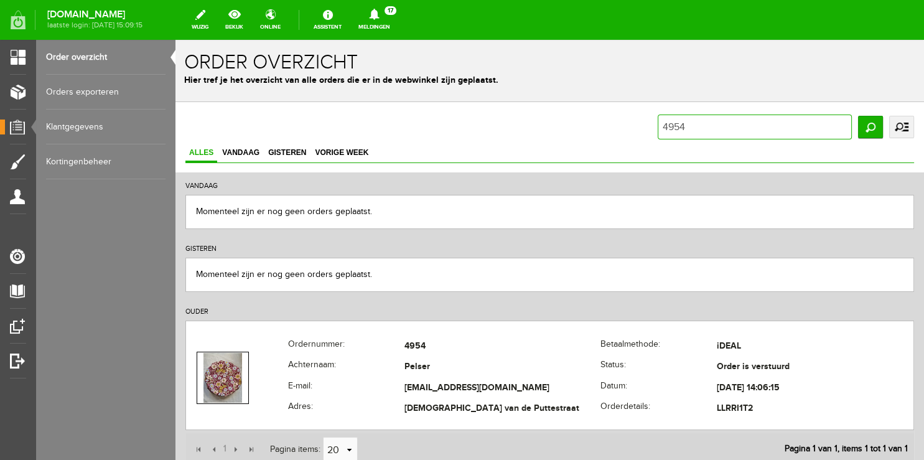
click at [746, 126] on input "4954" at bounding box center [755, 127] width 194 height 25
type input "4957"
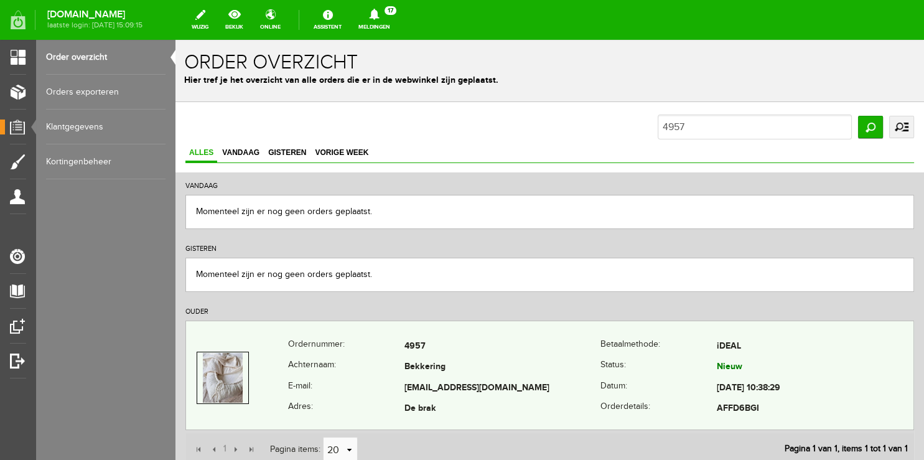
click at [374, 387] on th "E-mail:" at bounding box center [346, 388] width 116 height 21
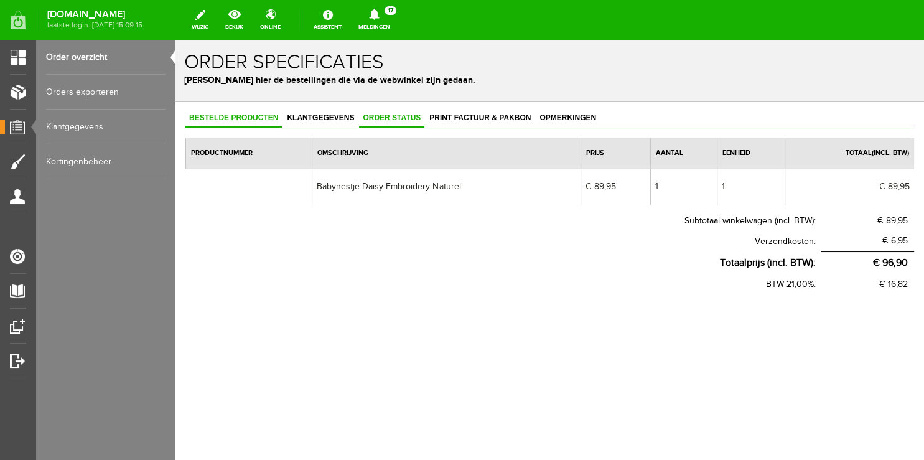
click at [392, 121] on span "Order status" at bounding box center [391, 117] width 65 height 9
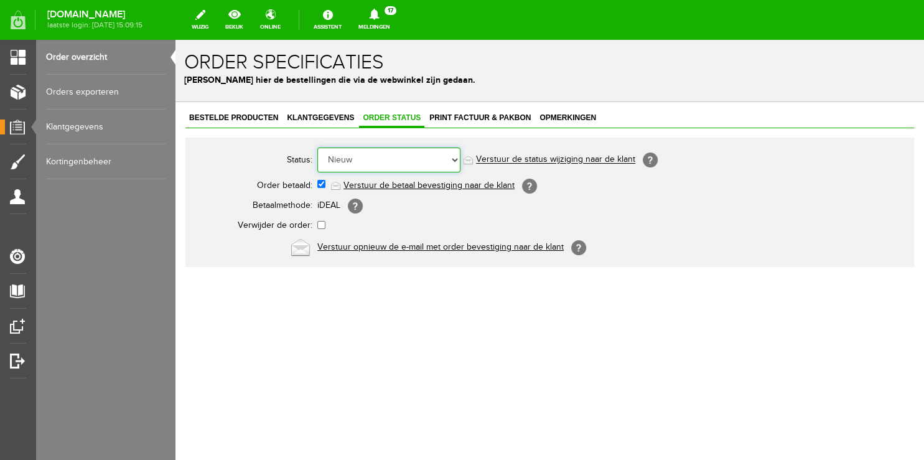
click at [317, 148] on select "Order niet afgerond Nieuw Order in behandeling Wacht op leverancier Wacht op be…" at bounding box center [388, 160] width 143 height 25
select select "2"
click option "Order in behandeling" at bounding box center [176, 40] width 0 height 0
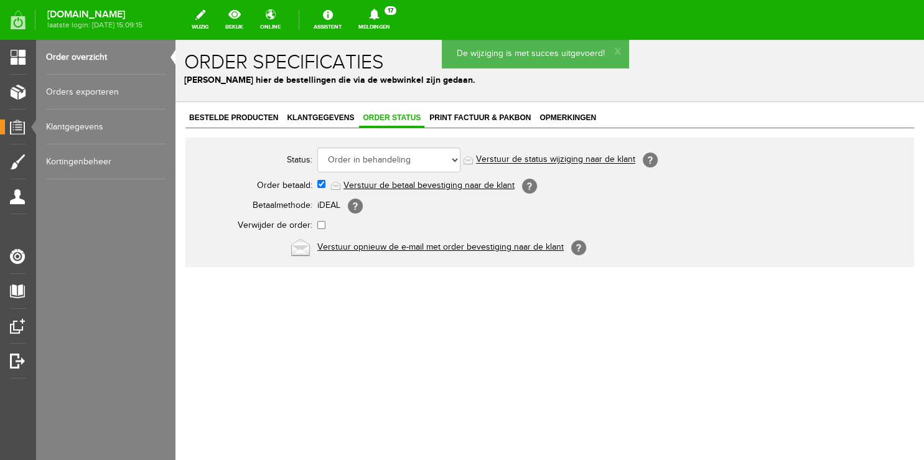
click at [517, 159] on link "Verstuur de status wijziging naar de klant" at bounding box center [555, 160] width 159 height 10
click at [316, 115] on span "Klantgegevens" at bounding box center [320, 117] width 75 height 9
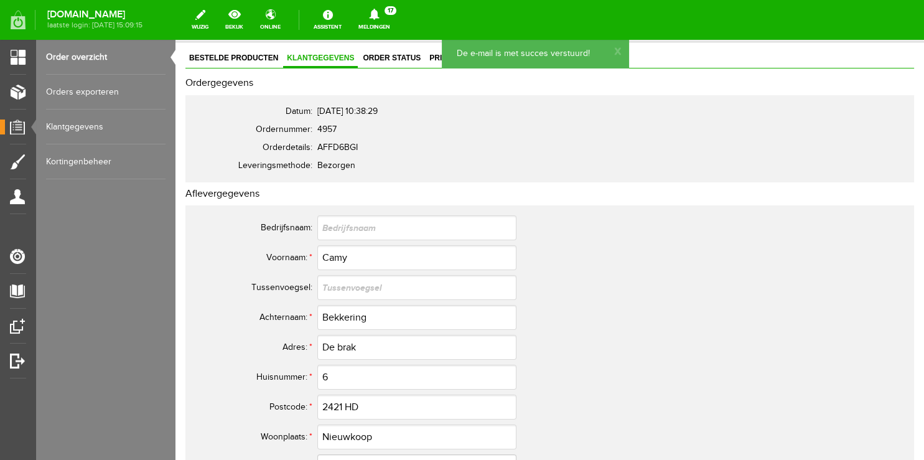
scroll to position [131, 0]
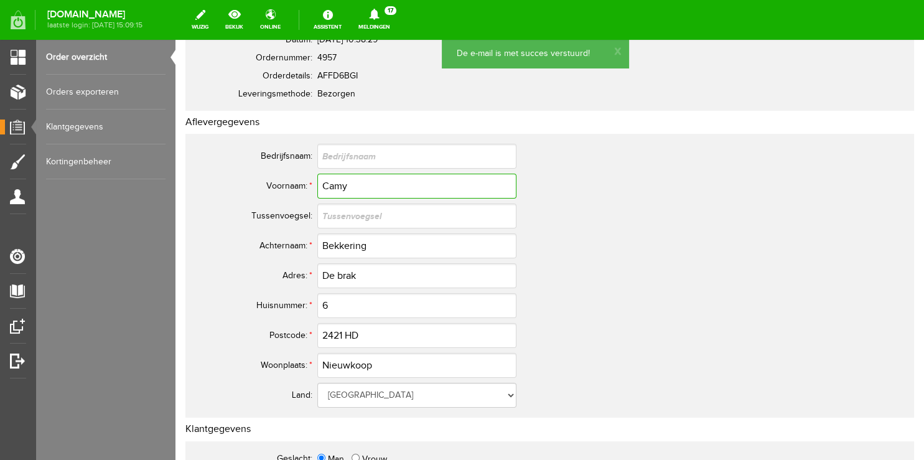
drag, startPoint x: 359, startPoint y: 184, endPoint x: 183, endPoint y: 166, distance: 177.0
click at [317, 174] on input "Camy" at bounding box center [416, 186] width 199 height 25
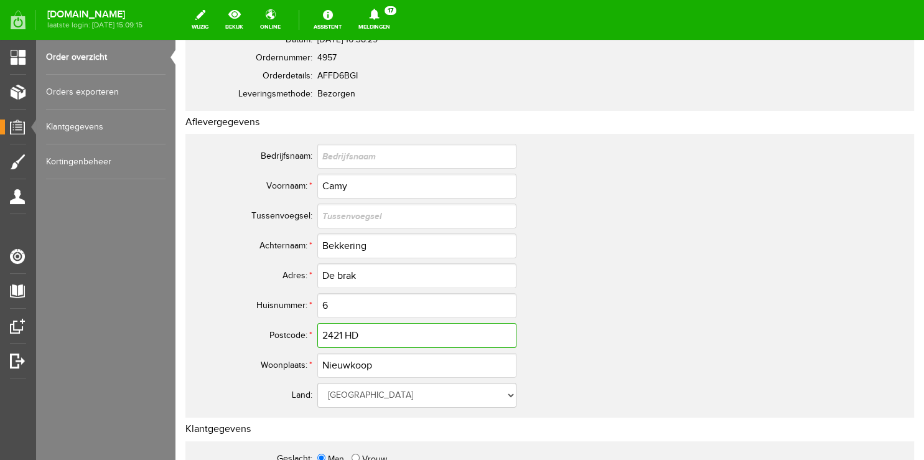
drag, startPoint x: 377, startPoint y: 338, endPoint x: 103, endPoint y: 306, distance: 275.8
click at [317, 323] on input "2421 HD" at bounding box center [416, 335] width 199 height 25
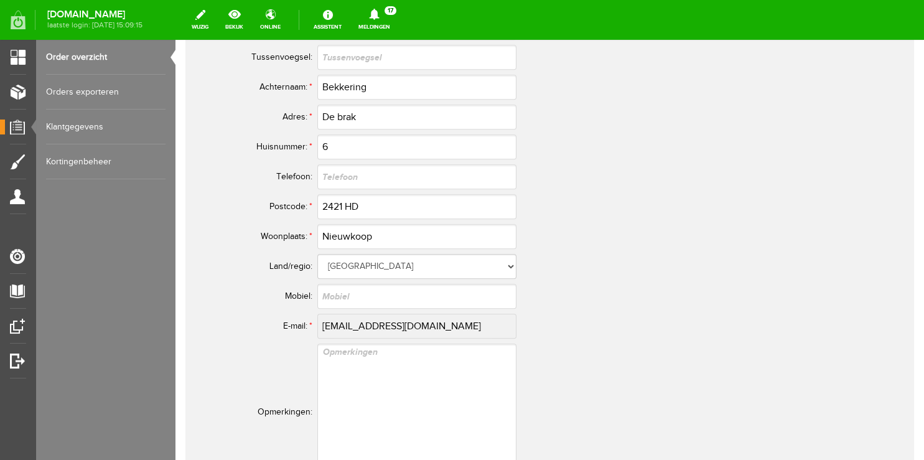
scroll to position [591, 0]
